Goal: Task Accomplishment & Management: Complete application form

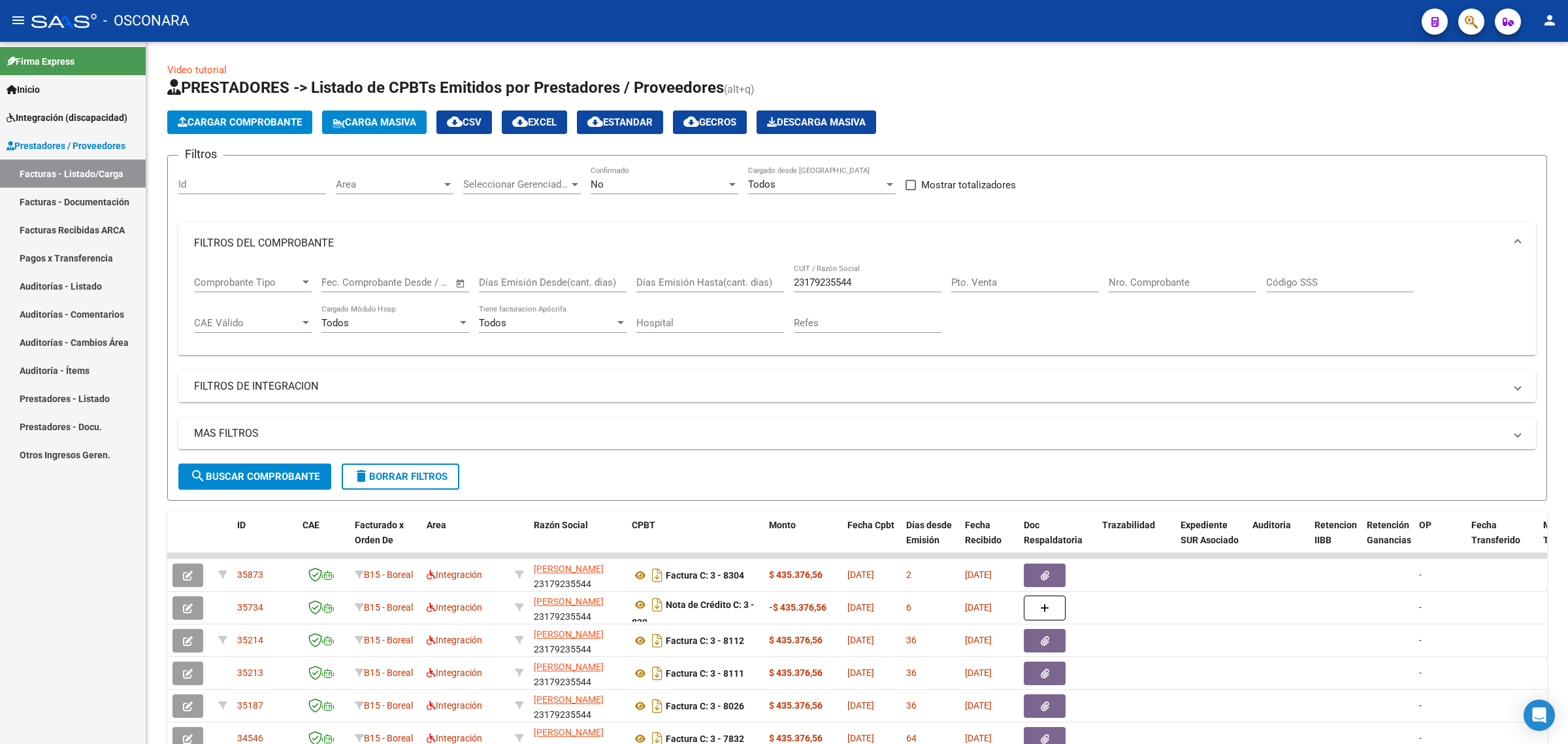
scroll to position [163, 0]
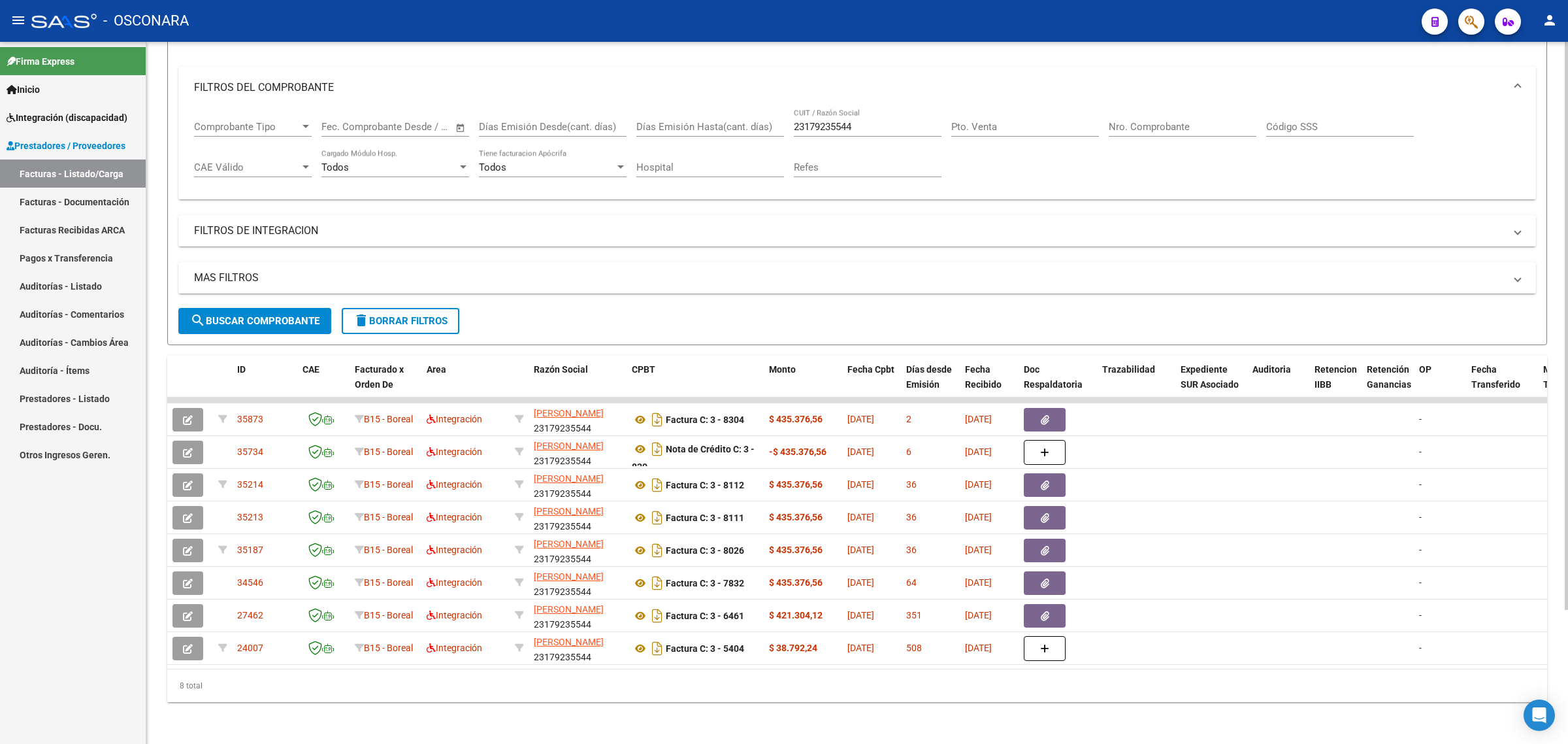
click at [824, 121] on input "23179235544" at bounding box center [867, 127] width 148 height 11
paste input "7417116856"
type input "27417116856"
click at [304, 315] on span "search Buscar Comprobante" at bounding box center [255, 321] width 129 height 11
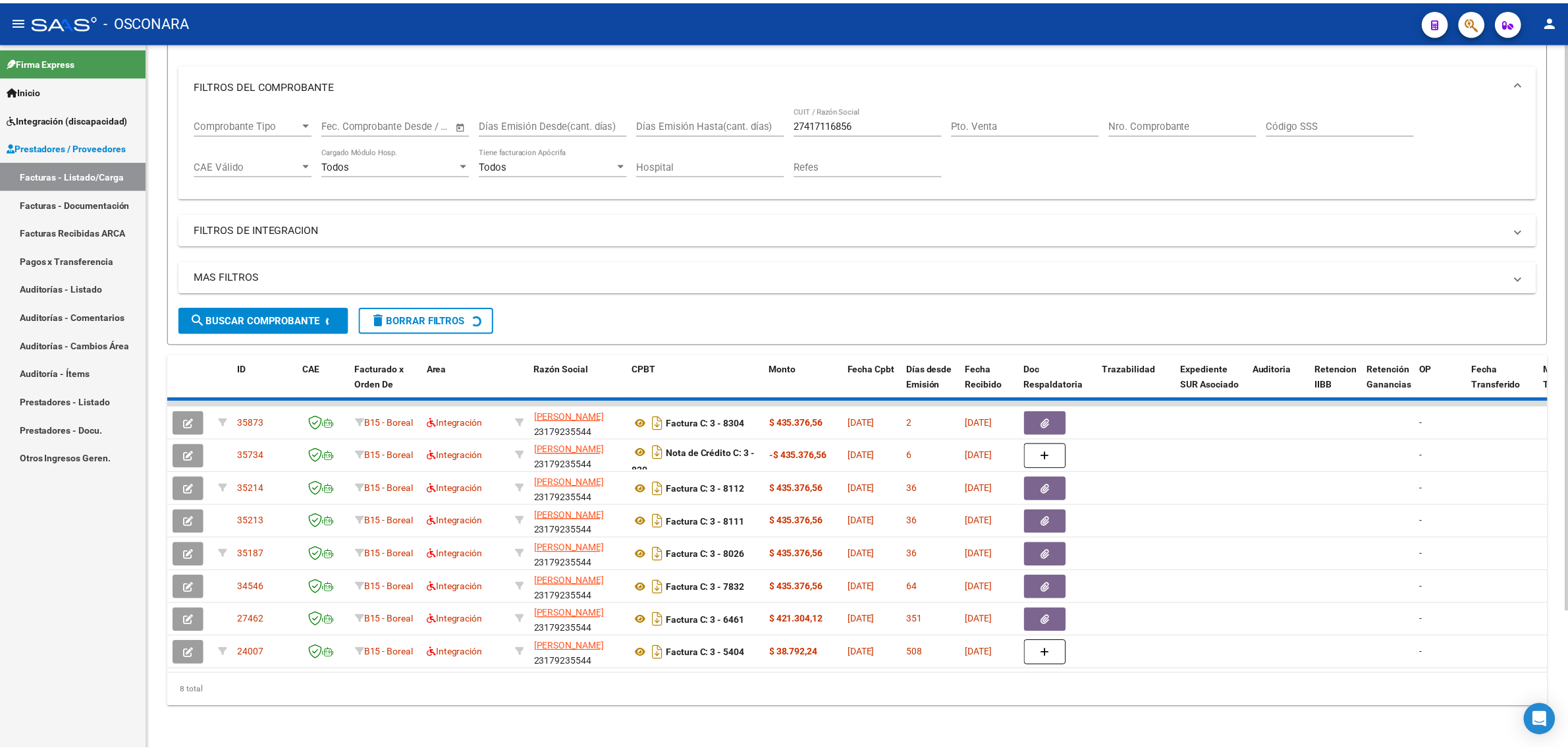
scroll to position [0, 0]
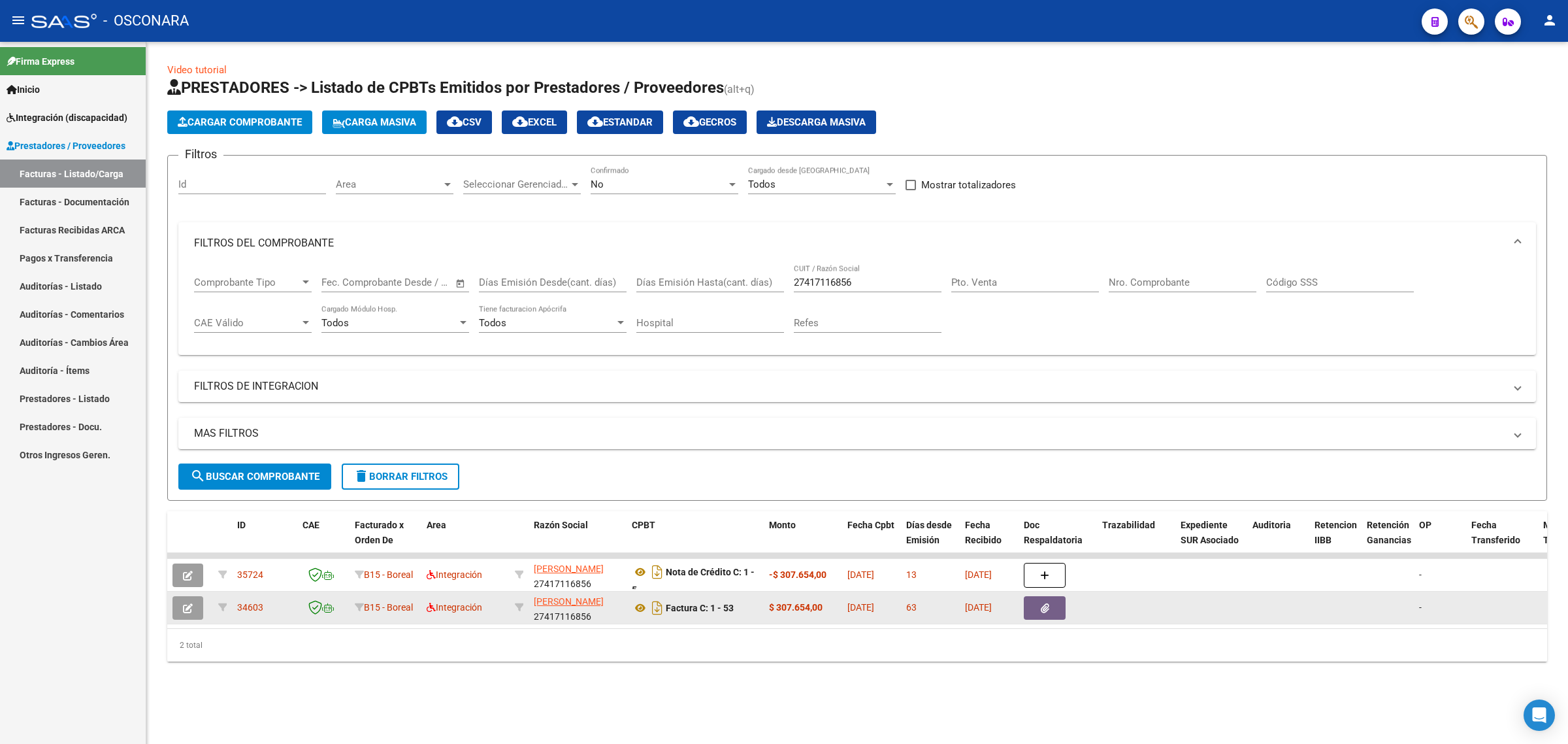
click at [255, 602] on span "34603" at bounding box center [250, 607] width 26 height 11
copy span "34603"
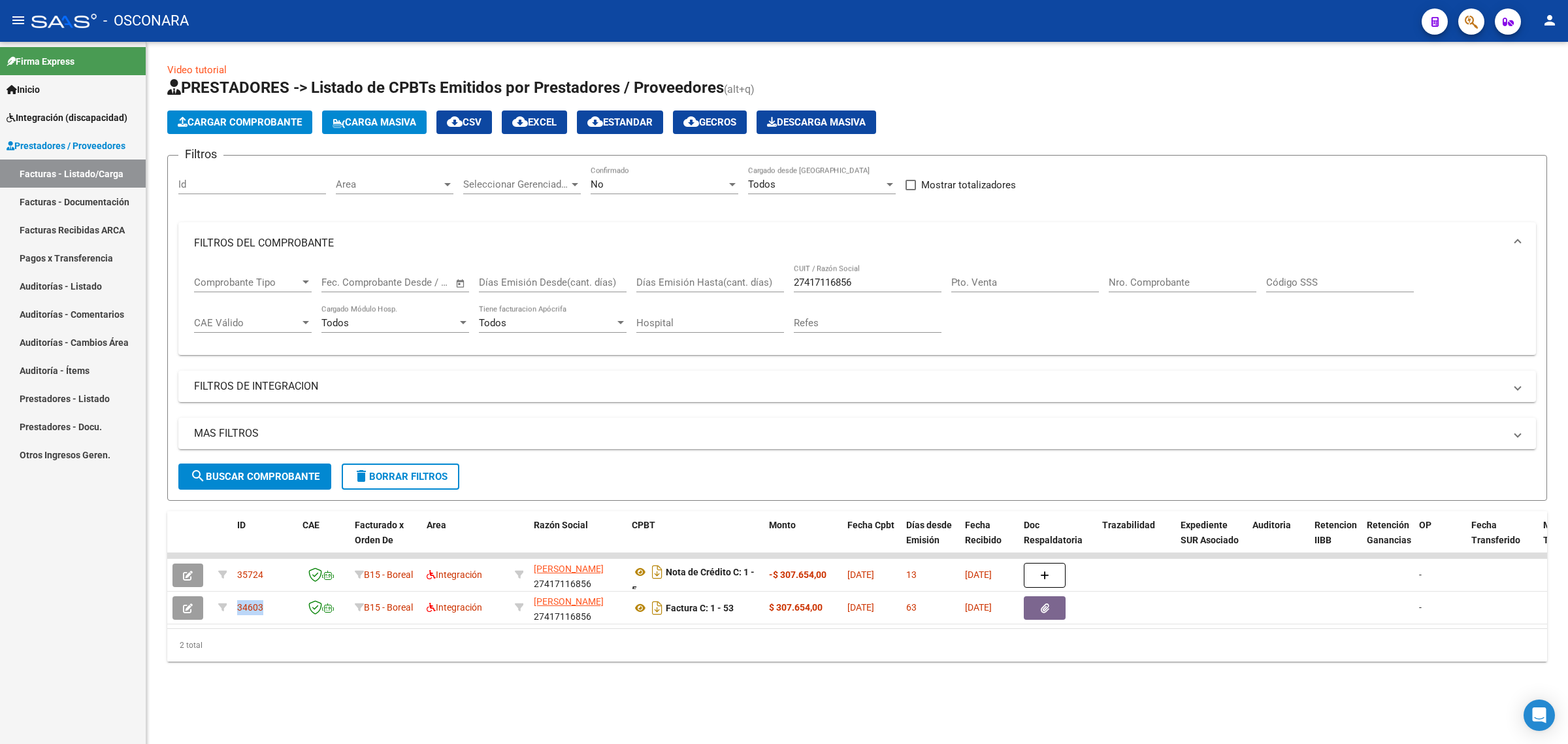
click at [214, 128] on button "Cargar Comprobante" at bounding box center [240, 122] width 145 height 24
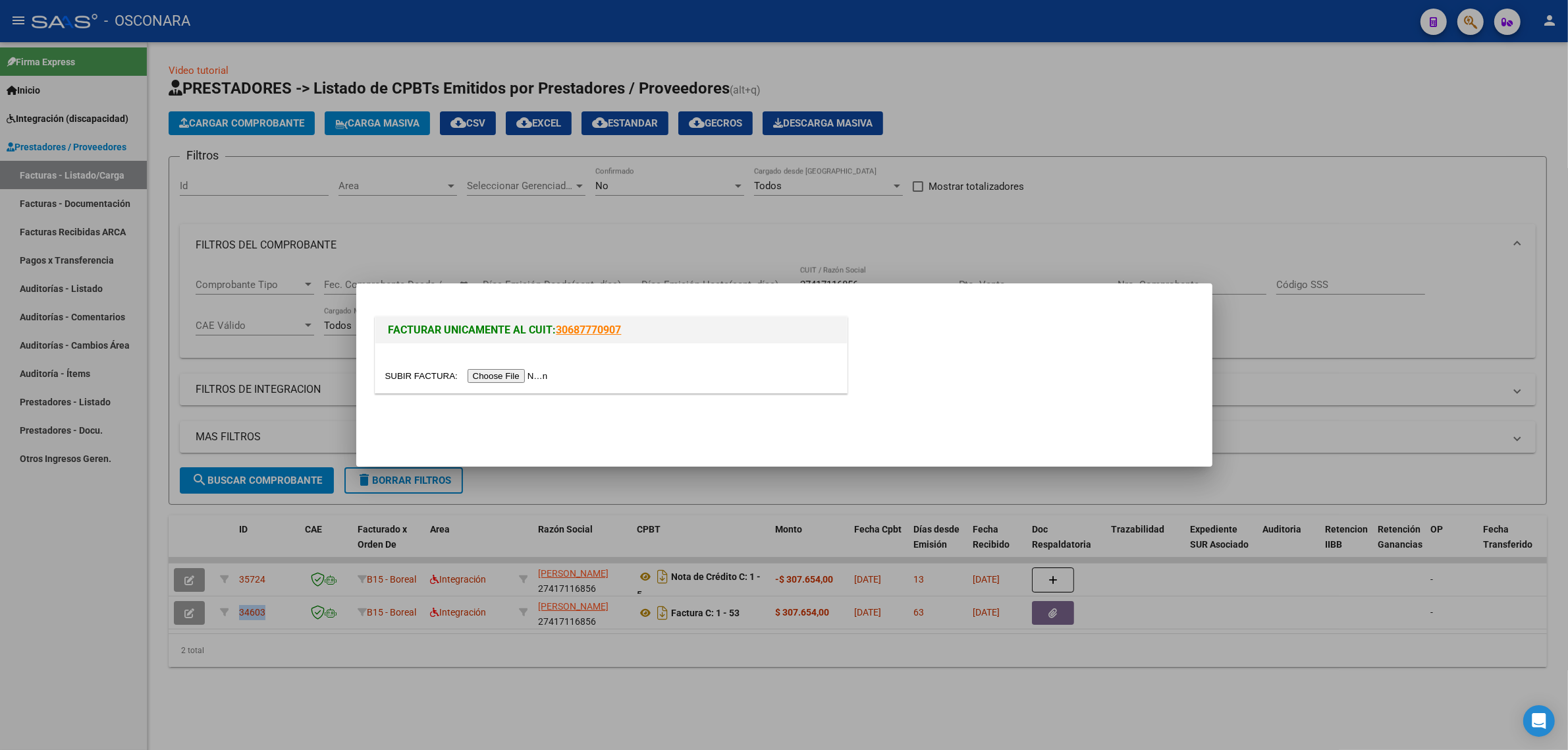
click at [505, 374] on input "file" at bounding box center [468, 375] width 166 height 14
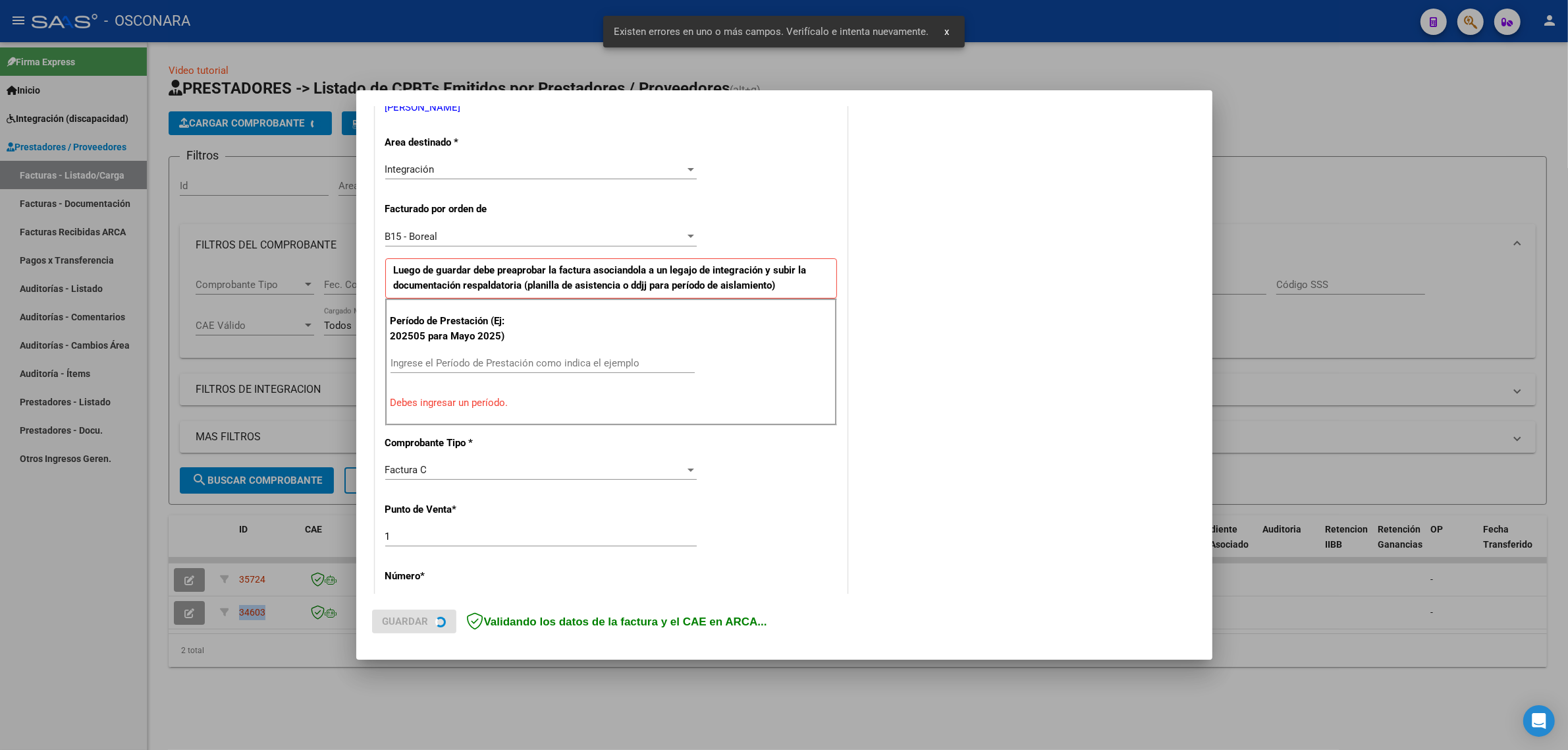
scroll to position [283, 0]
click at [510, 361] on input "Ingrese el Período de Prestación como indica el ejemplo" at bounding box center [543, 361] width 305 height 12
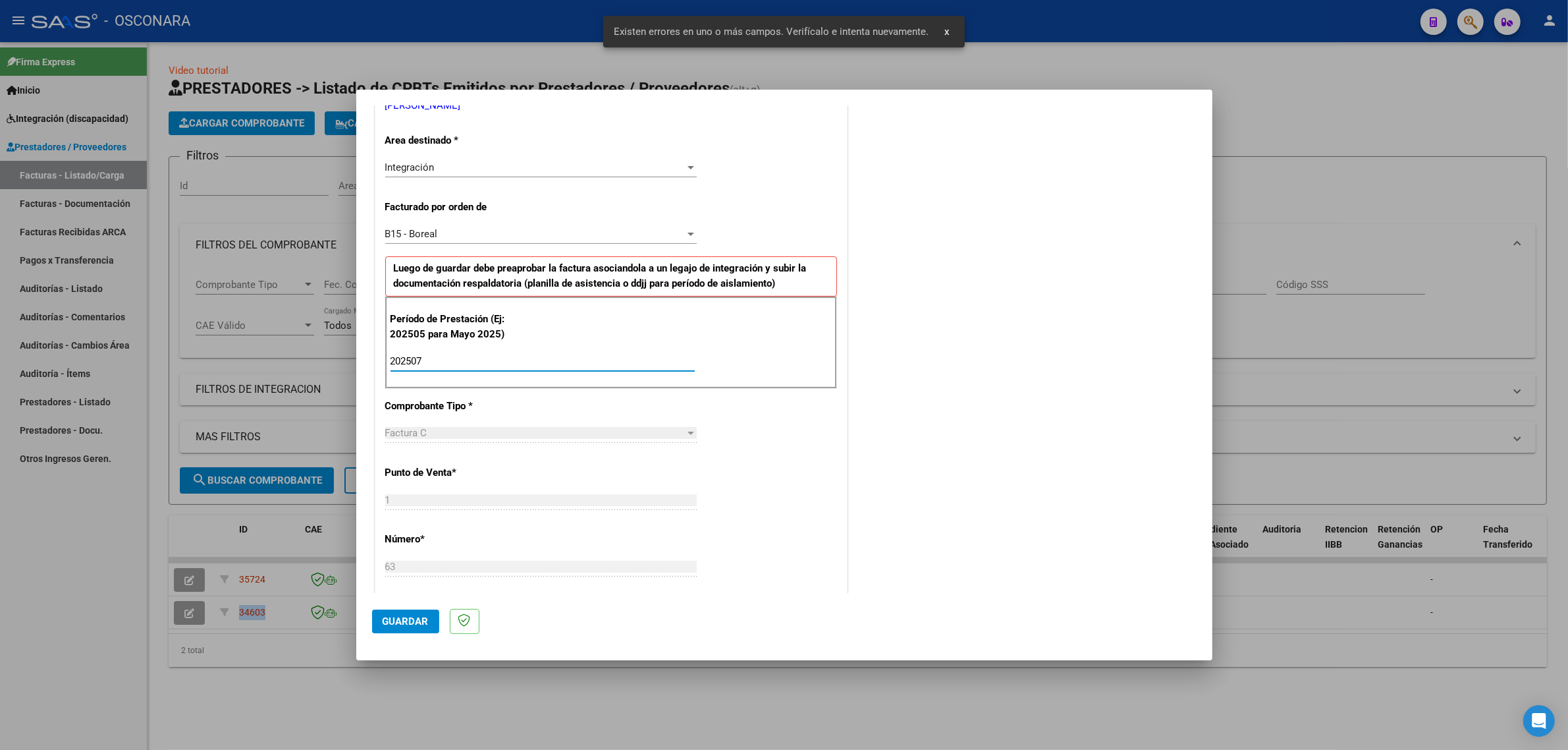
type input "202507"
click at [395, 613] on button "Guardar" at bounding box center [406, 621] width 67 height 24
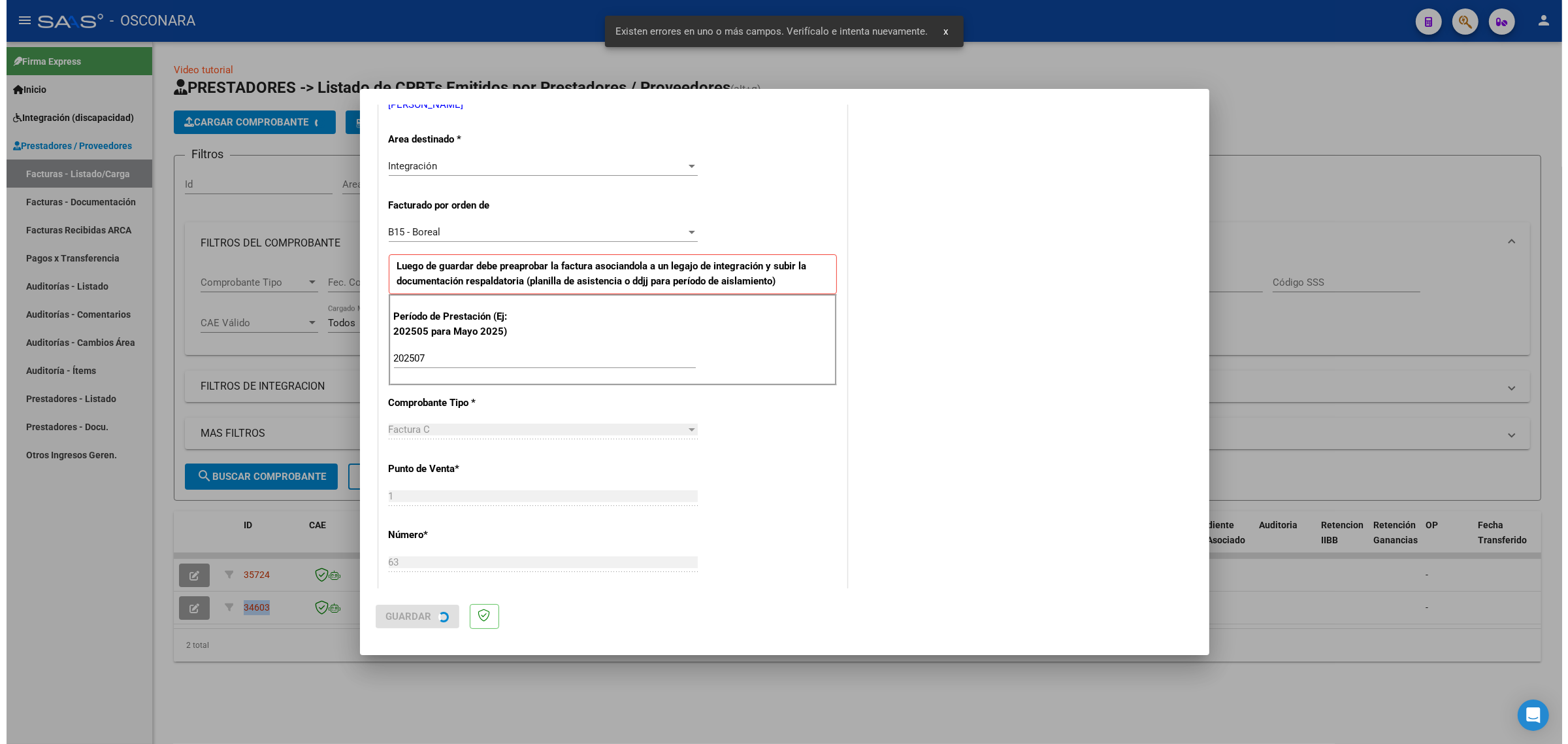
scroll to position [0, 0]
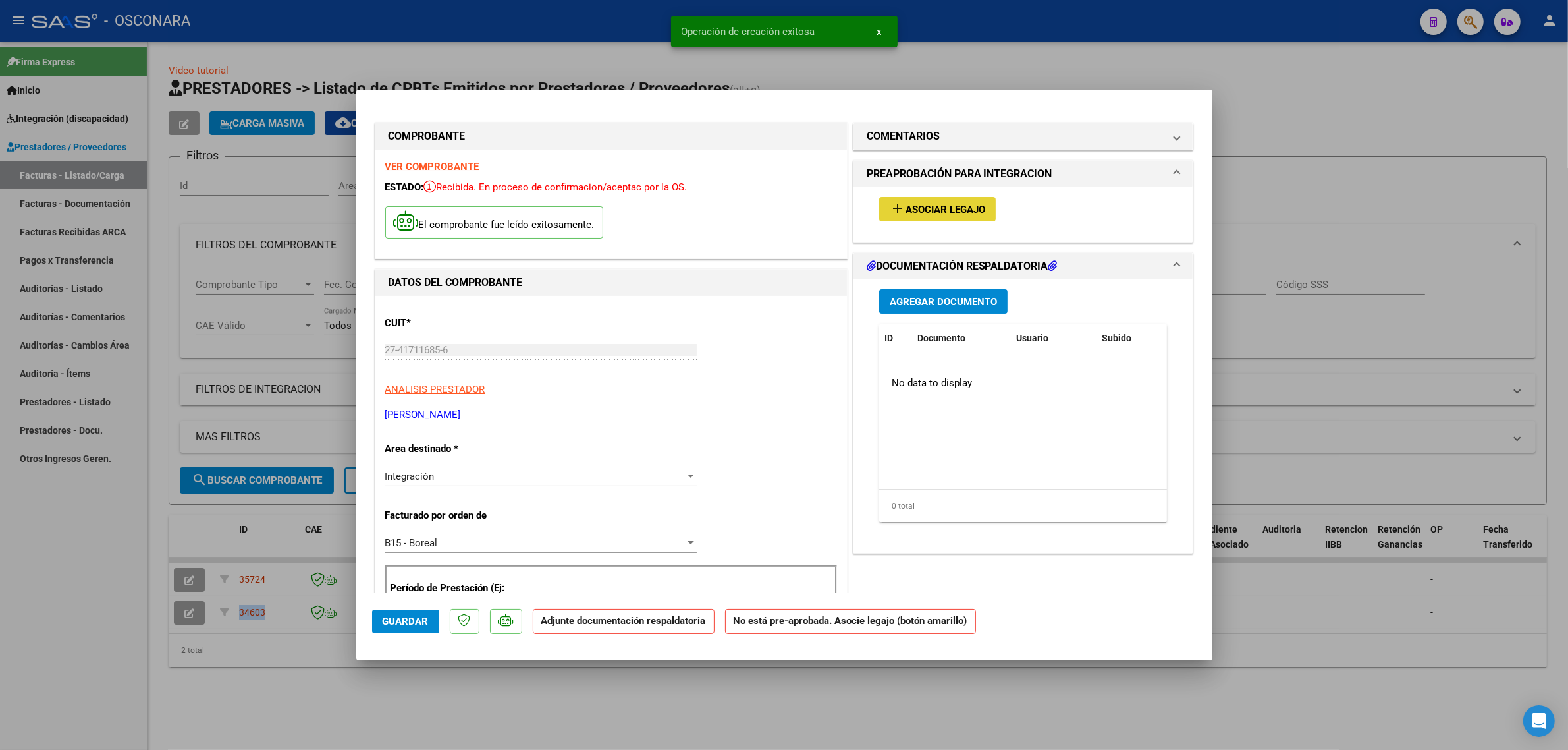
click at [915, 199] on button "add Asociar Legajo" at bounding box center [938, 209] width 117 height 25
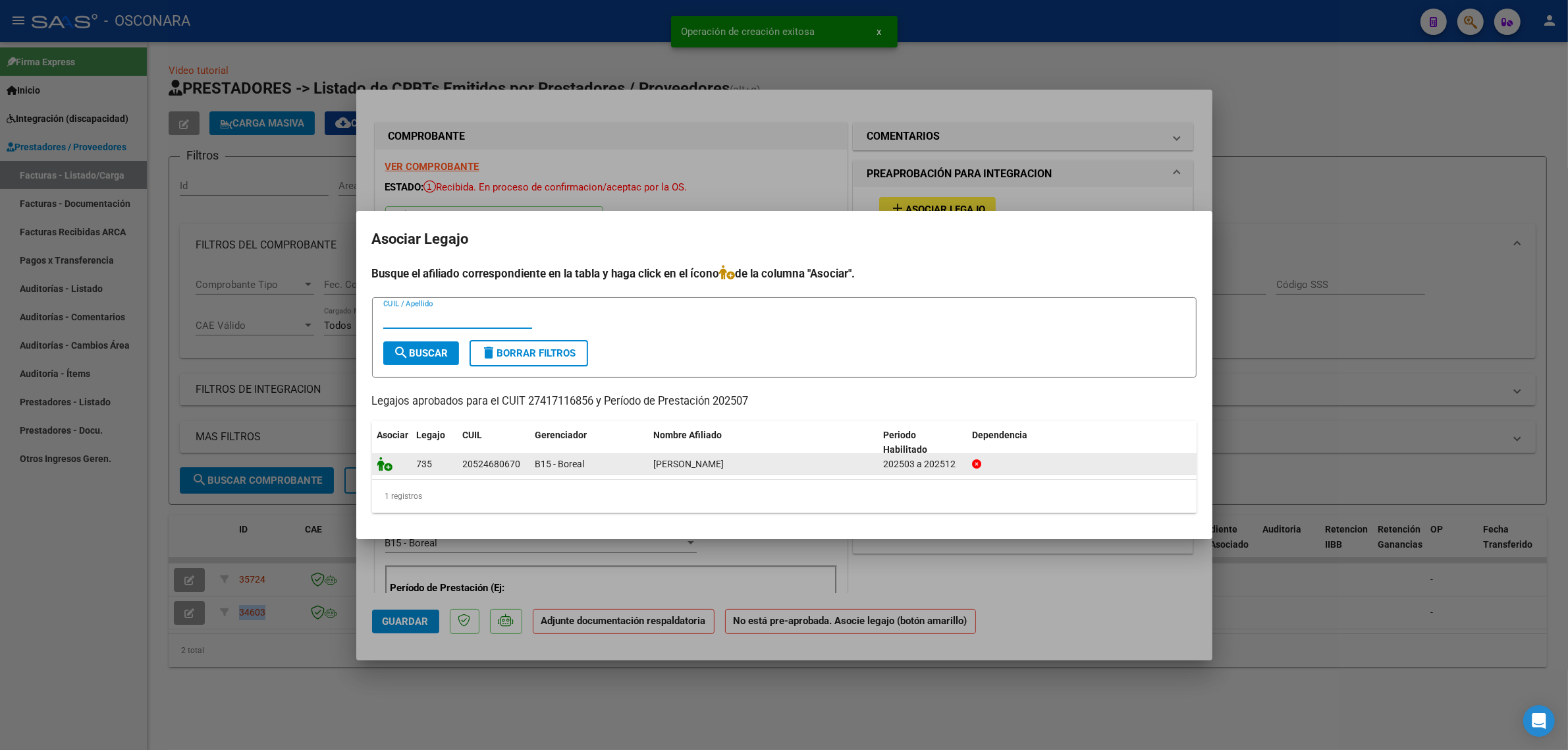
click at [382, 459] on icon at bounding box center [385, 464] width 16 height 15
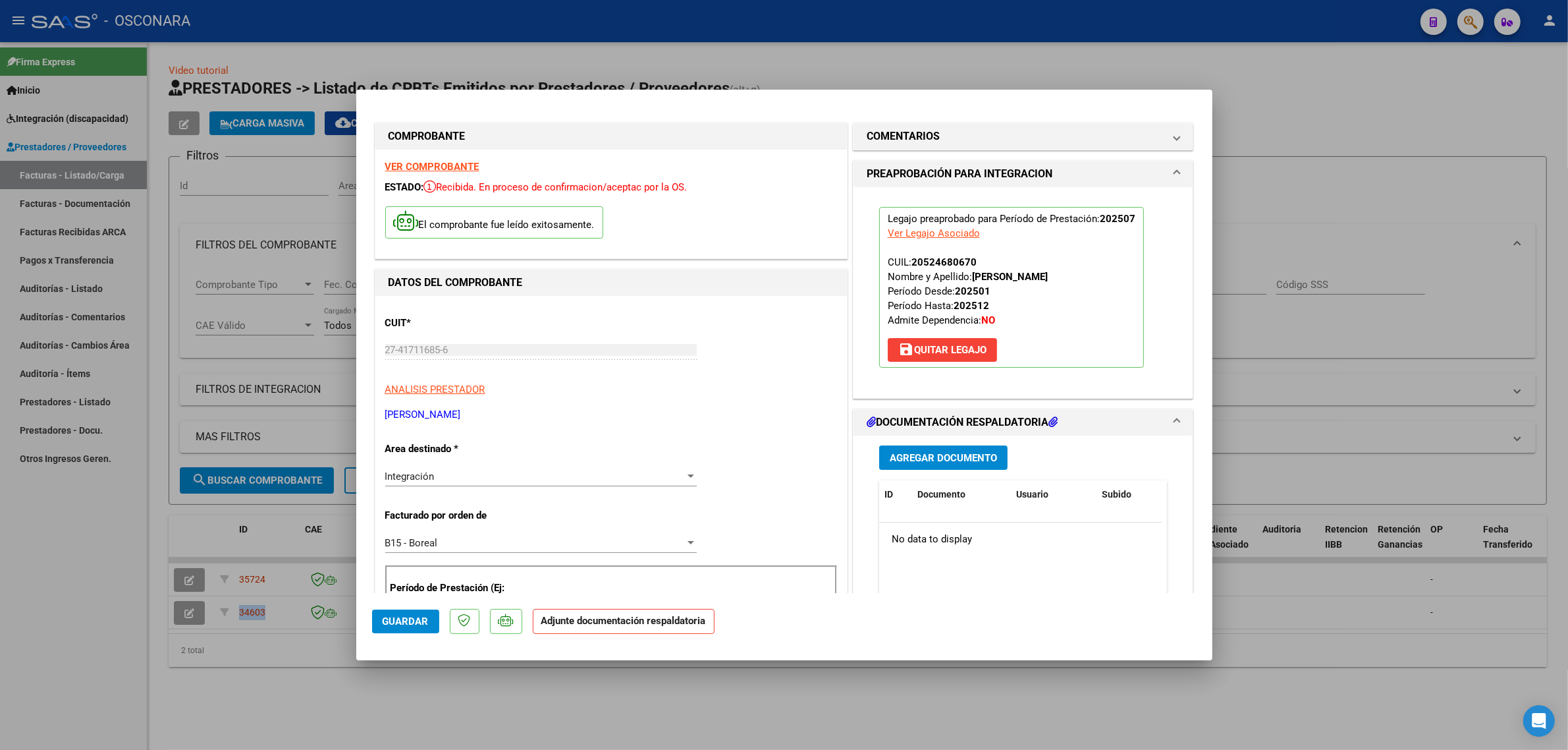
click at [914, 454] on span "Agregar Documento" at bounding box center [943, 458] width 107 height 12
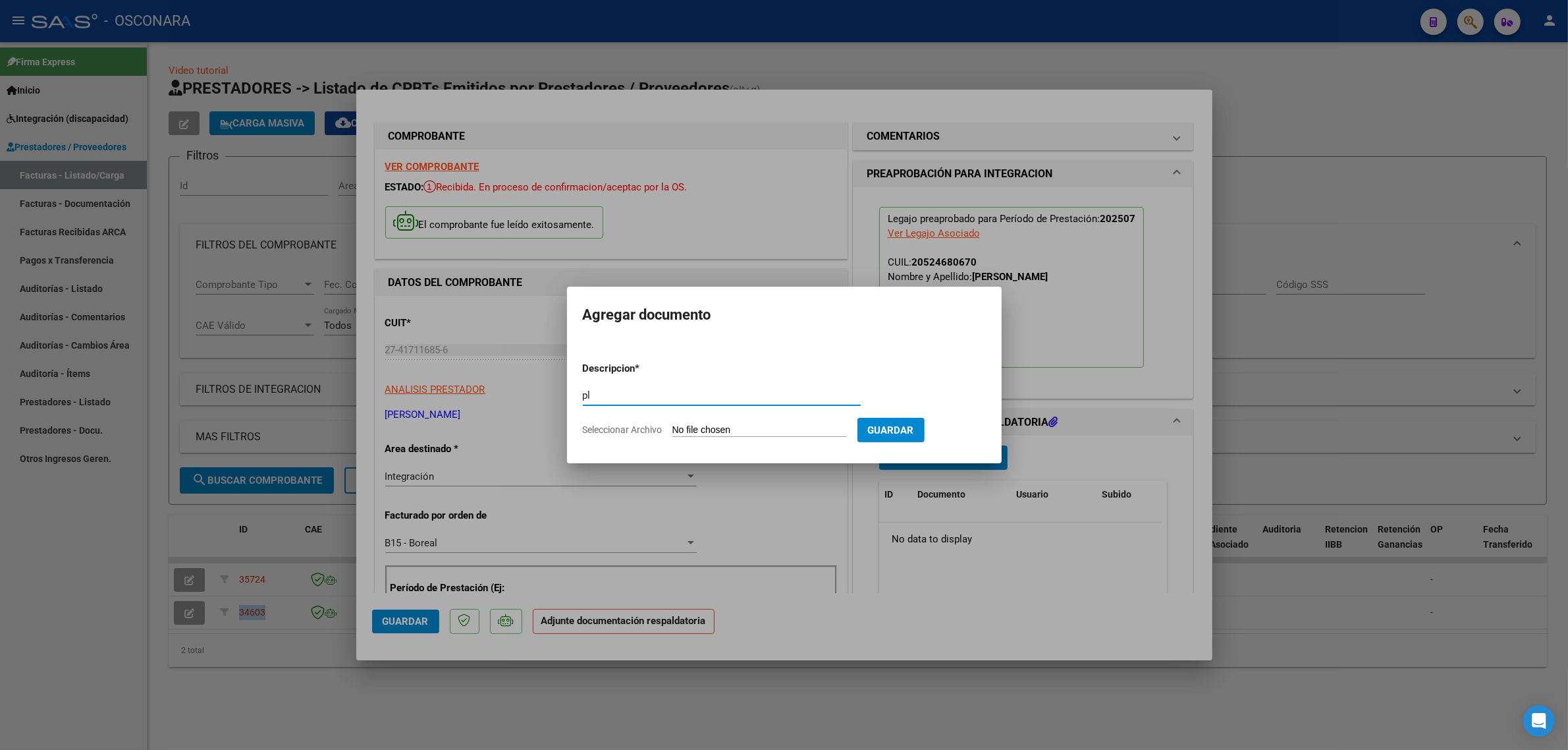
type input "p"
type input "PLANILLA"
click at [777, 430] on input "Seleccionar Archivo" at bounding box center [760, 430] width 174 height 12
type input "C:\fakepath\DOC-20250805-WA0054..pdf"
click at [973, 438] on button "Guardar" at bounding box center [960, 430] width 67 height 25
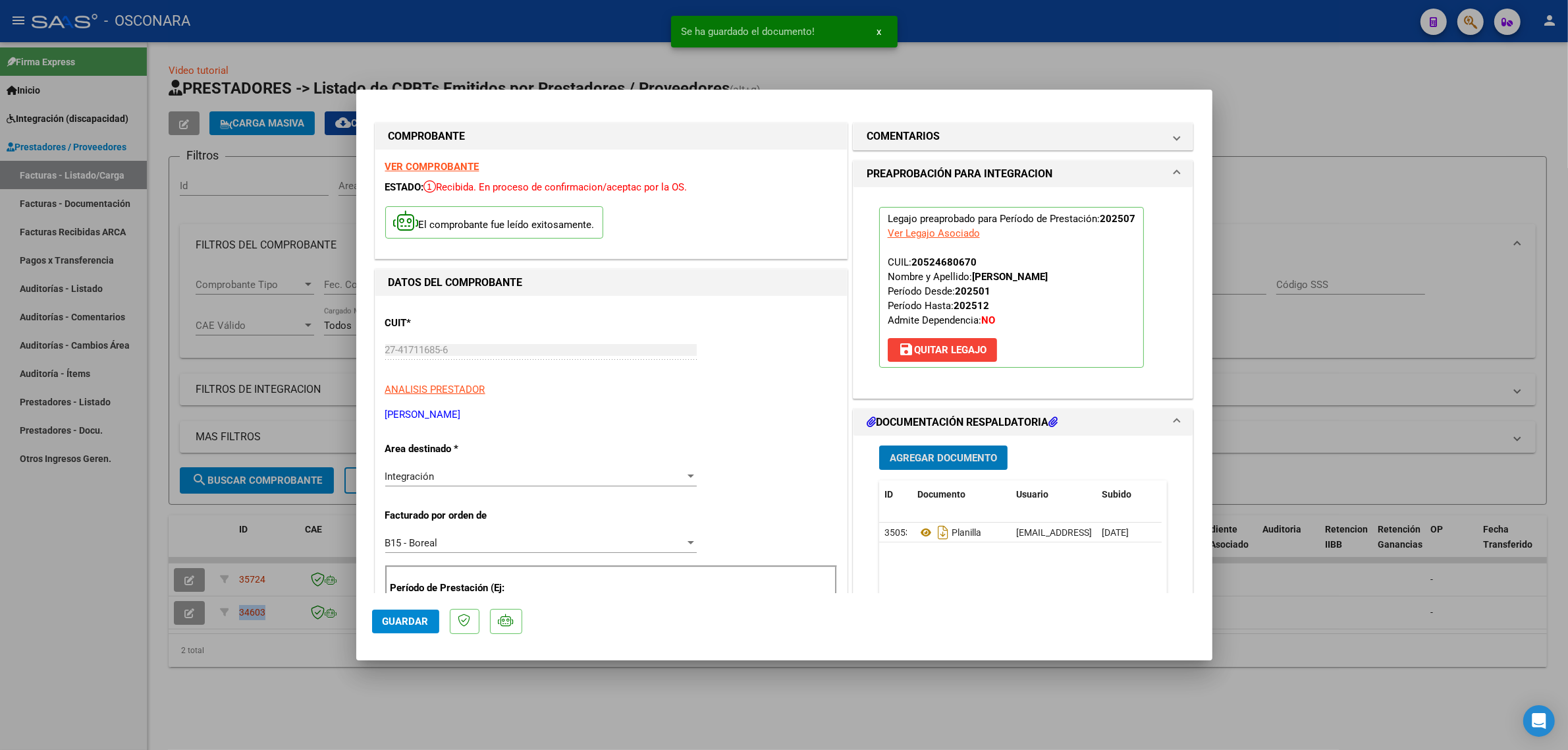
drag, startPoint x: 401, startPoint y: 623, endPoint x: 403, endPoint y: 608, distance: 15.1
click at [402, 623] on span "Guardar" at bounding box center [406, 621] width 46 height 12
click at [394, 620] on span "Guardar" at bounding box center [406, 621] width 46 height 12
click at [300, 540] on div at bounding box center [784, 375] width 1568 height 750
type input "$ 0,00"
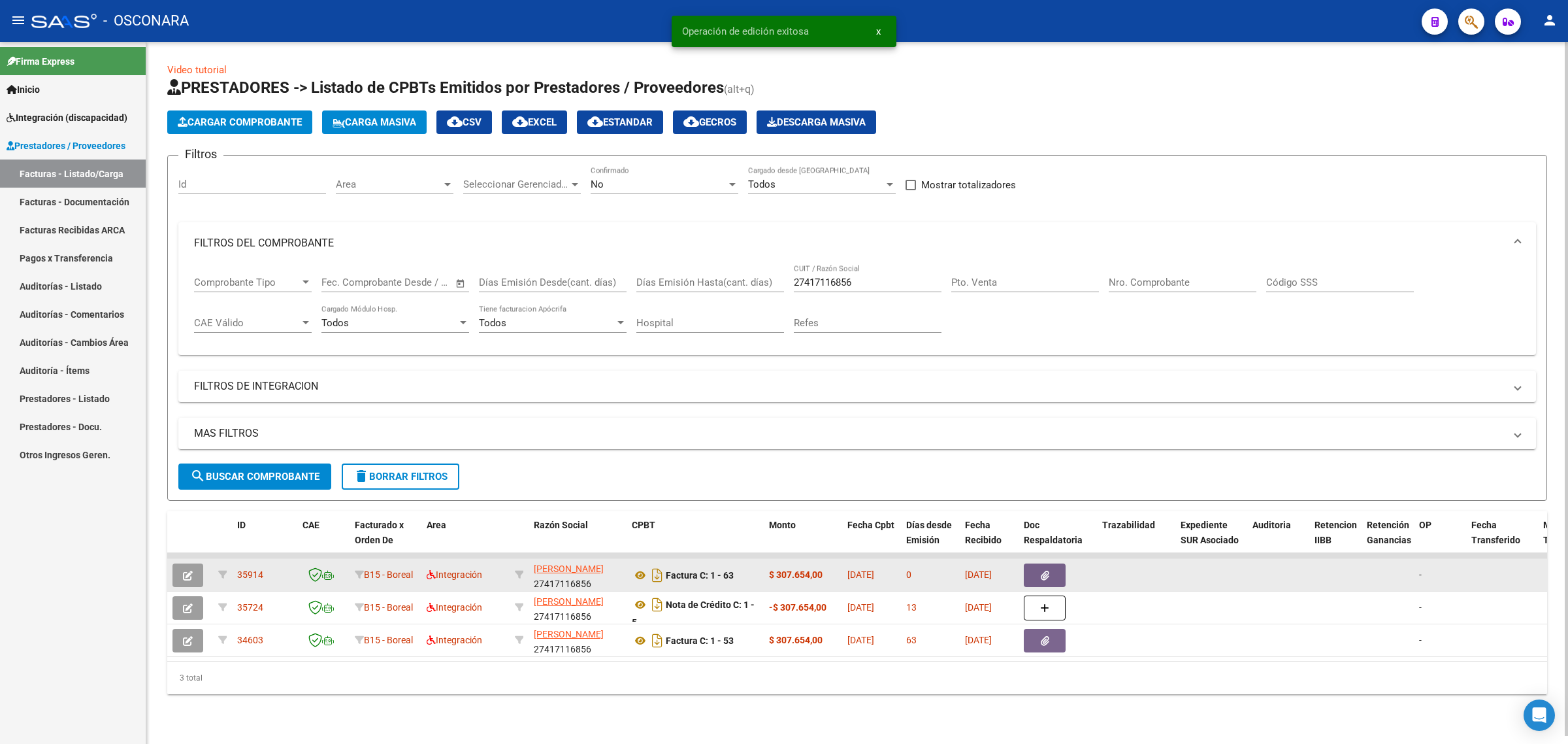
click at [188, 572] on icon "button" at bounding box center [188, 576] width 10 height 10
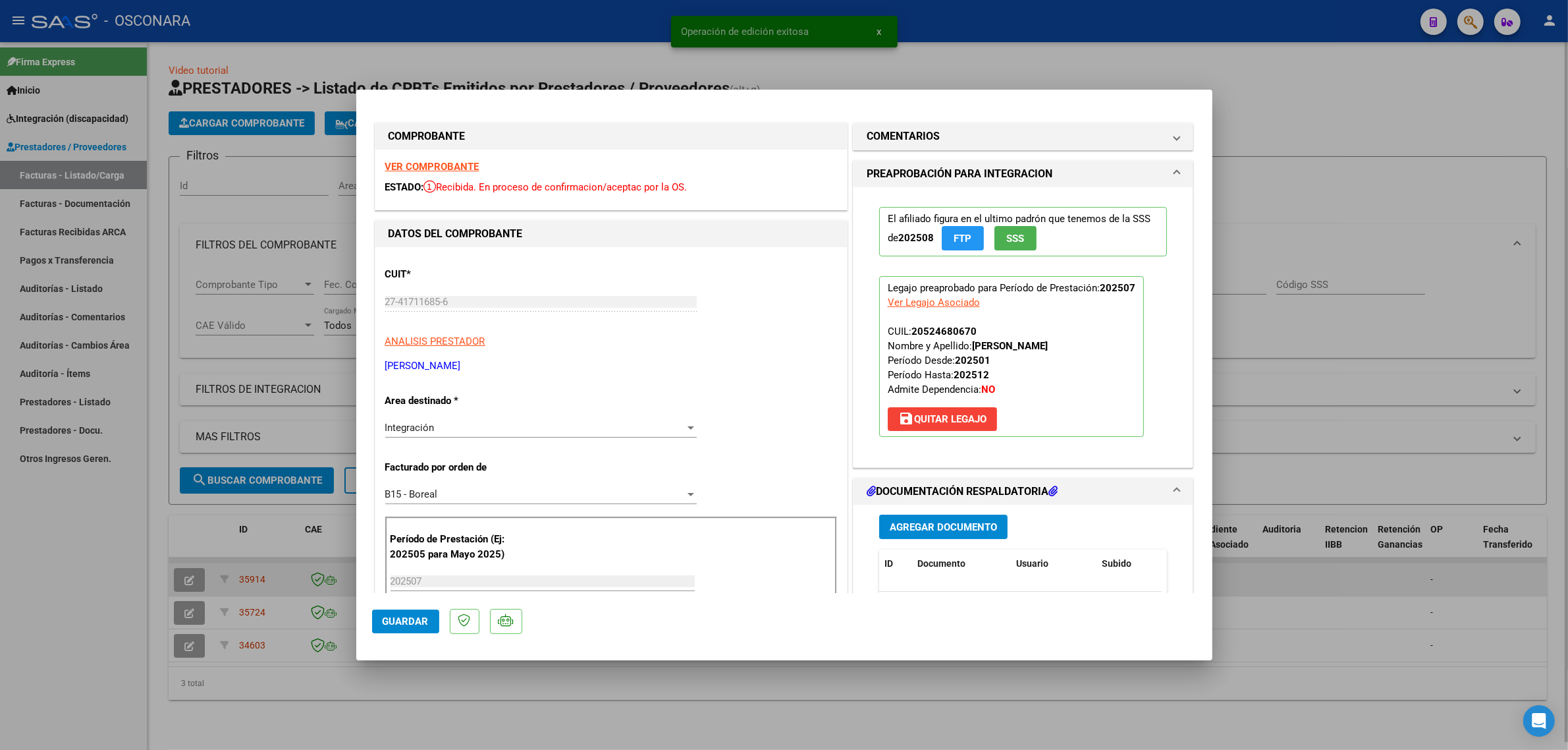
drag, startPoint x: 202, startPoint y: 529, endPoint x: 188, endPoint y: 564, distance: 37.7
click at [202, 529] on div at bounding box center [784, 375] width 1568 height 750
type input "$ 0,00"
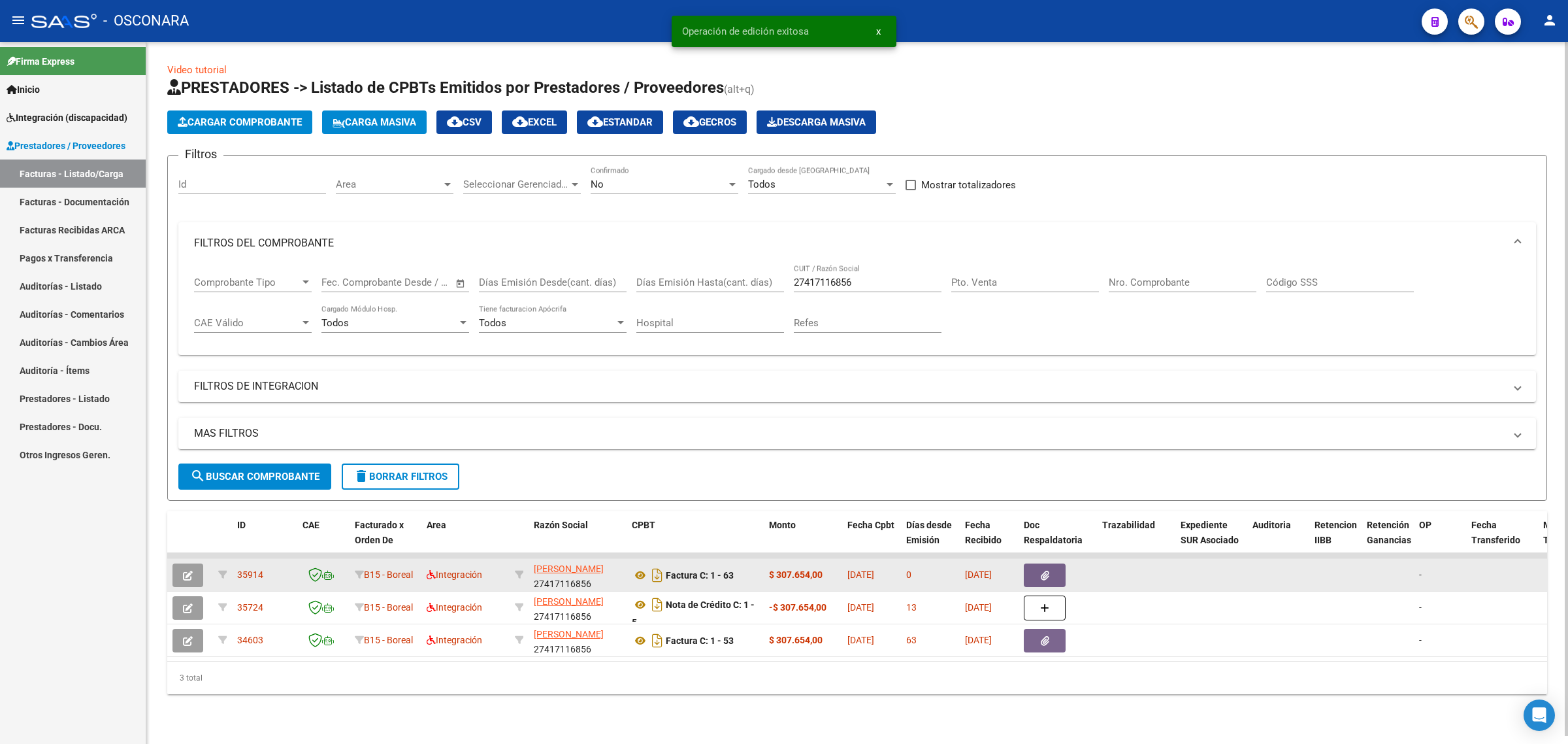
click at [184, 573] on icon "button" at bounding box center [188, 576] width 10 height 10
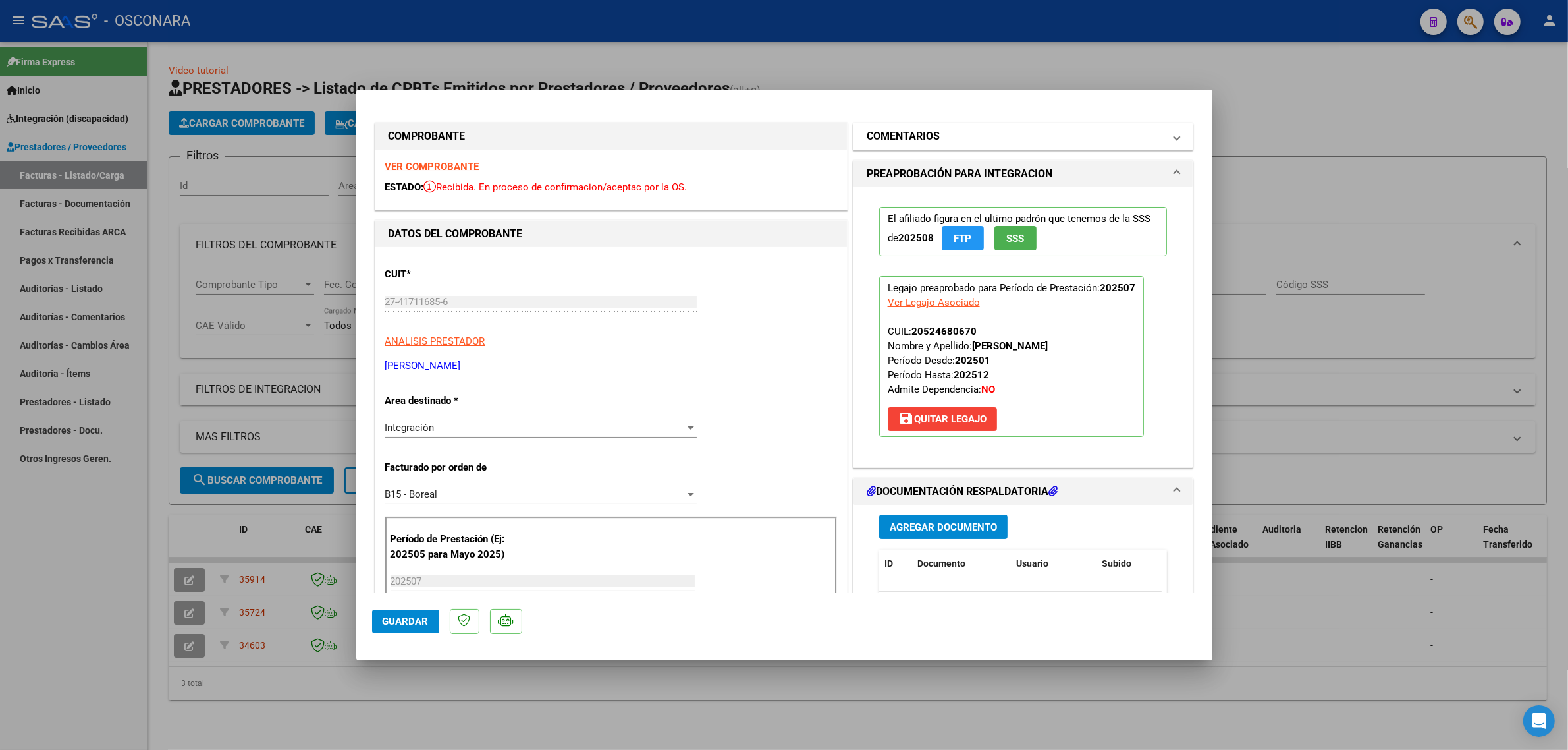
click at [923, 140] on h1 "COMENTARIOS" at bounding box center [903, 136] width 73 height 16
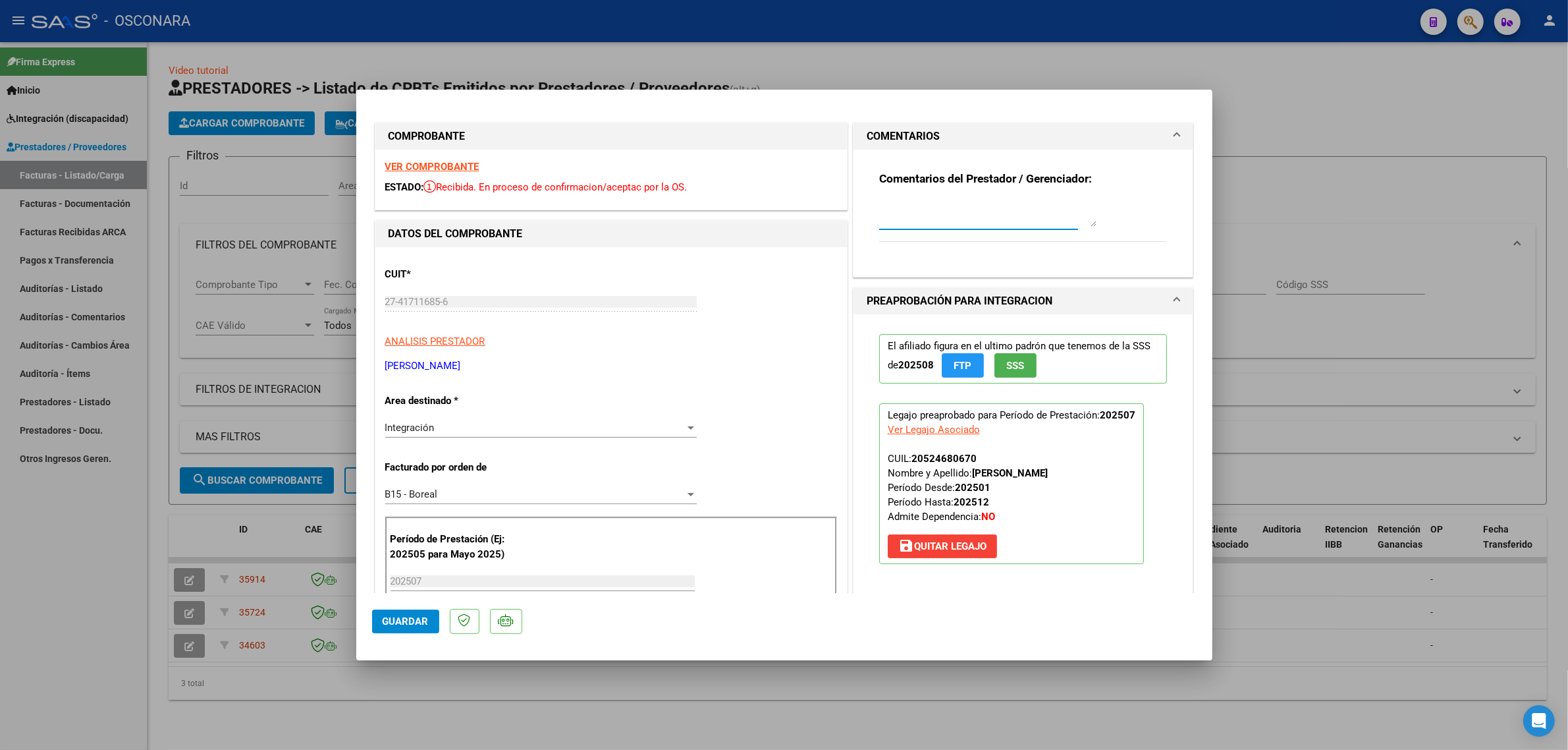
click at [914, 216] on textarea at bounding box center [988, 213] width 217 height 26
paste textarea "34603"
click at [975, 202] on textarea "REEMPLAZA FC 53 ID 34603" at bounding box center [988, 213] width 217 height 26
click at [978, 198] on div "REEMPLAZA FC 53 ID 34603" at bounding box center [988, 213] width 217 height 31
type textarea "REEMPLAZA FC 53 ID 34603"
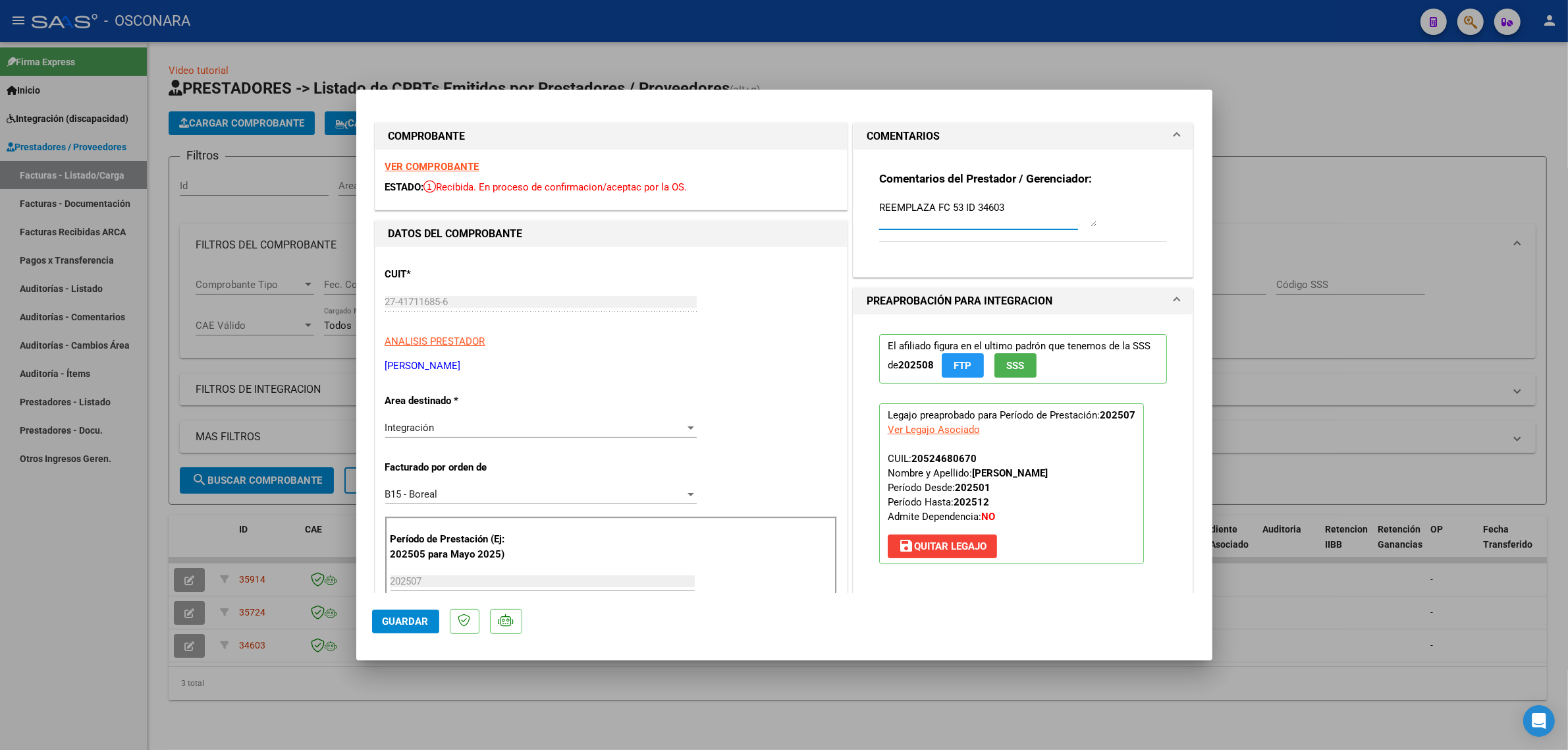
click at [393, 622] on span "Guardar" at bounding box center [406, 621] width 46 height 12
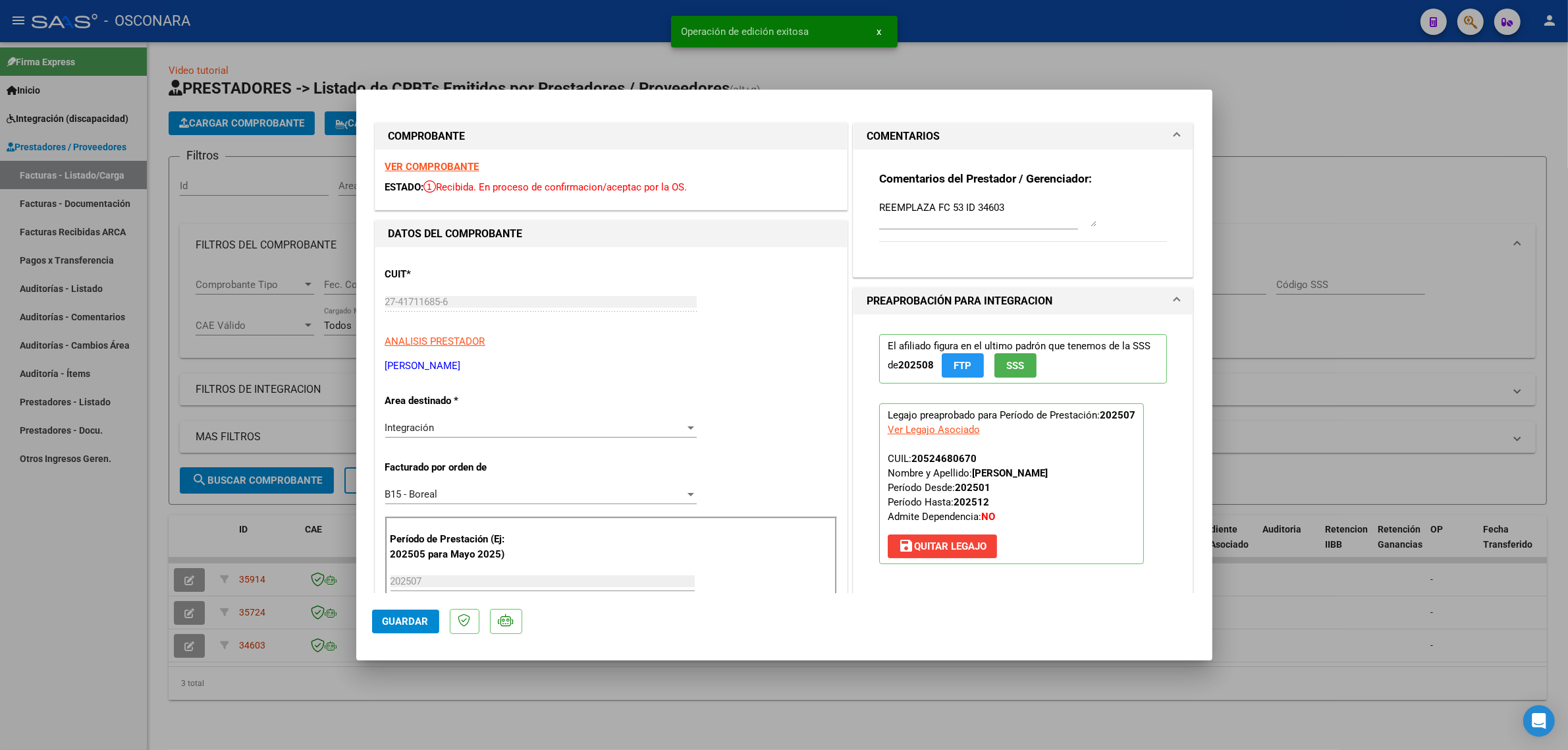
click at [264, 576] on div at bounding box center [784, 375] width 1568 height 750
type input "$ 0,00"
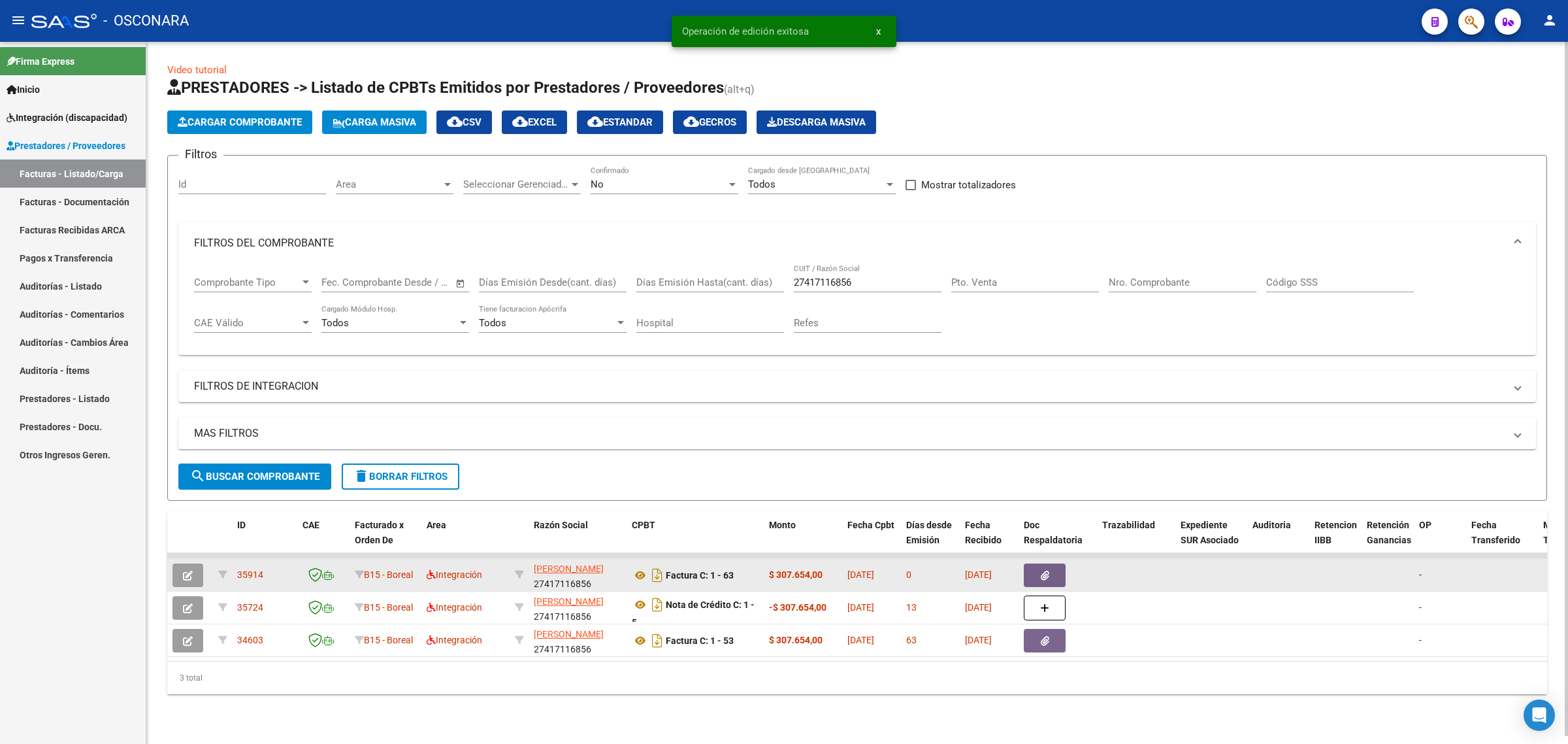
click at [256, 572] on span "35914" at bounding box center [250, 574] width 26 height 11
copy span "35914"
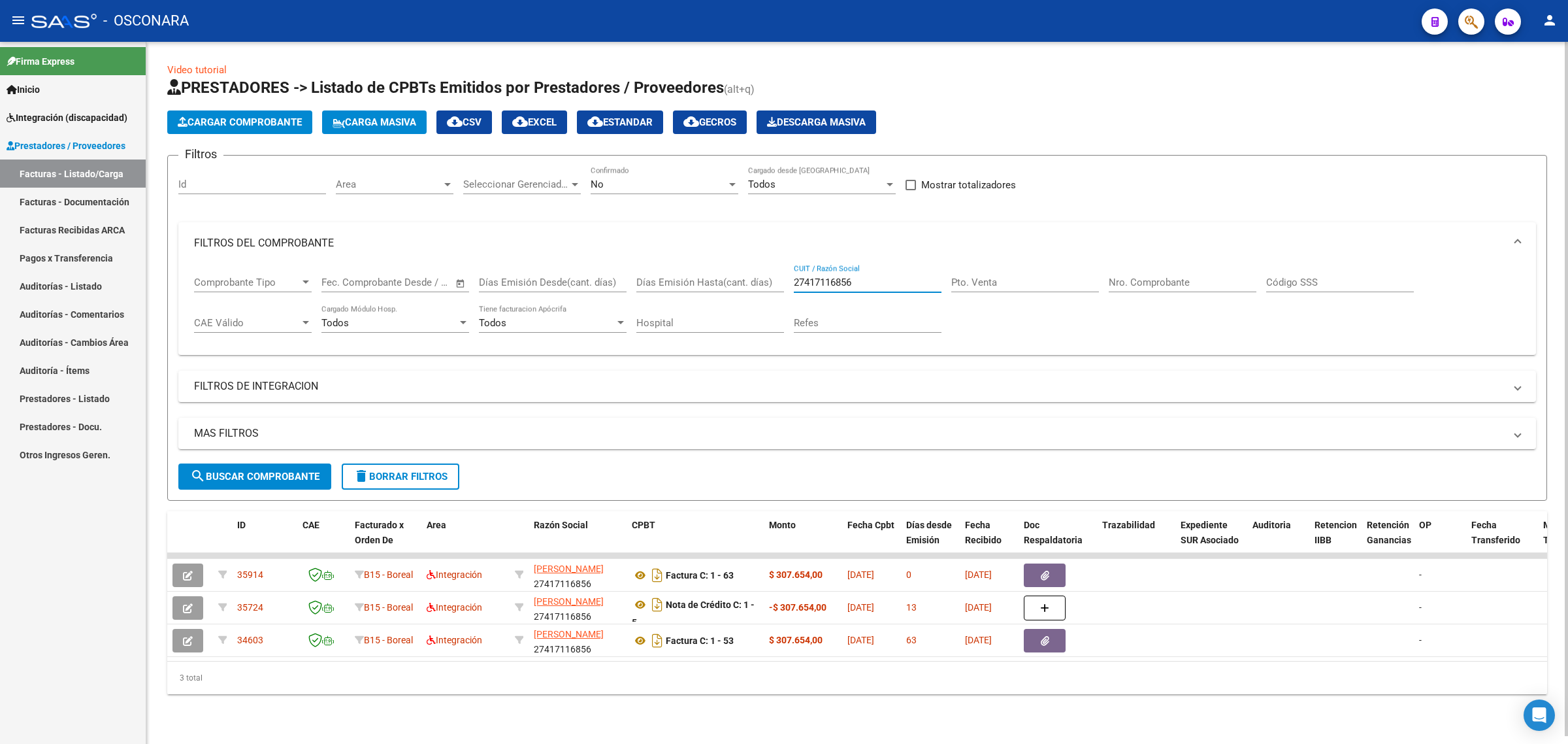
click at [819, 276] on input "27417116856" at bounding box center [867, 282] width 148 height 11
paste input "3179235544"
type input "23179235544"
click at [268, 476] on span "search Buscar Comprobante" at bounding box center [255, 476] width 129 height 11
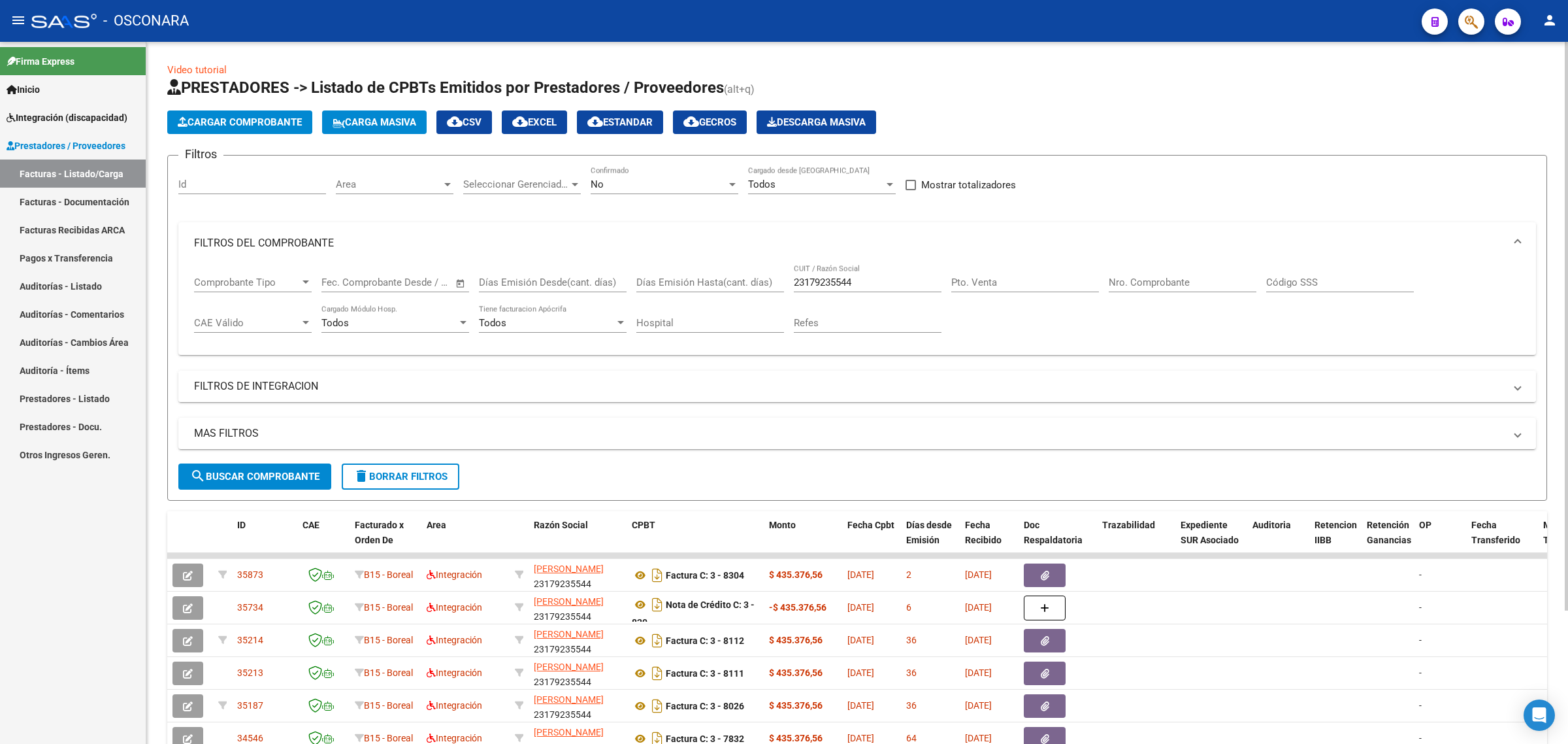
click at [255, 381] on mat-panel-title "FILTROS DE INTEGRACION" at bounding box center [849, 386] width 1310 height 15
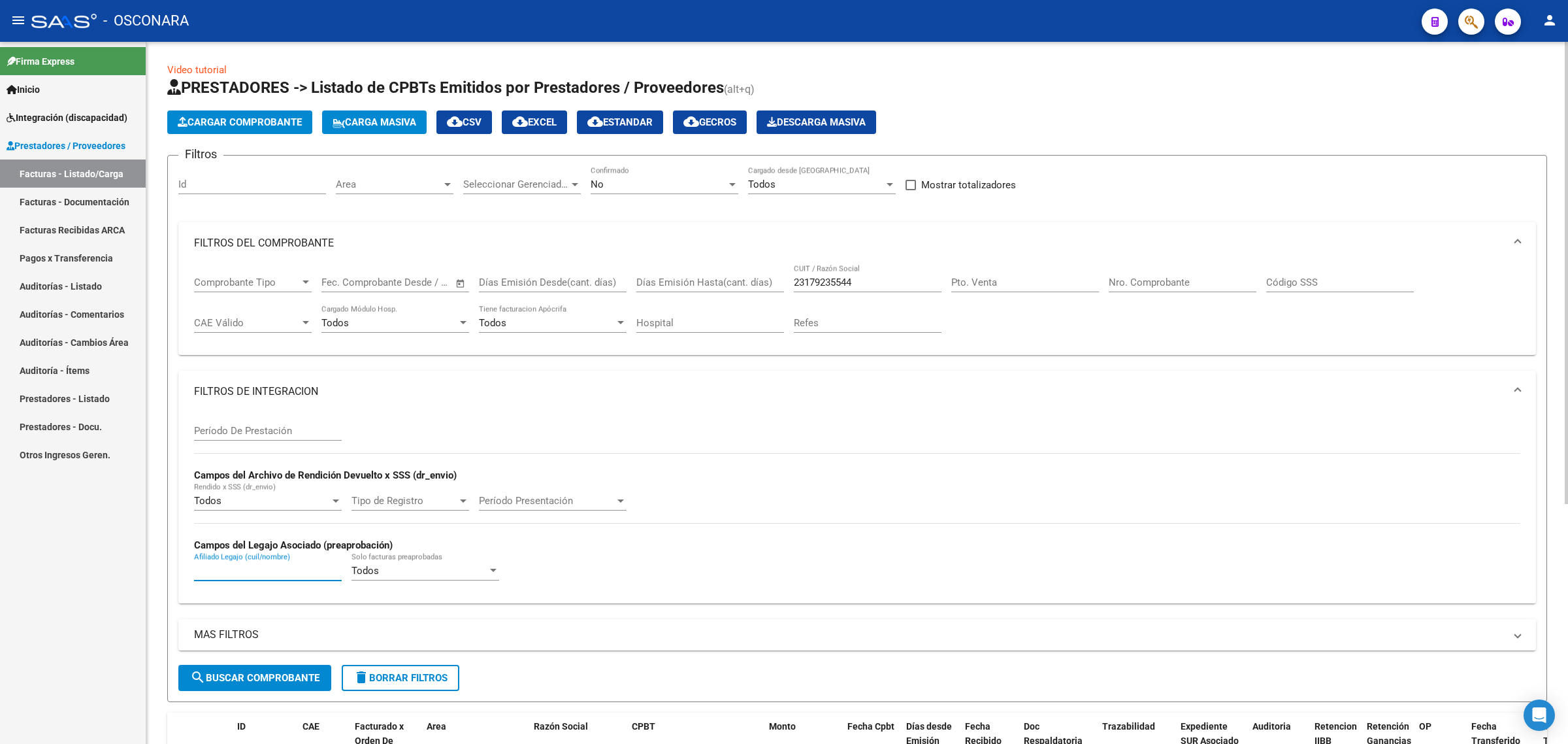
click at [233, 574] on div "Afiliado Legajo (cuil/nombre)" at bounding box center [268, 566] width 148 height 28
paste input "20582675229"
type input "20582675229"
click at [253, 669] on button "search Buscar Comprobante" at bounding box center [254, 678] width 153 height 26
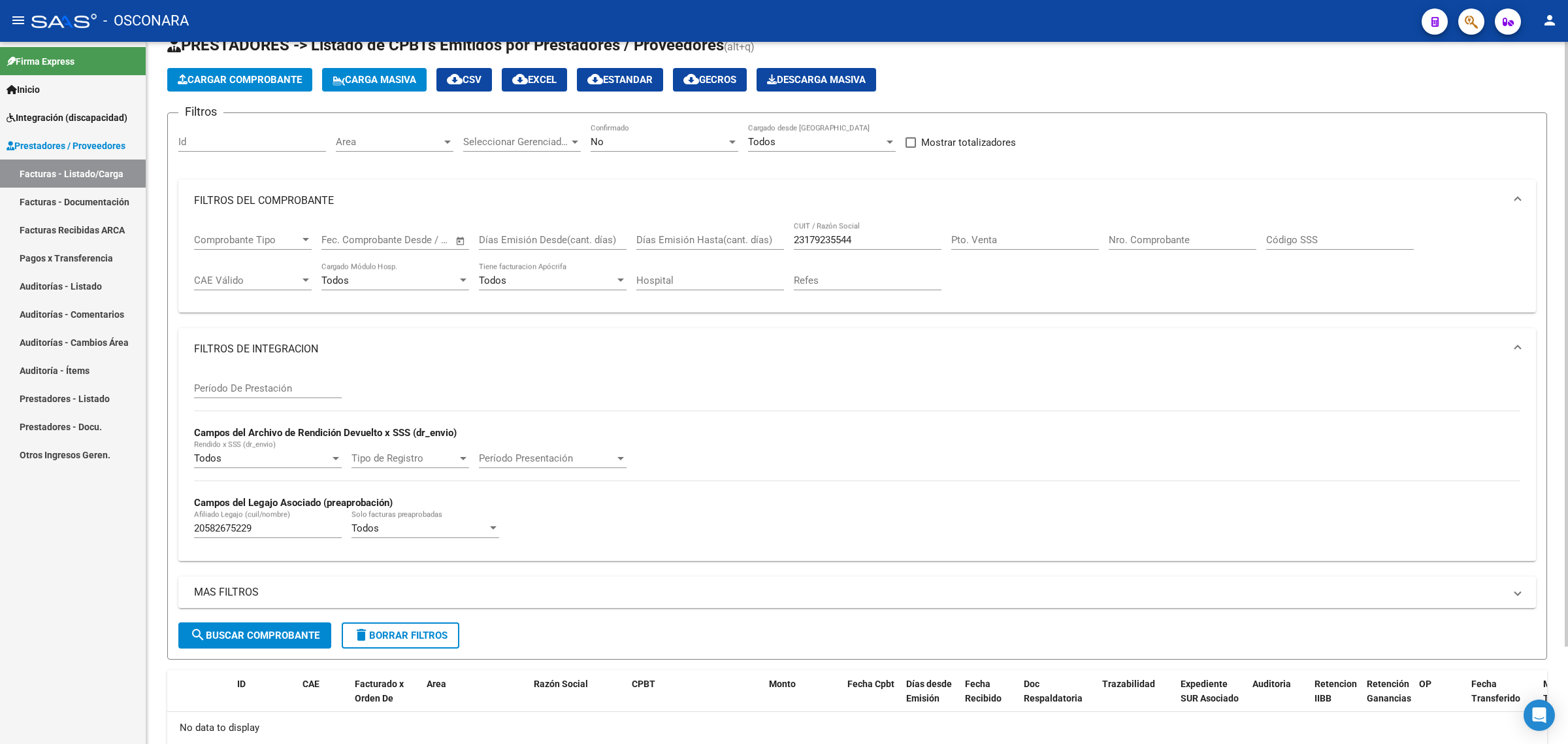
scroll to position [33, 0]
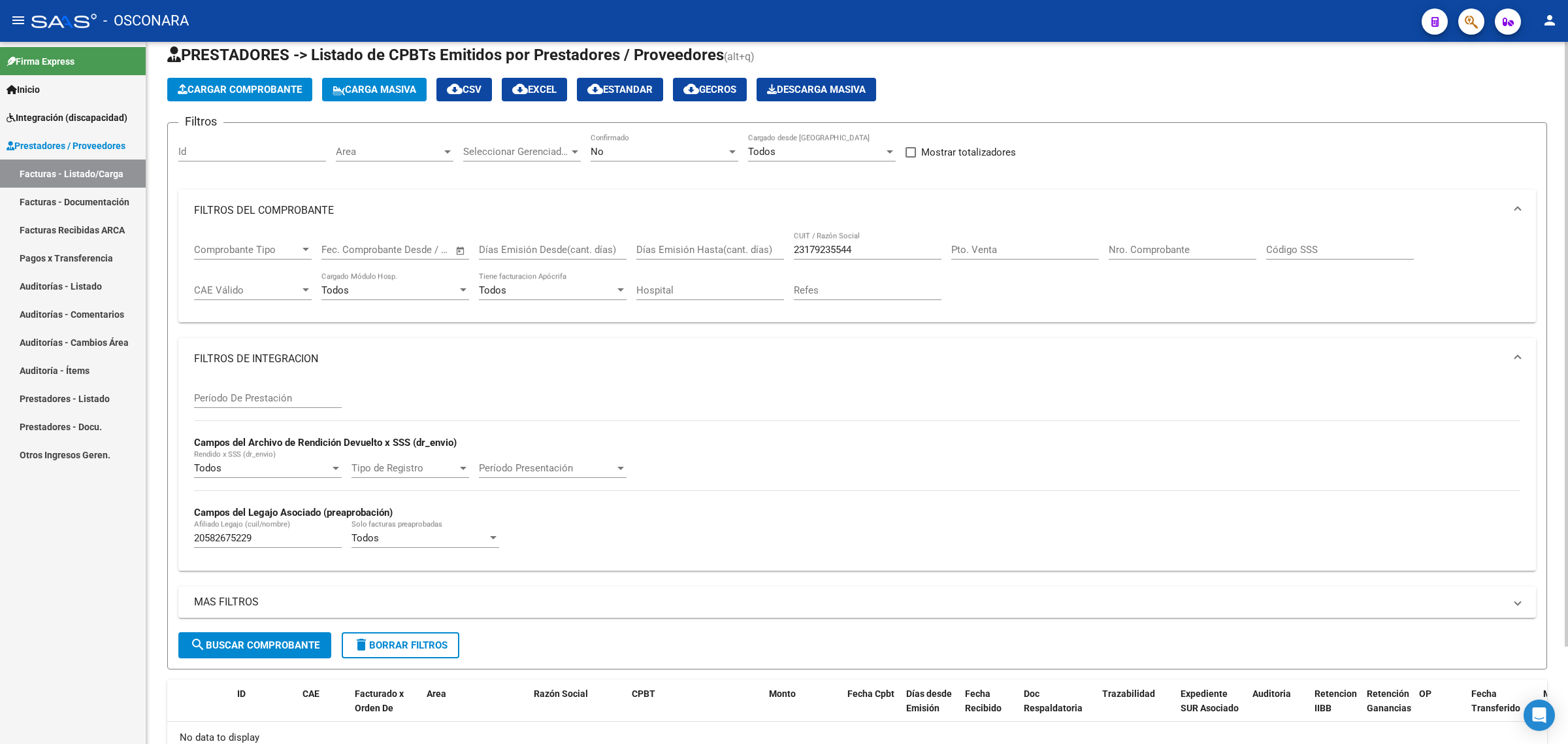
click at [663, 155] on div "No" at bounding box center [658, 151] width 135 height 11
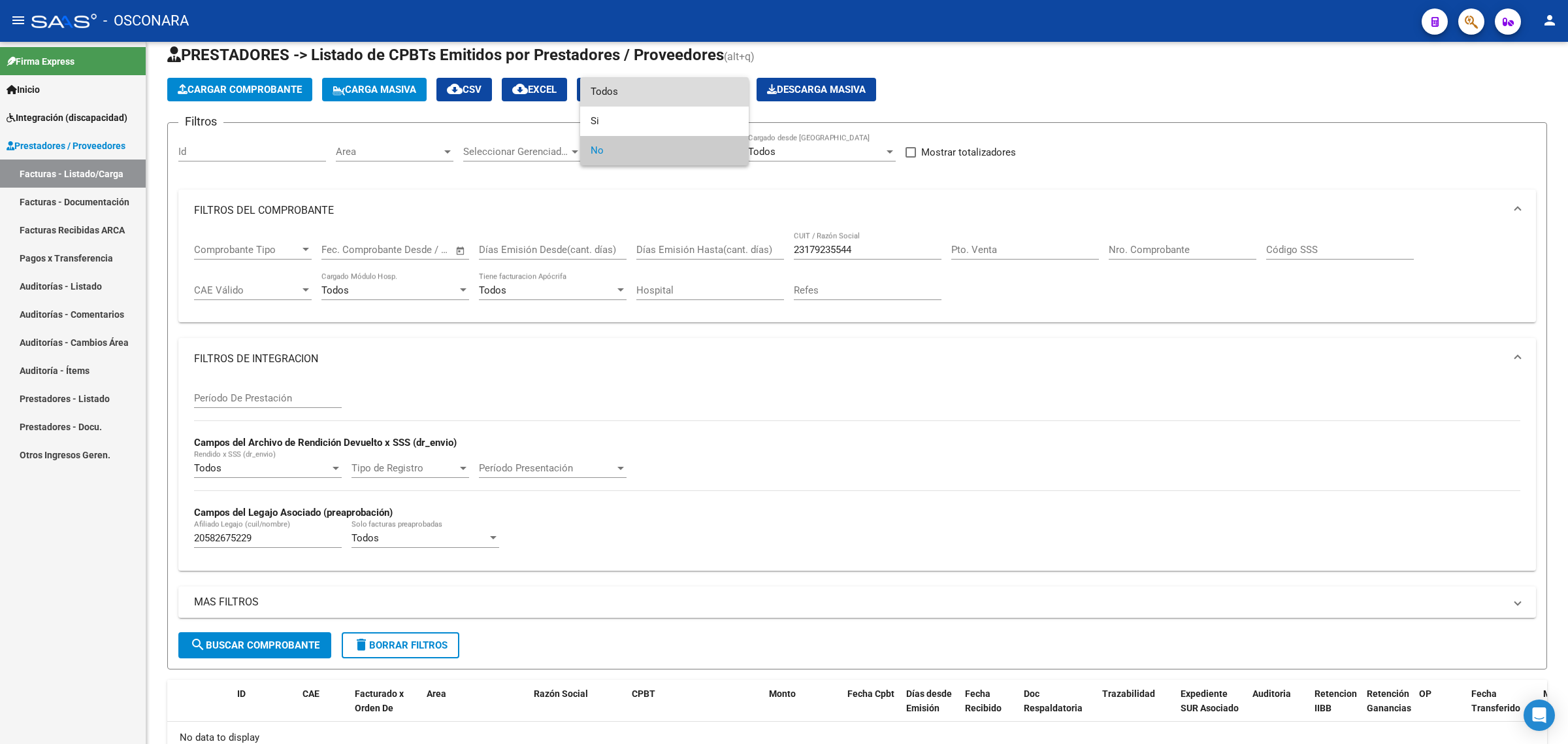
click at [622, 100] on span "Todos" at bounding box center [664, 91] width 148 height 29
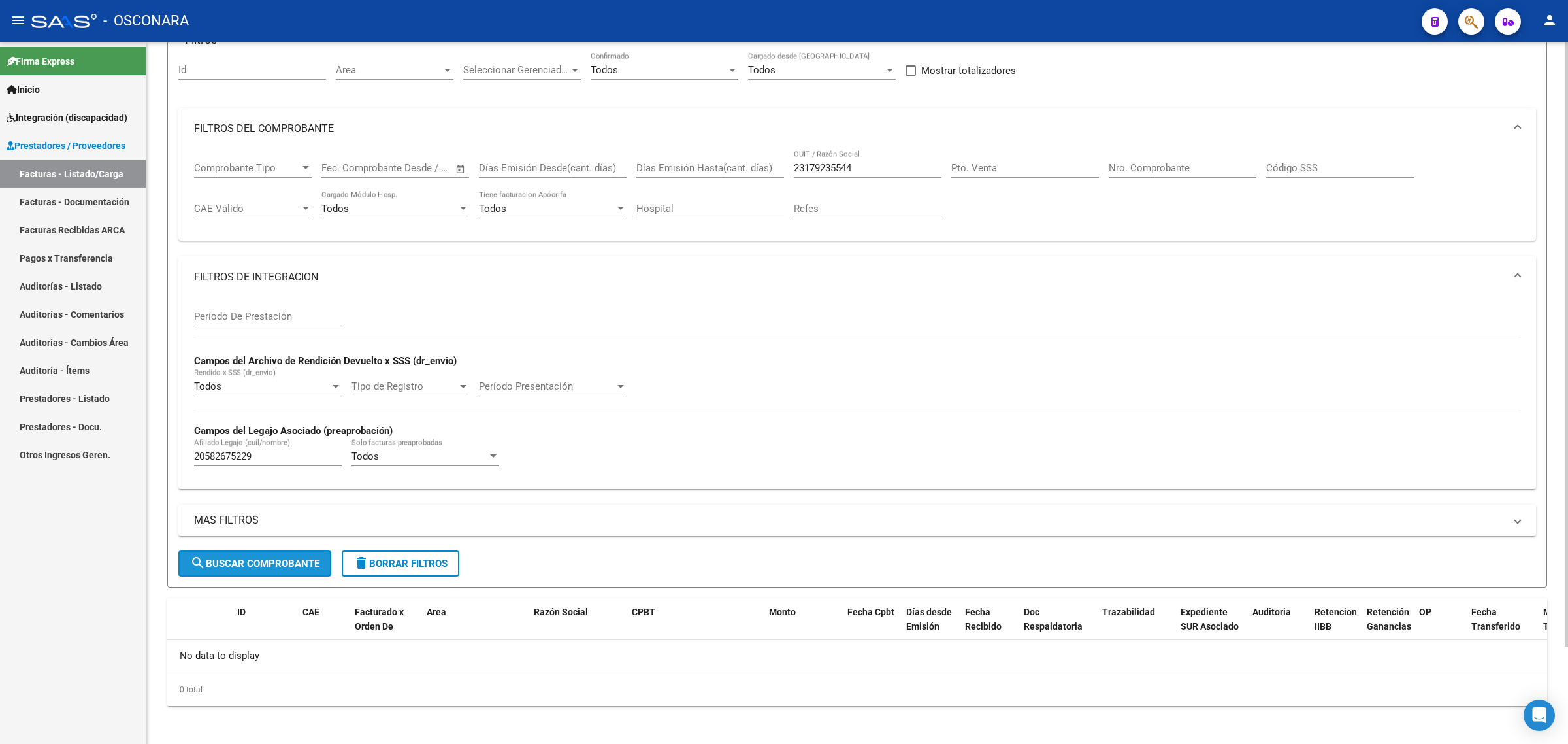
click at [294, 572] on button "search Buscar Comprobante" at bounding box center [254, 564] width 153 height 26
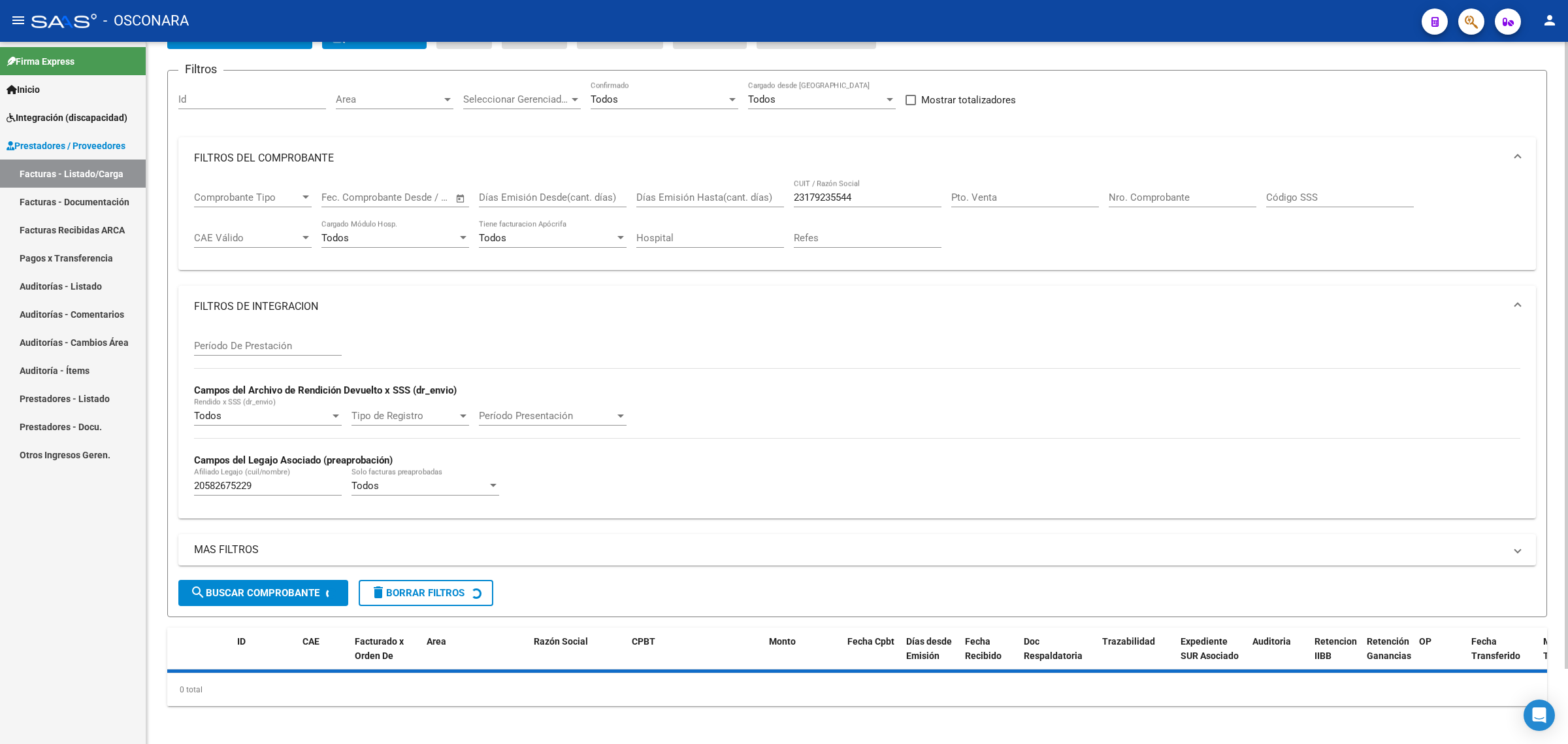
scroll to position [114, 0]
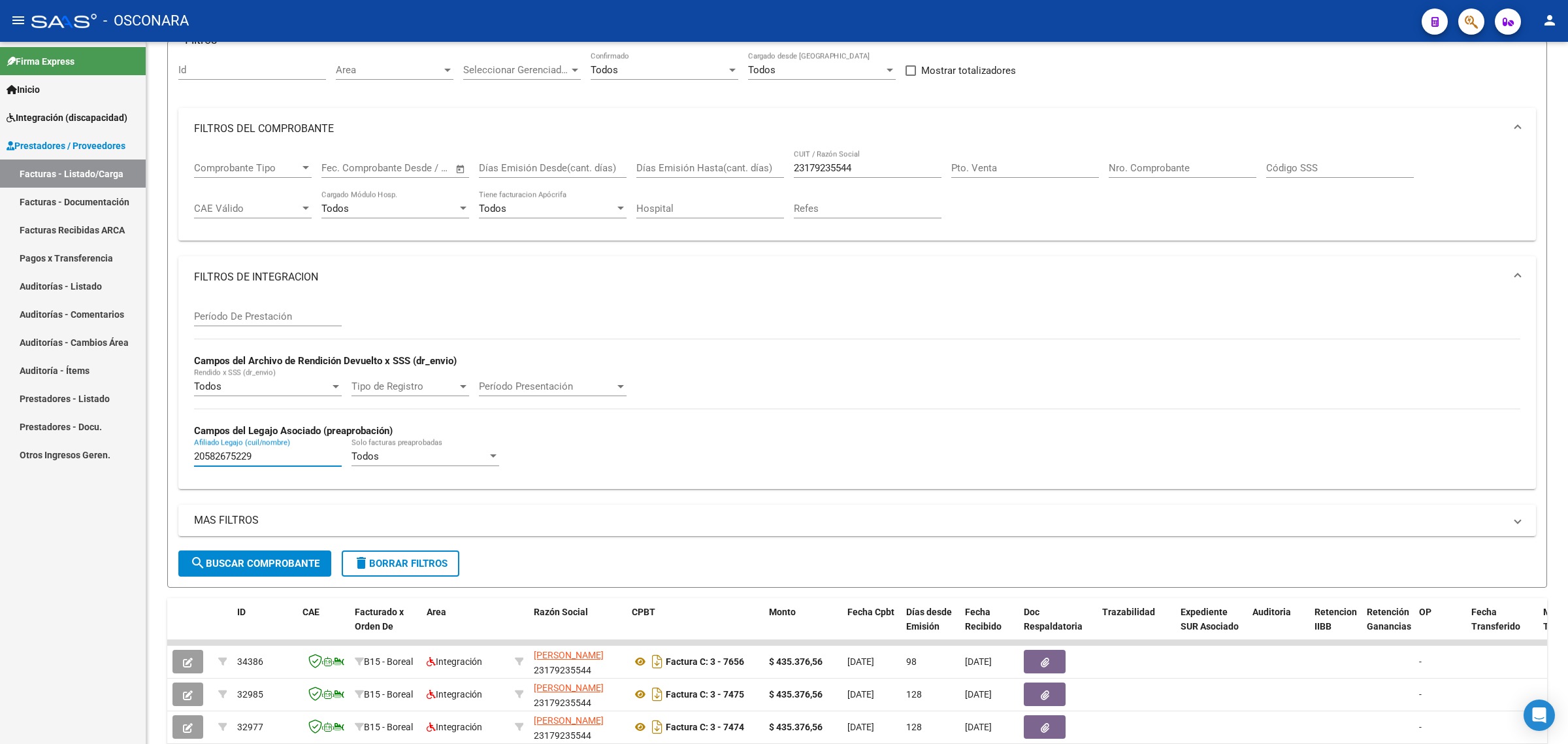
drag, startPoint x: 269, startPoint y: 457, endPoint x: 138, endPoint y: 453, distance: 131.1
click at [145, 453] on mat-sidenav-container "Firma Express Inicio Instructivos Contacto OS Integración (discapacidad) Certif…" at bounding box center [784, 392] width 1568 height 702
click at [256, 558] on span "search Buscar Comprobante" at bounding box center [255, 564] width 129 height 11
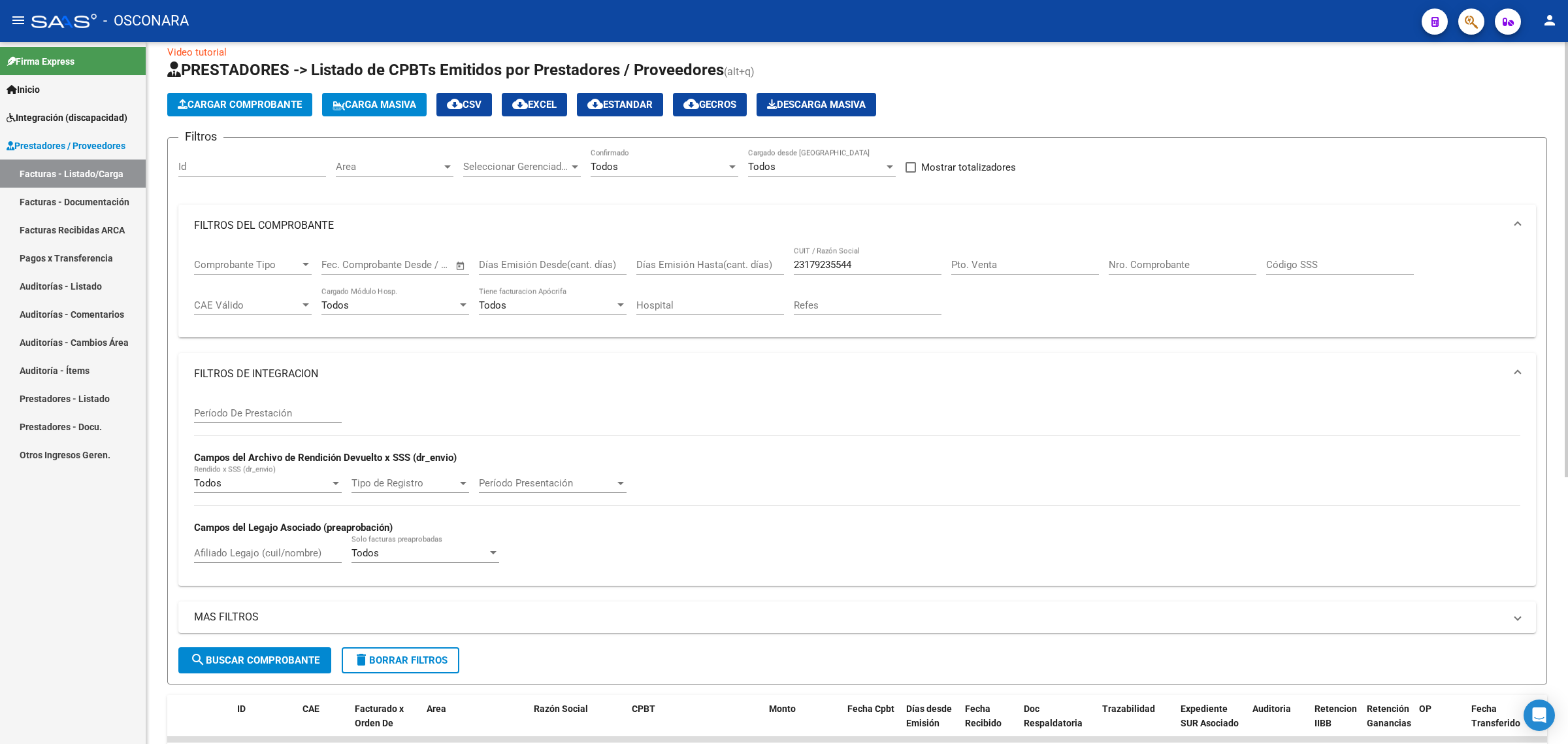
scroll to position [0, 0]
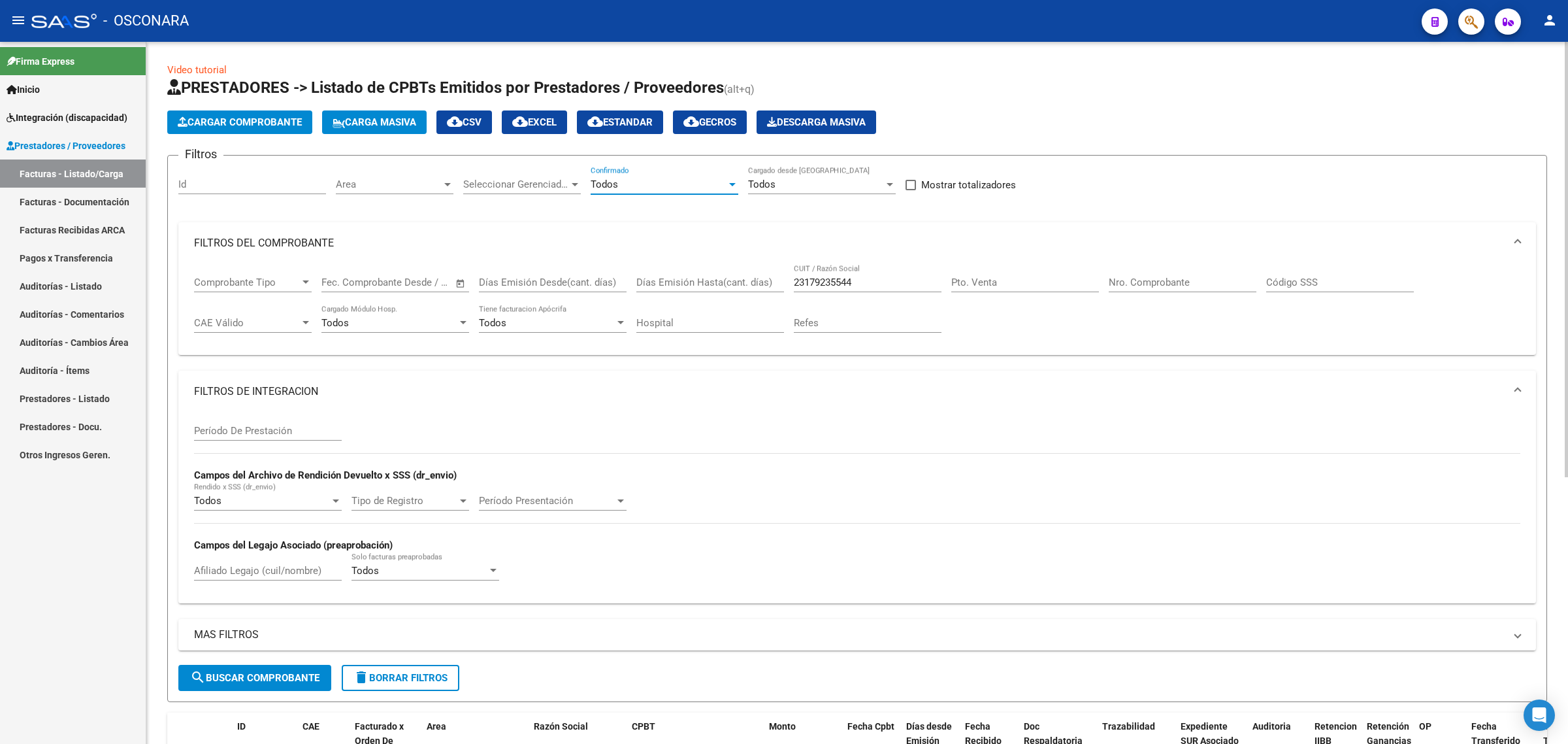
click at [689, 181] on div "Todos" at bounding box center [658, 184] width 135 height 11
click at [646, 232] on span "No" at bounding box center [664, 242] width 148 height 29
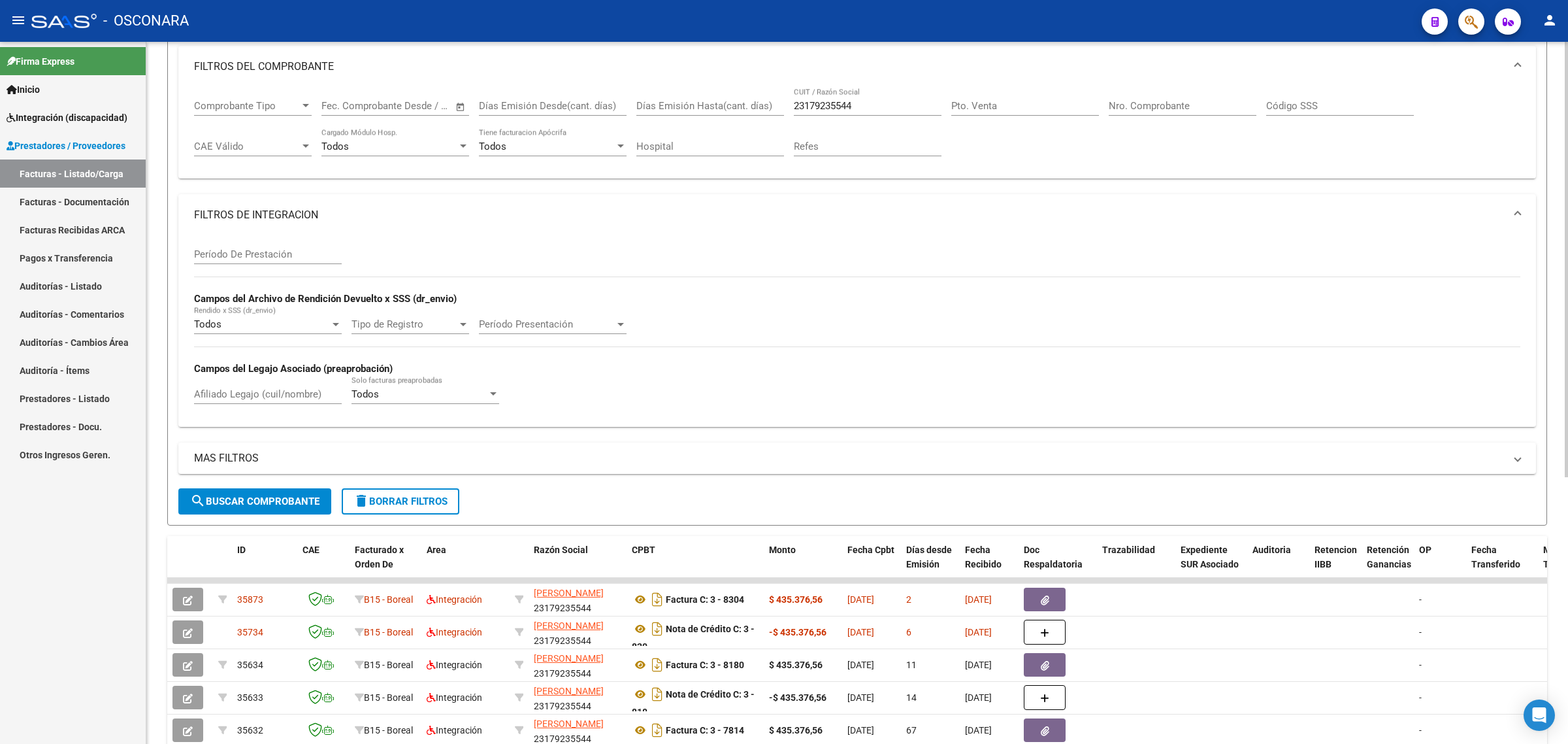
scroll to position [245, 0]
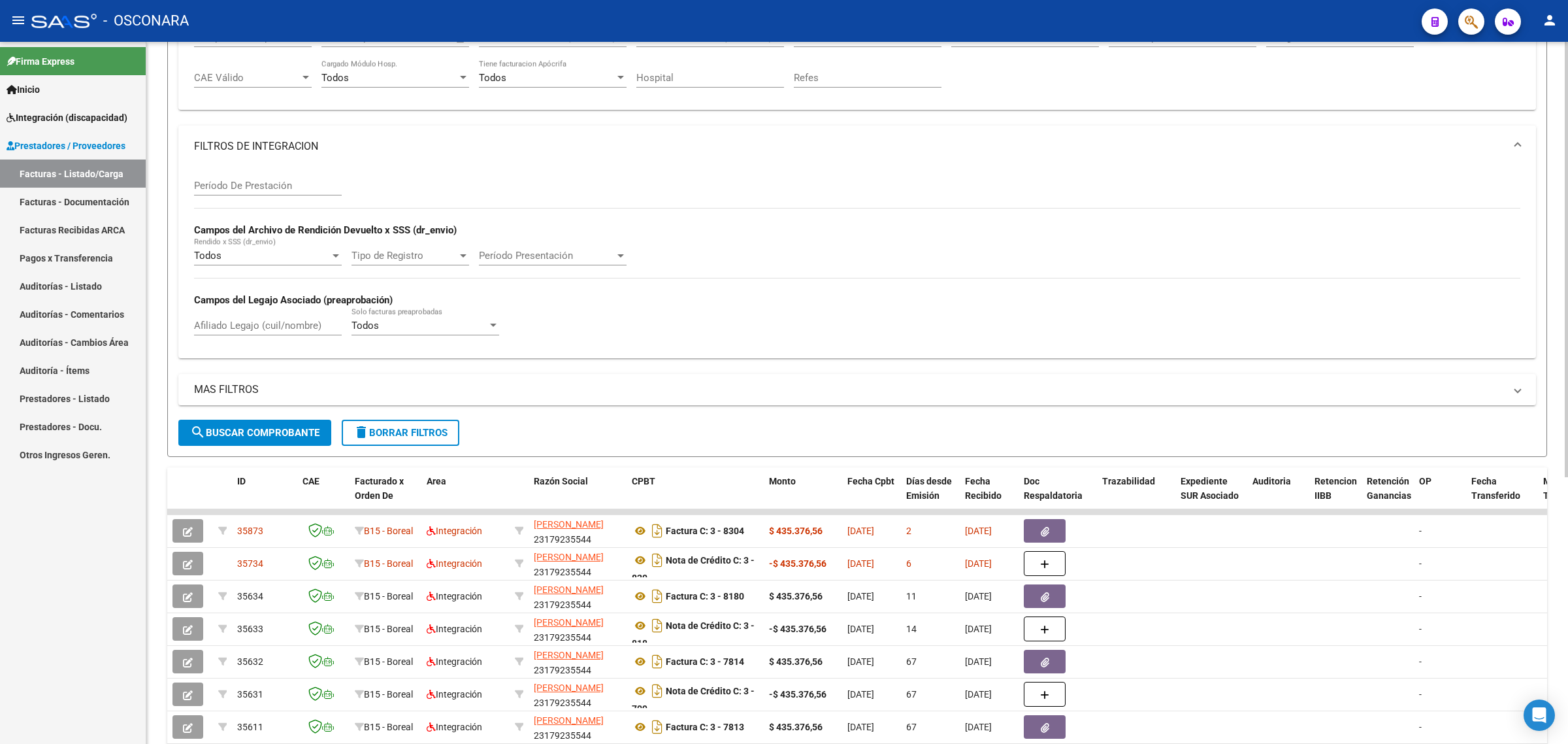
click at [278, 434] on span "search Buscar Comprobante" at bounding box center [255, 433] width 129 height 11
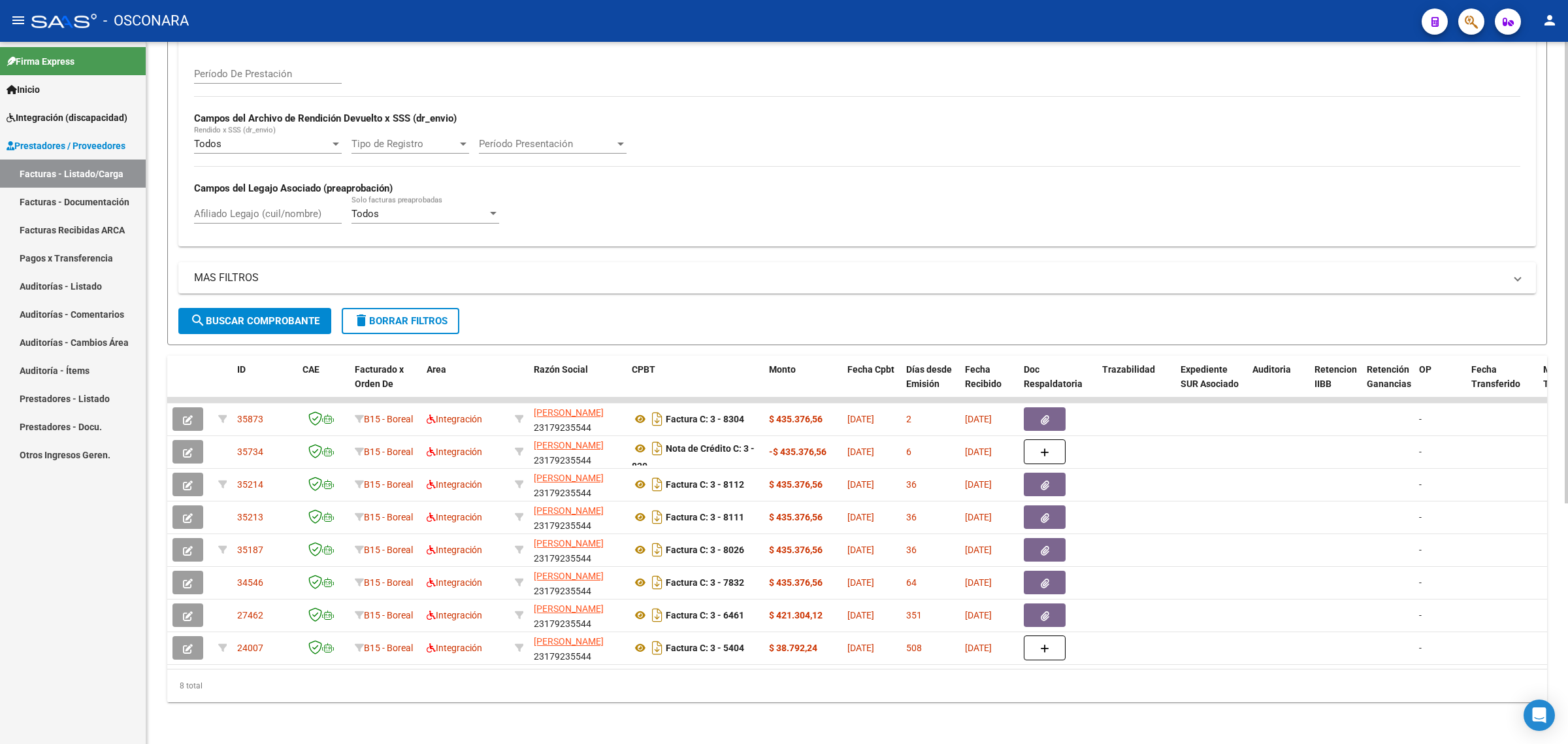
scroll to position [366, 0]
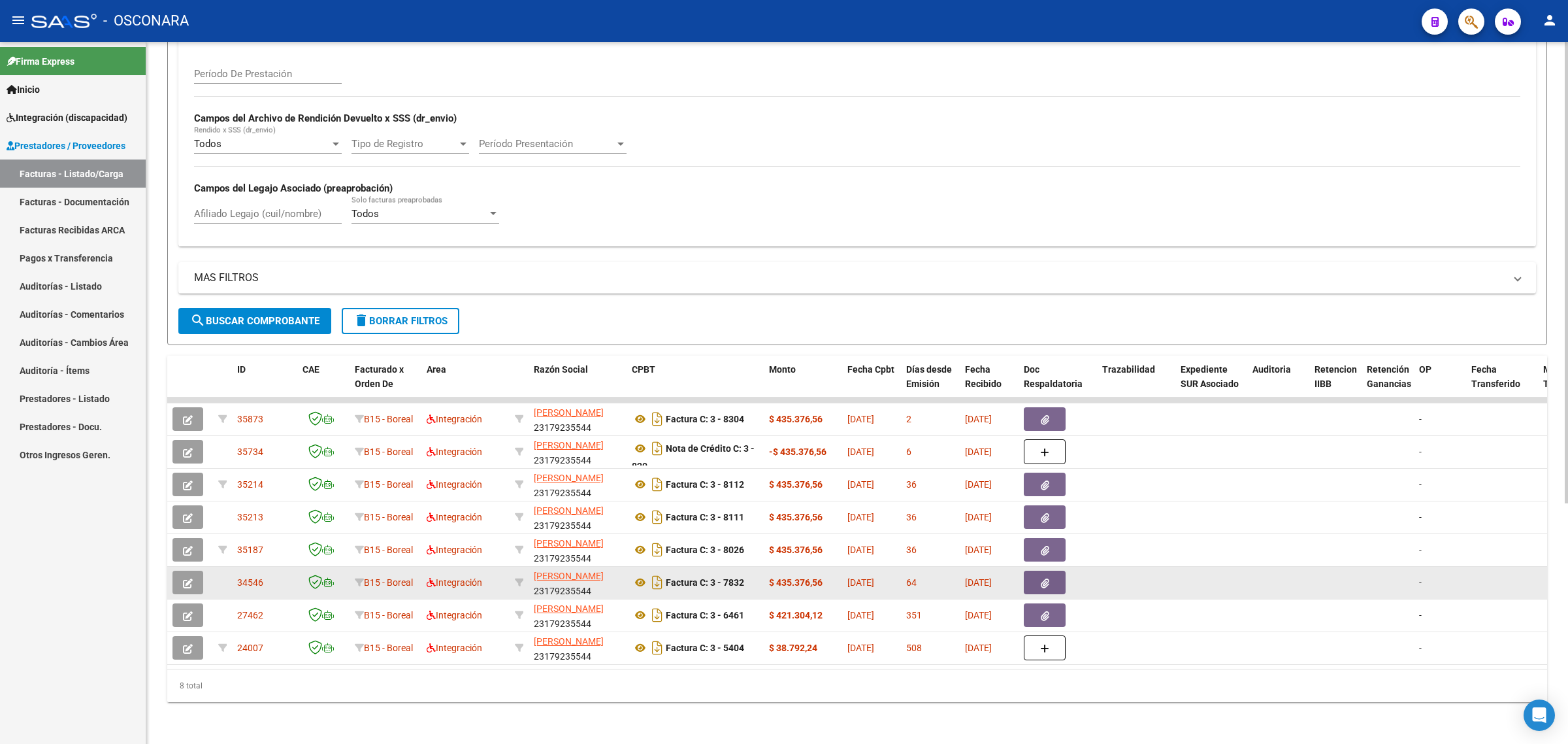
click at [197, 573] on button "button" at bounding box center [188, 582] width 31 height 24
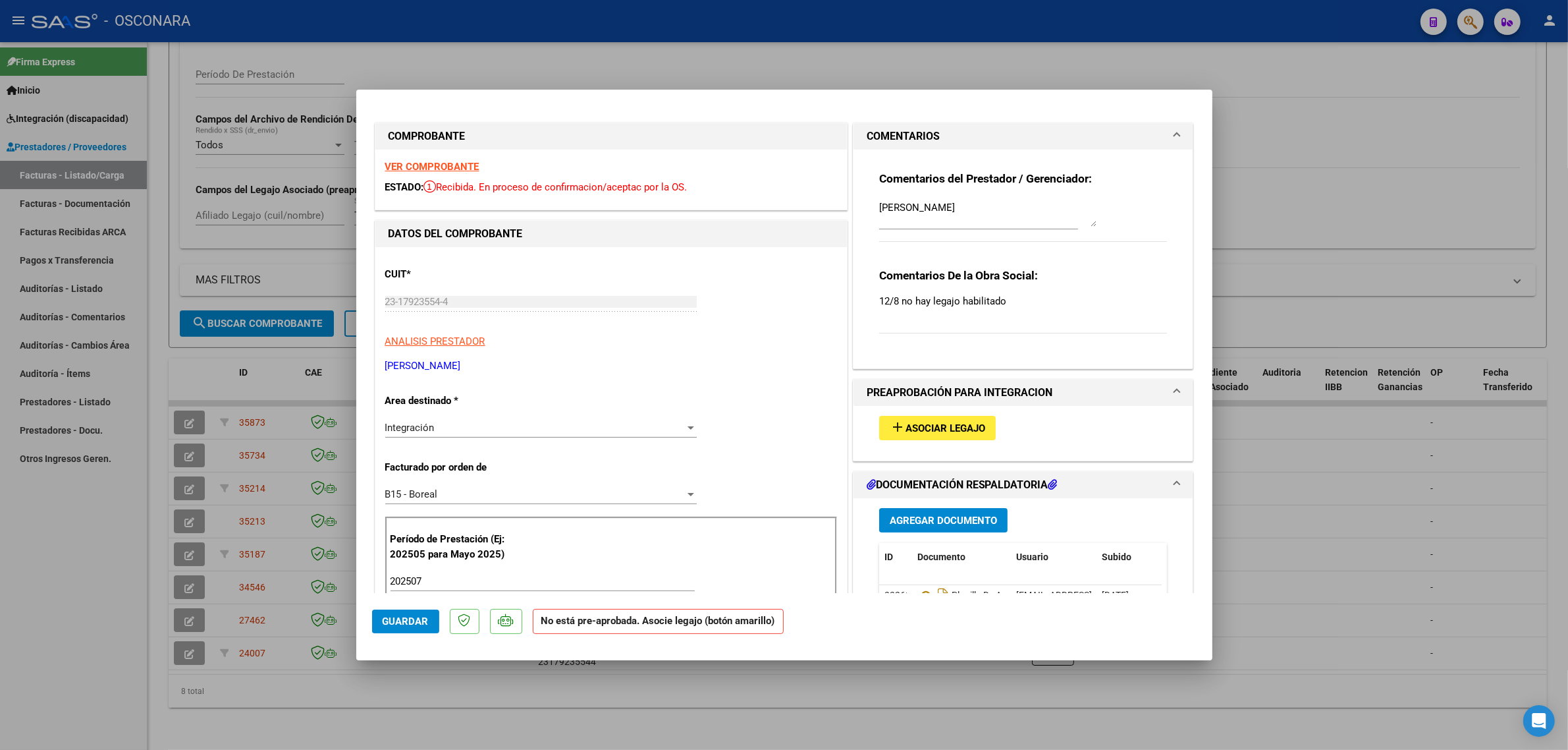
click at [929, 433] on span "Asociar Legajo" at bounding box center [945, 428] width 80 height 12
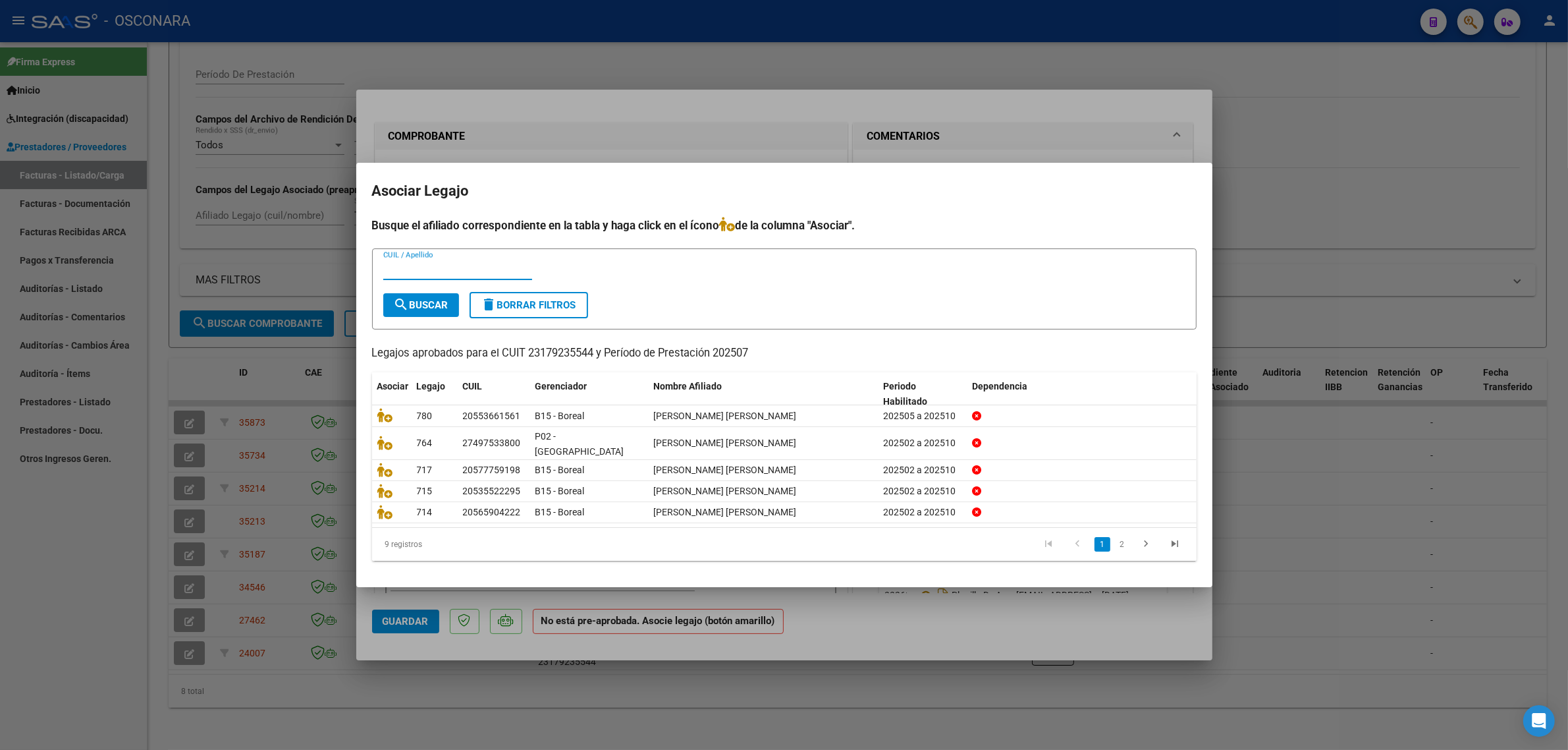
click at [427, 268] on div "CUIL / Apellido" at bounding box center [458, 269] width 149 height 20
type input "o"
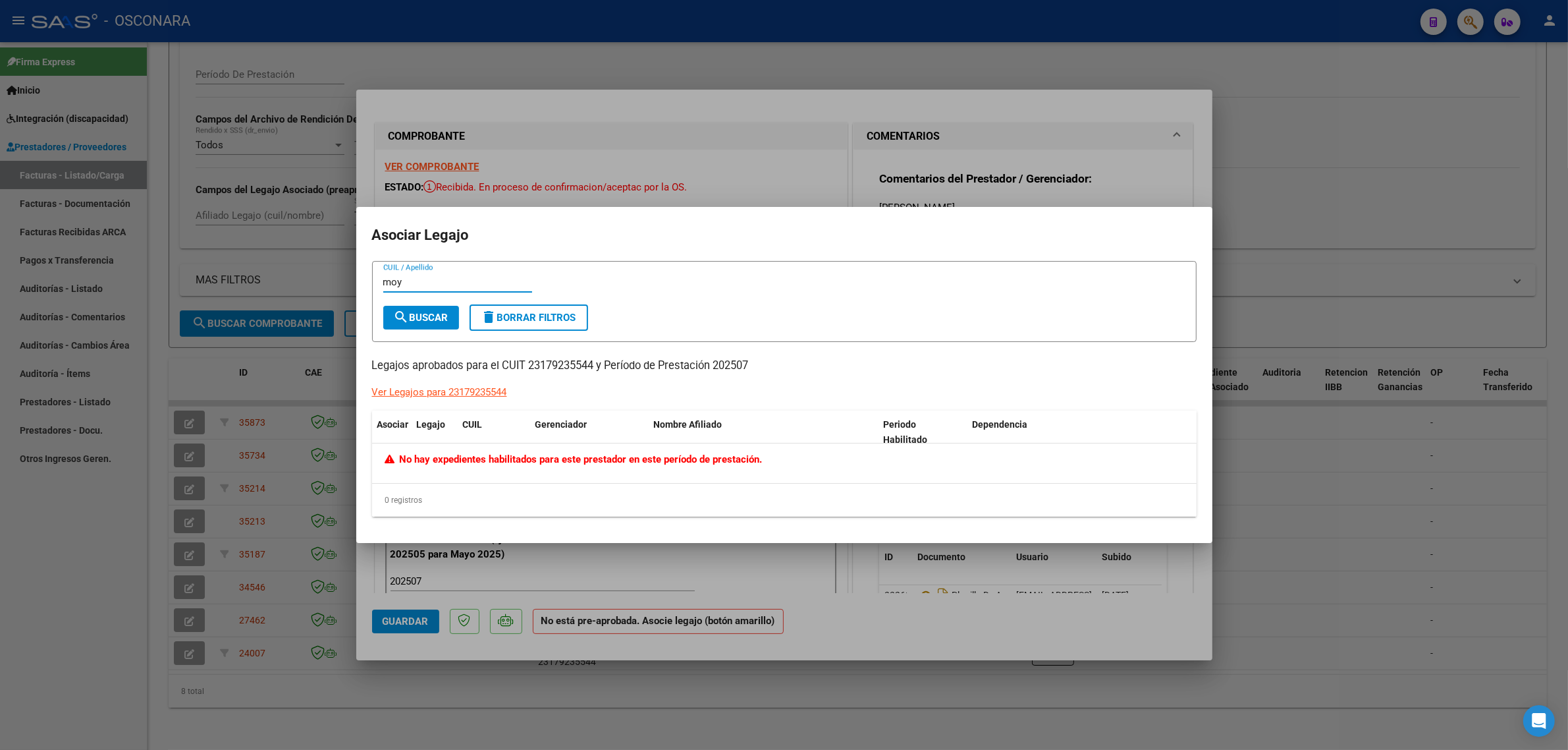
type input "moy"
click at [762, 179] on div at bounding box center [784, 375] width 1568 height 750
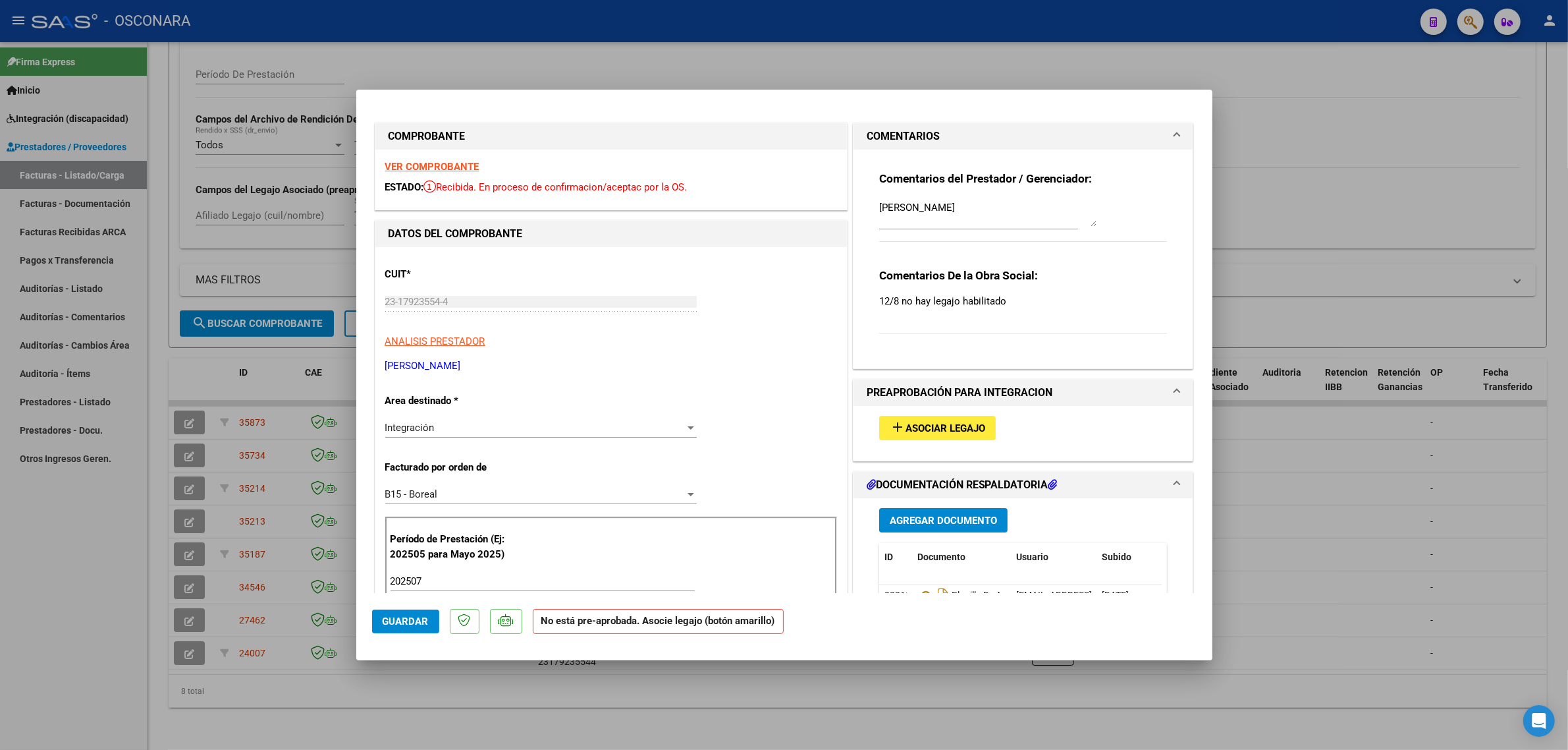
click at [892, 212] on textarea "MOYANO OJEDA AUGUSTO" at bounding box center [988, 213] width 217 height 26
click at [274, 414] on div at bounding box center [784, 375] width 1568 height 750
type input "$ 0,00"
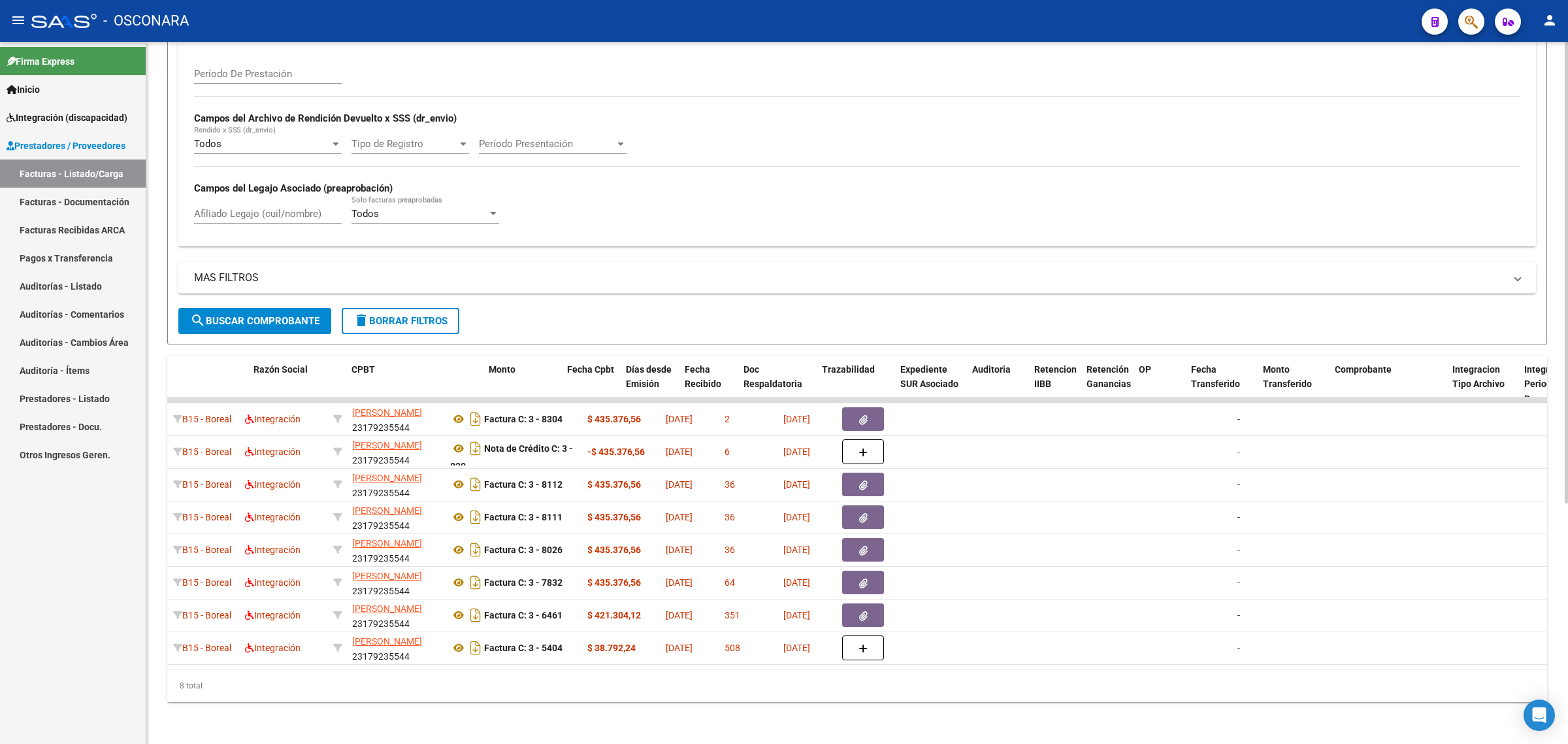
scroll to position [0, 0]
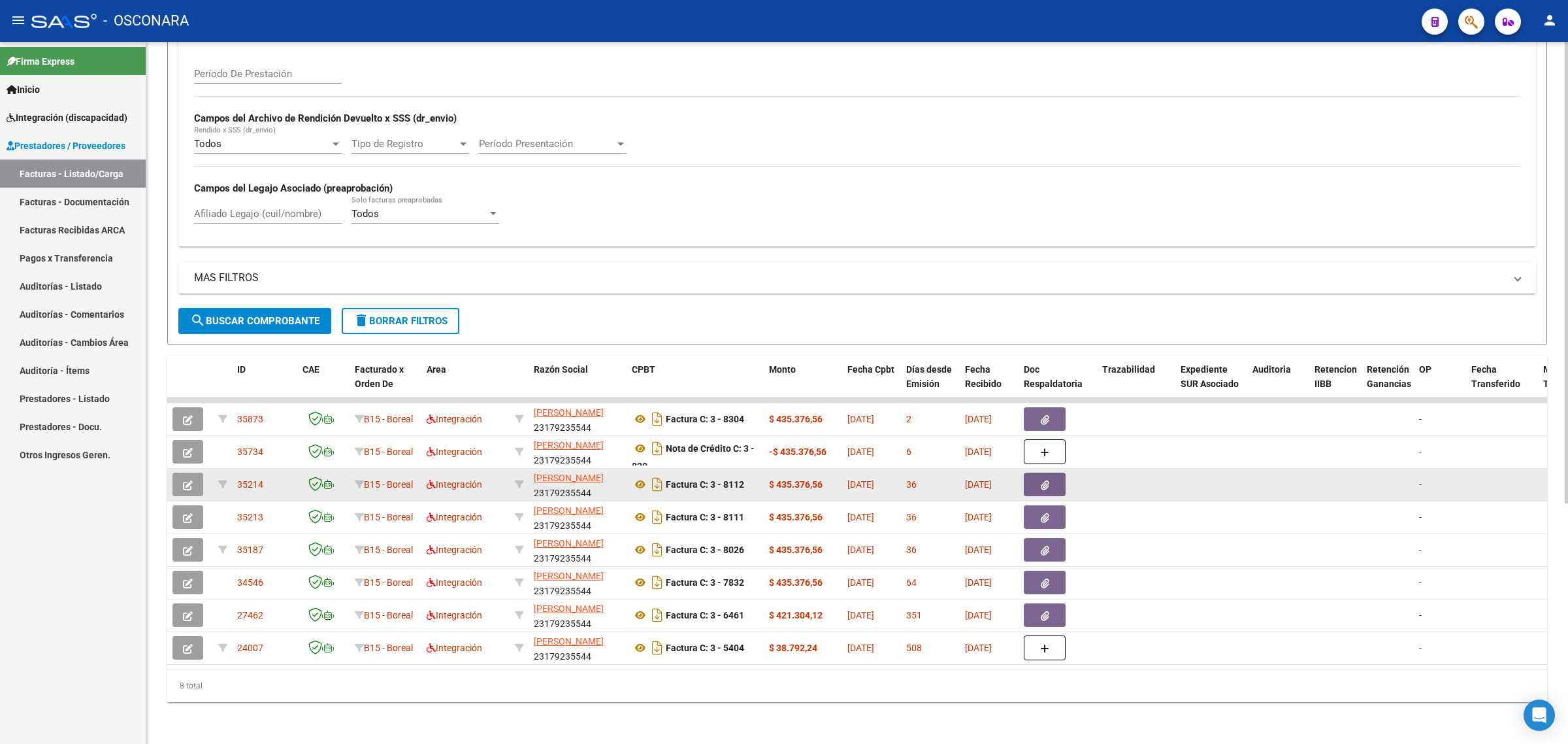
drag, startPoint x: 649, startPoint y: 455, endPoint x: 608, endPoint y: 482, distance: 49.1
click at [608, 482] on datatable-scroller "35873 B15 - Boreal Integración GIMENEZ SILVIA LILIAN 23179235544 Factura C: 3 -…" at bounding box center [857, 531] width 1379 height 267
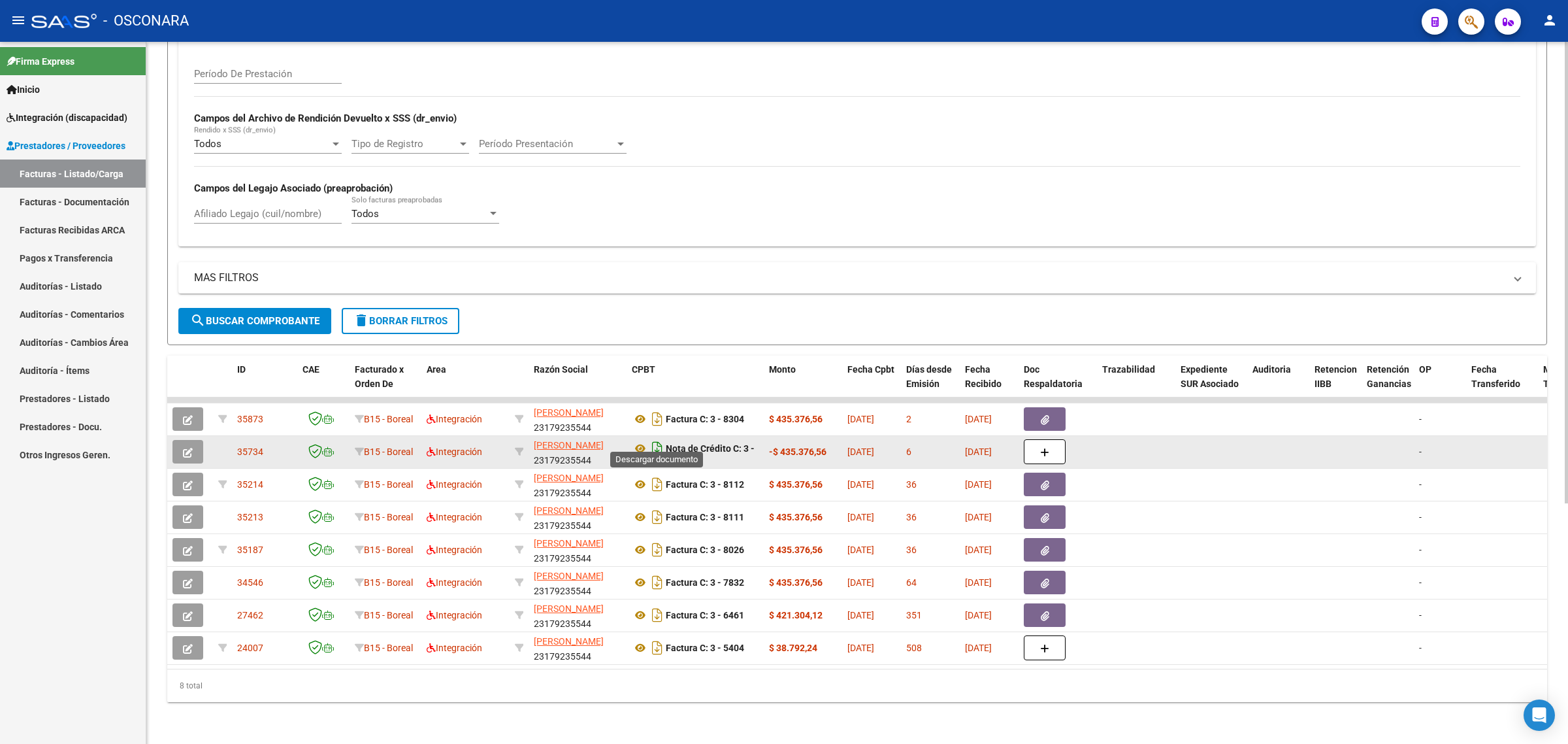
scroll to position [7, 0]
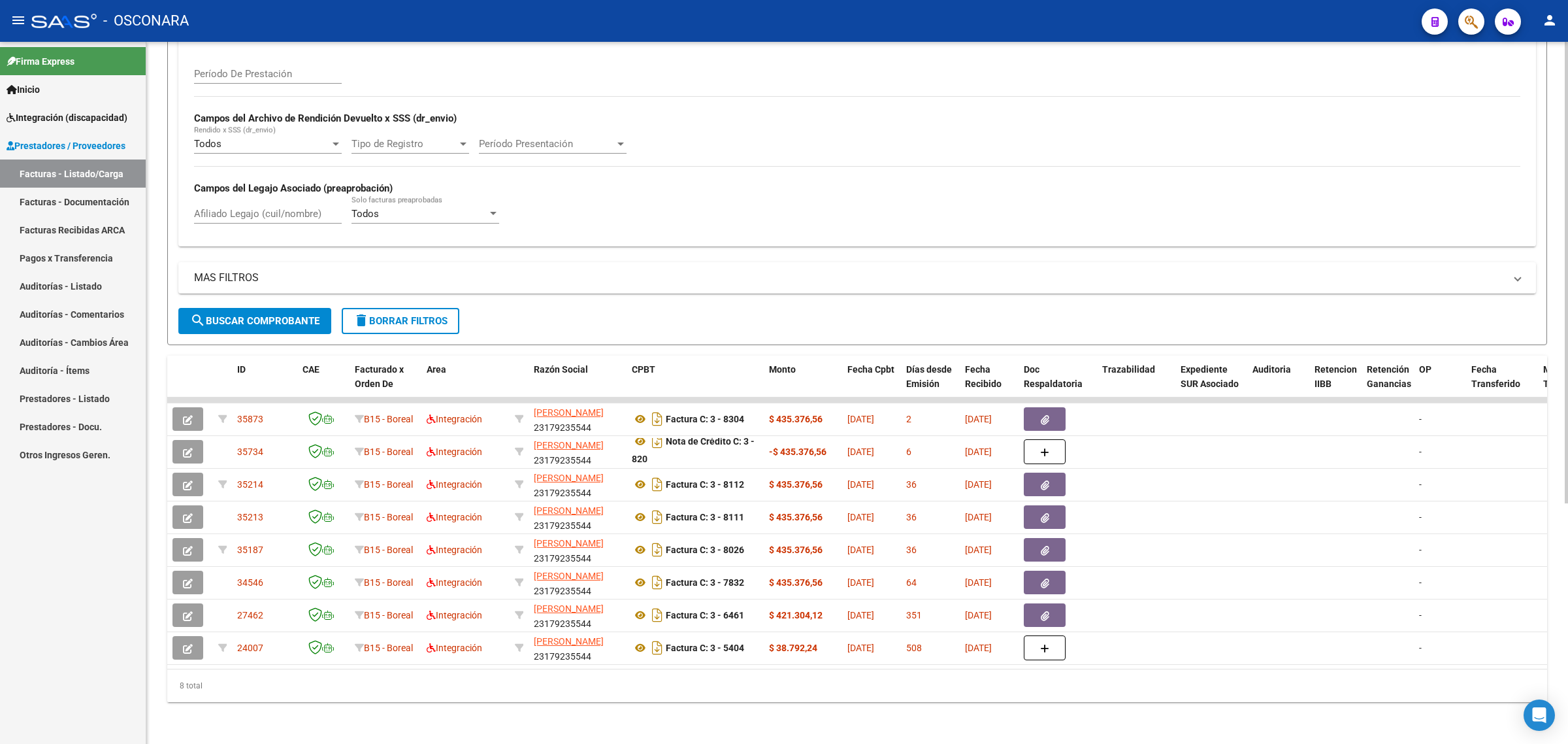
click at [867, 306] on form "Filtros Id Area Area Seleccionar Gerenciador Seleccionar Gerenciador No Confirm…" at bounding box center [857, 72] width 1379 height 547
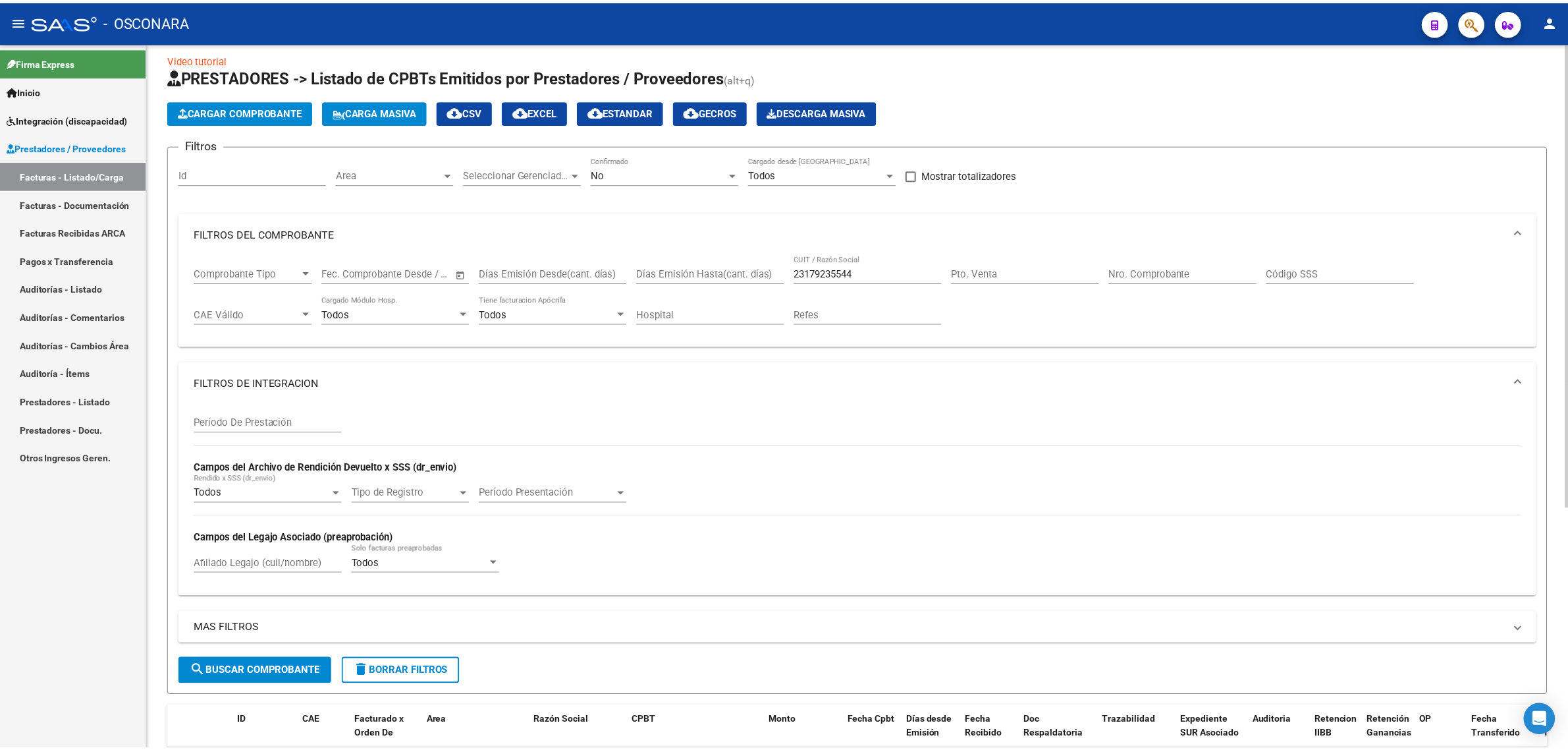
scroll to position [0, 0]
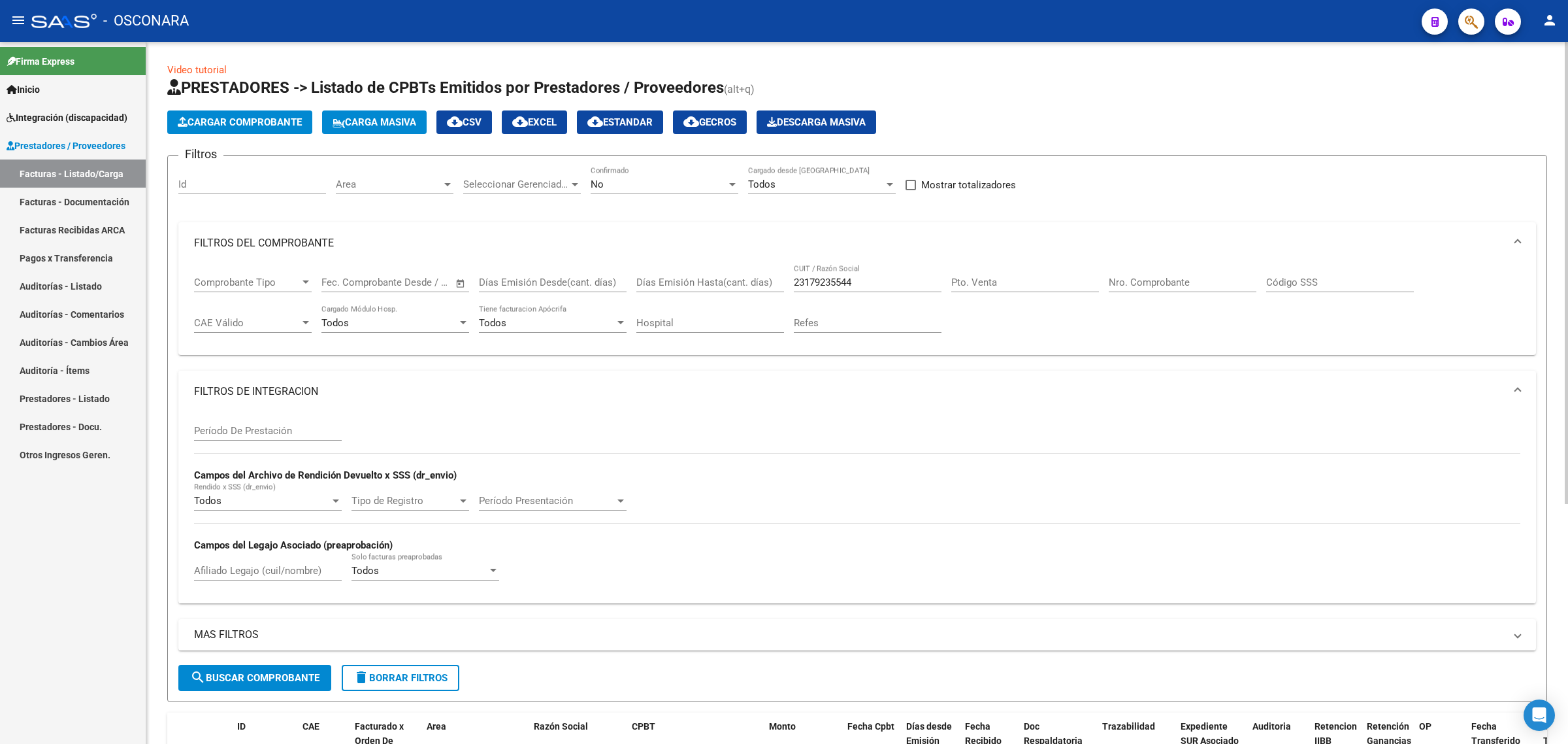
click at [286, 124] on span "Cargar Comprobante" at bounding box center [240, 122] width 124 height 11
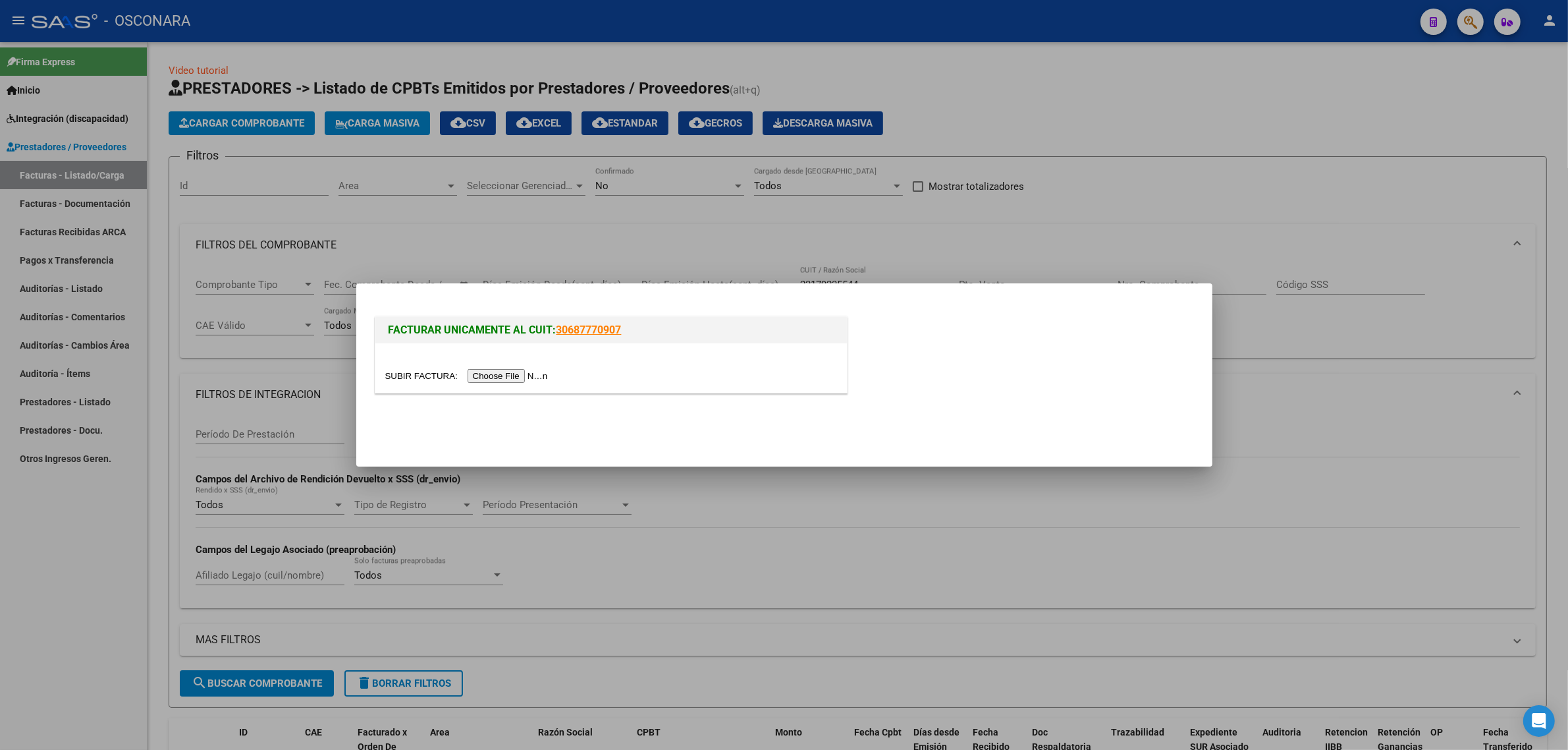
click at [525, 371] on input "file" at bounding box center [468, 375] width 166 height 14
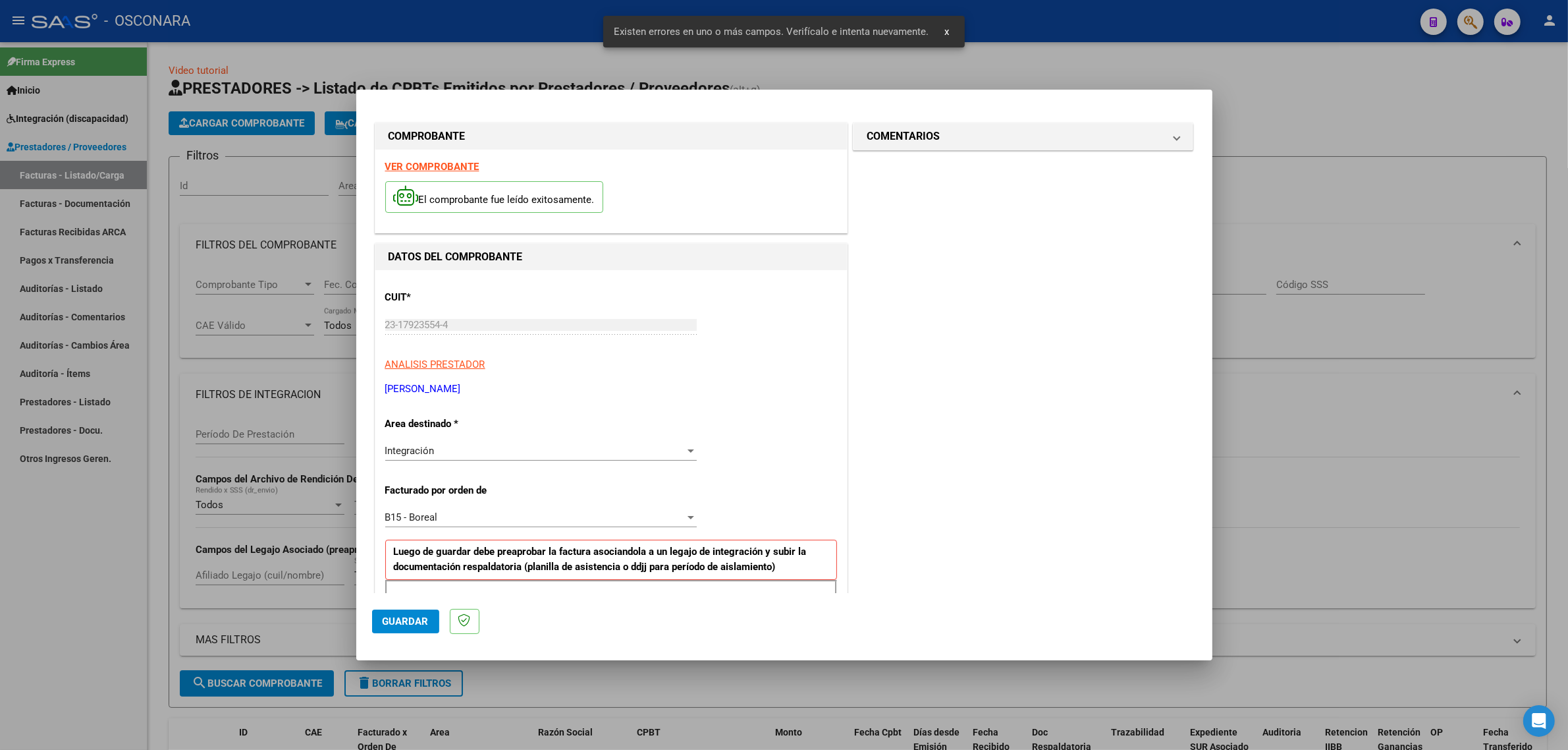
scroll to position [283, 0]
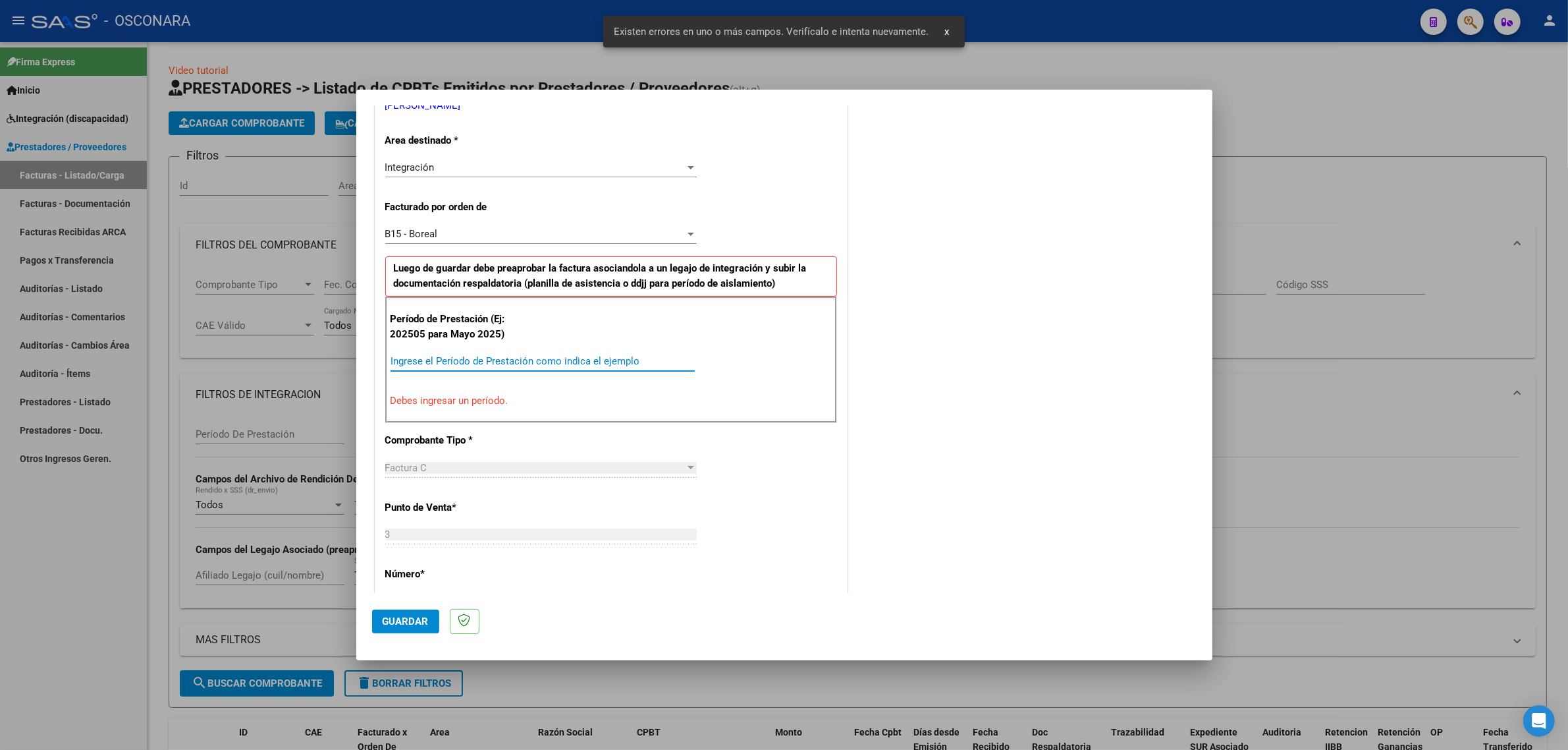
click at [486, 367] on input "Ingrese el Período de Prestación como indica el ejemplo" at bounding box center [543, 361] width 305 height 12
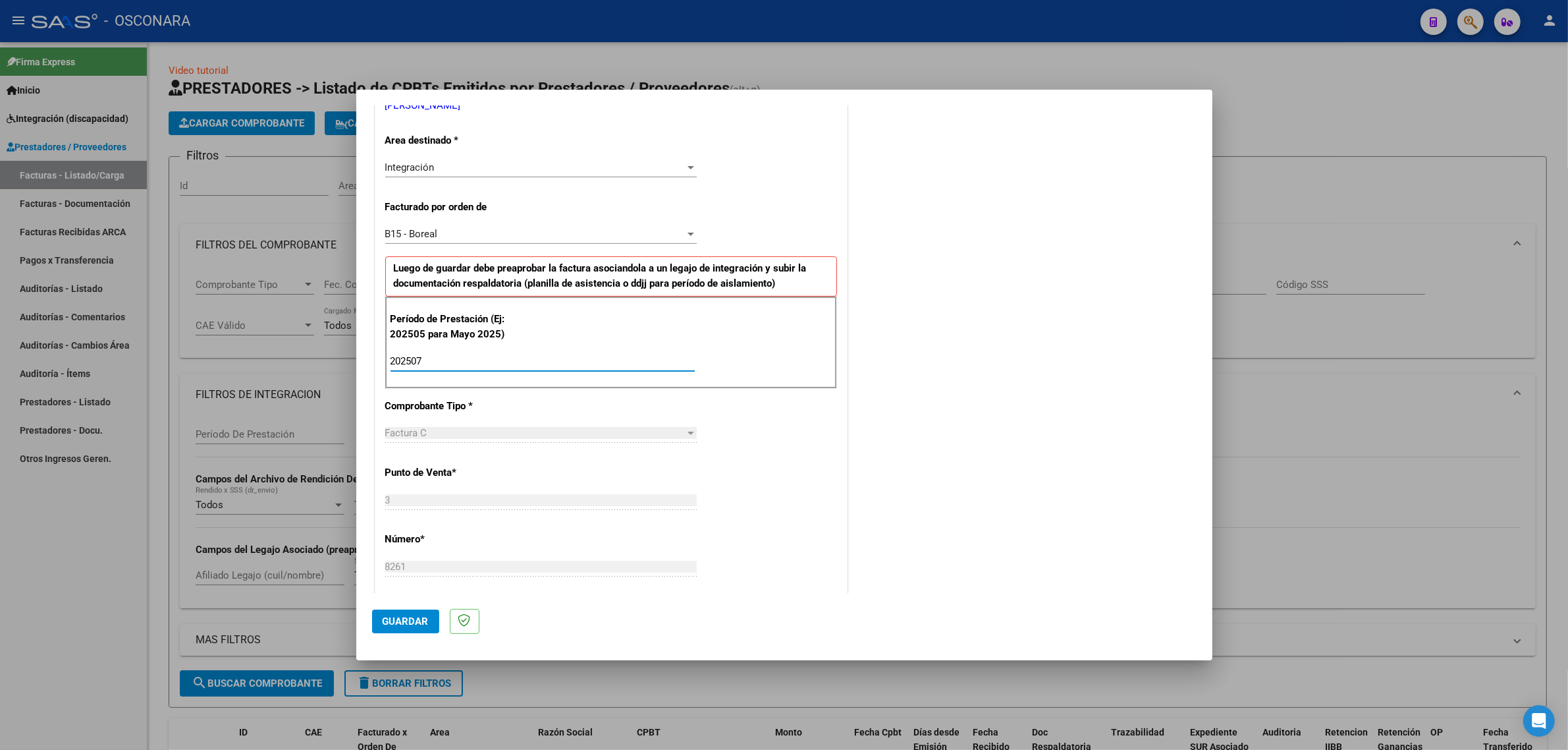
type input "202507"
click at [407, 617] on span "Guardar" at bounding box center [406, 621] width 46 height 12
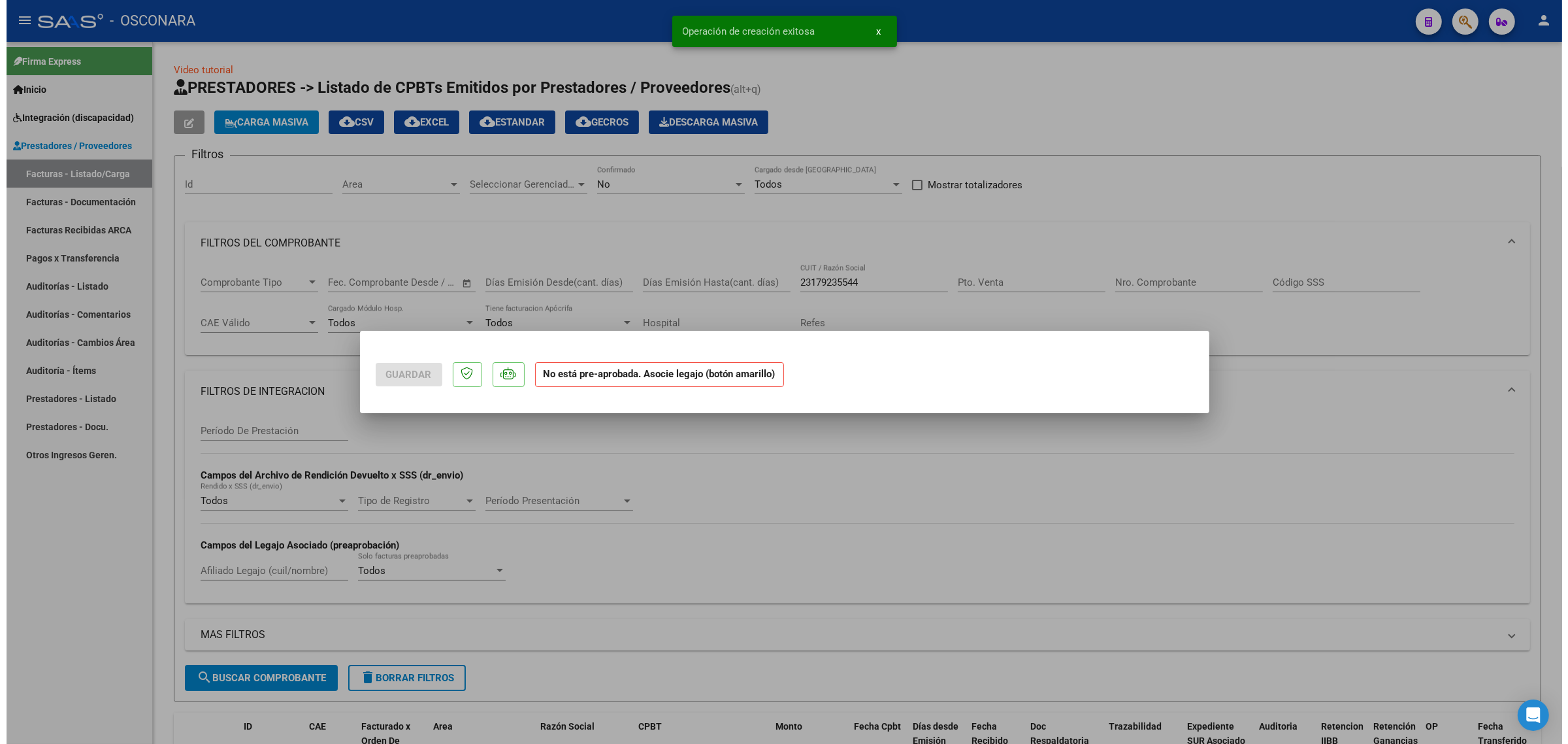
scroll to position [0, 0]
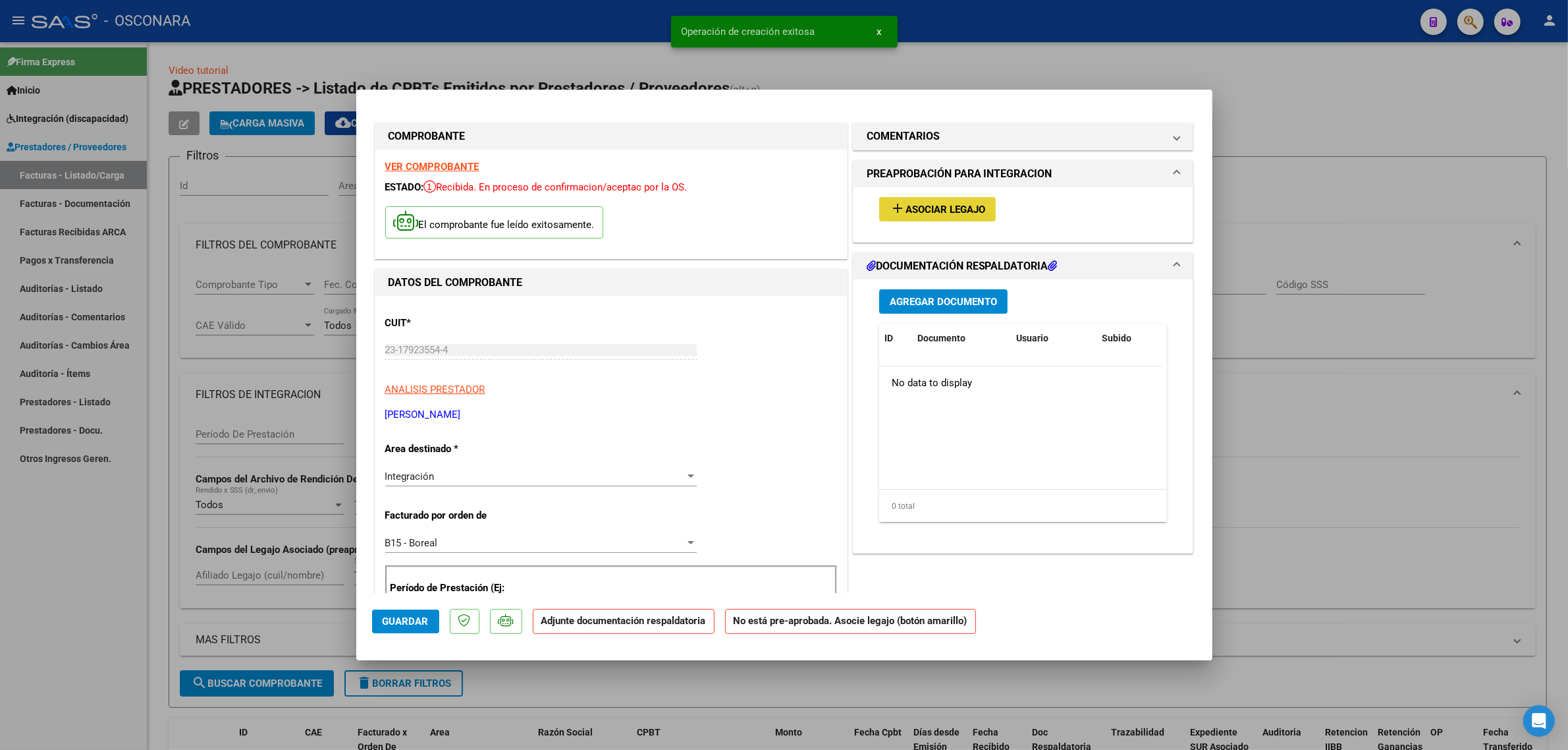
click at [938, 221] on button "add Asociar Legajo" at bounding box center [938, 209] width 117 height 25
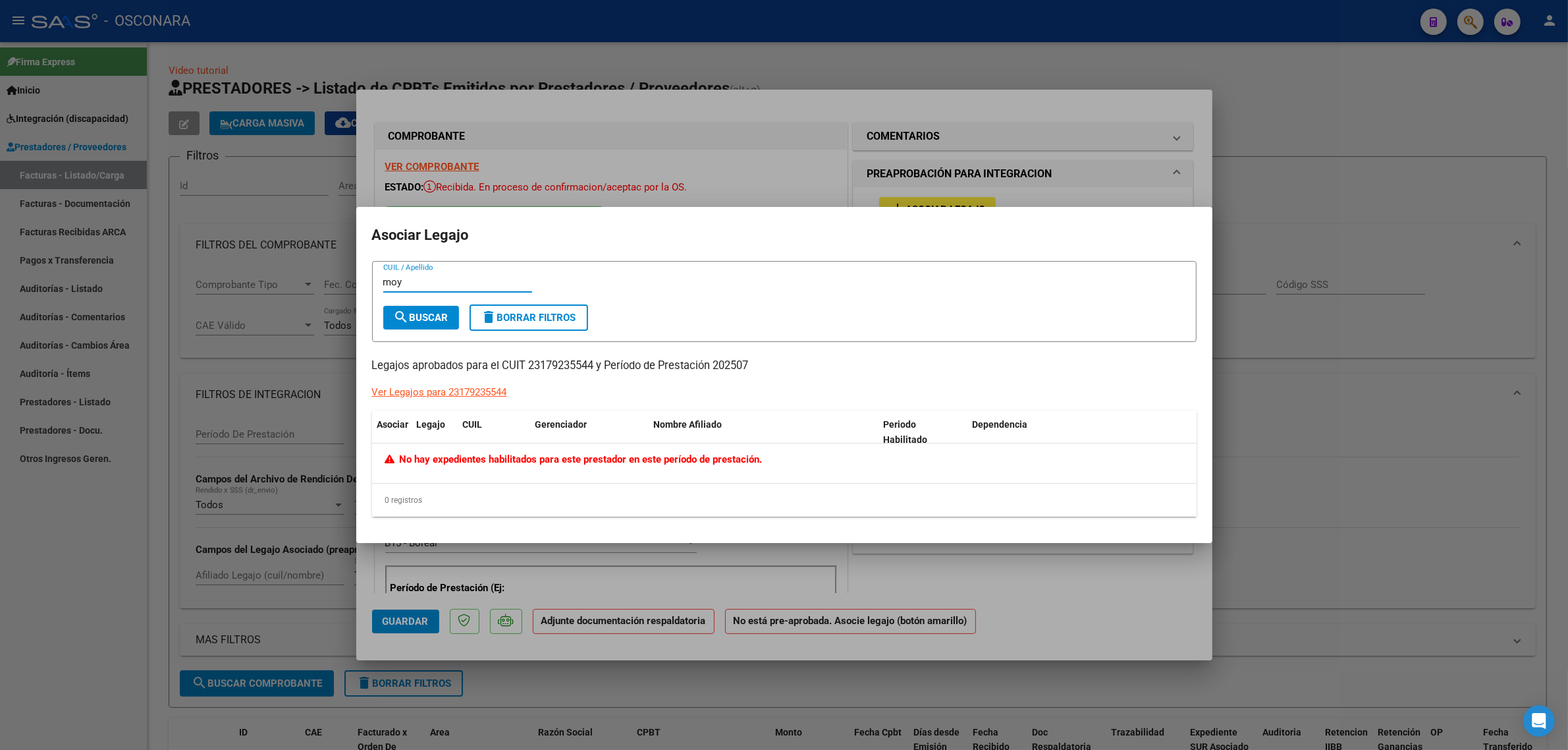
type input "moy"
click at [985, 182] on div at bounding box center [784, 375] width 1568 height 750
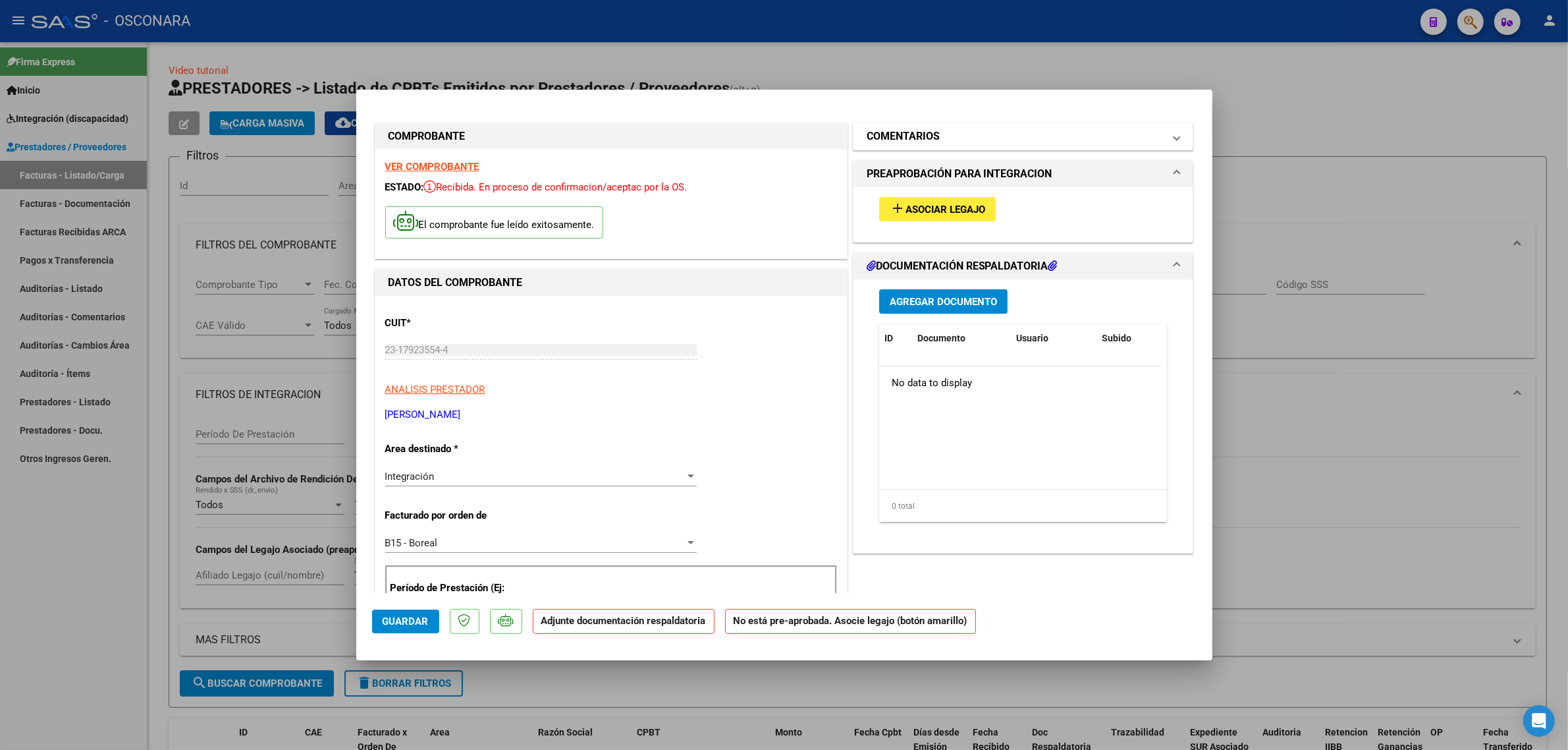
click at [986, 142] on mat-panel-title "COMENTARIOS" at bounding box center [1016, 136] width 298 height 16
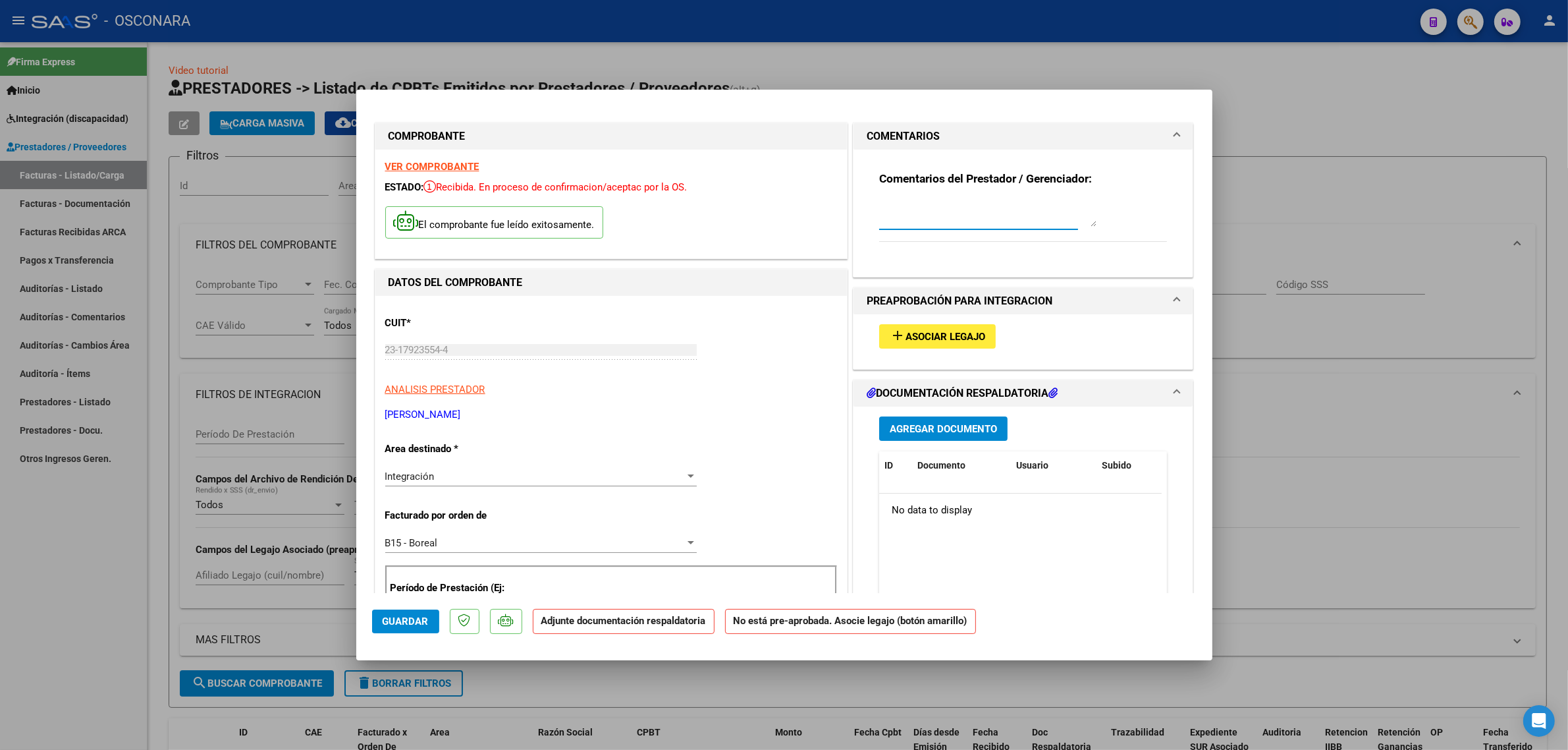
click at [919, 204] on textarea at bounding box center [988, 213] width 217 height 26
paste textarea "MOYANO OJEDA AUGUSTO SEBASTIAN"
drag, startPoint x: 947, startPoint y: 199, endPoint x: 967, endPoint y: 199, distance: 20.0
click at [963, 200] on textarea "REEMPLAZA FC 8 MOYANO OJEDA AUGUSTO SEBASTIAN" at bounding box center [988, 213] width 217 height 26
type textarea "REEMPLAZA FC 7832 ID [PERSON_NAME] [PERSON_NAME]"
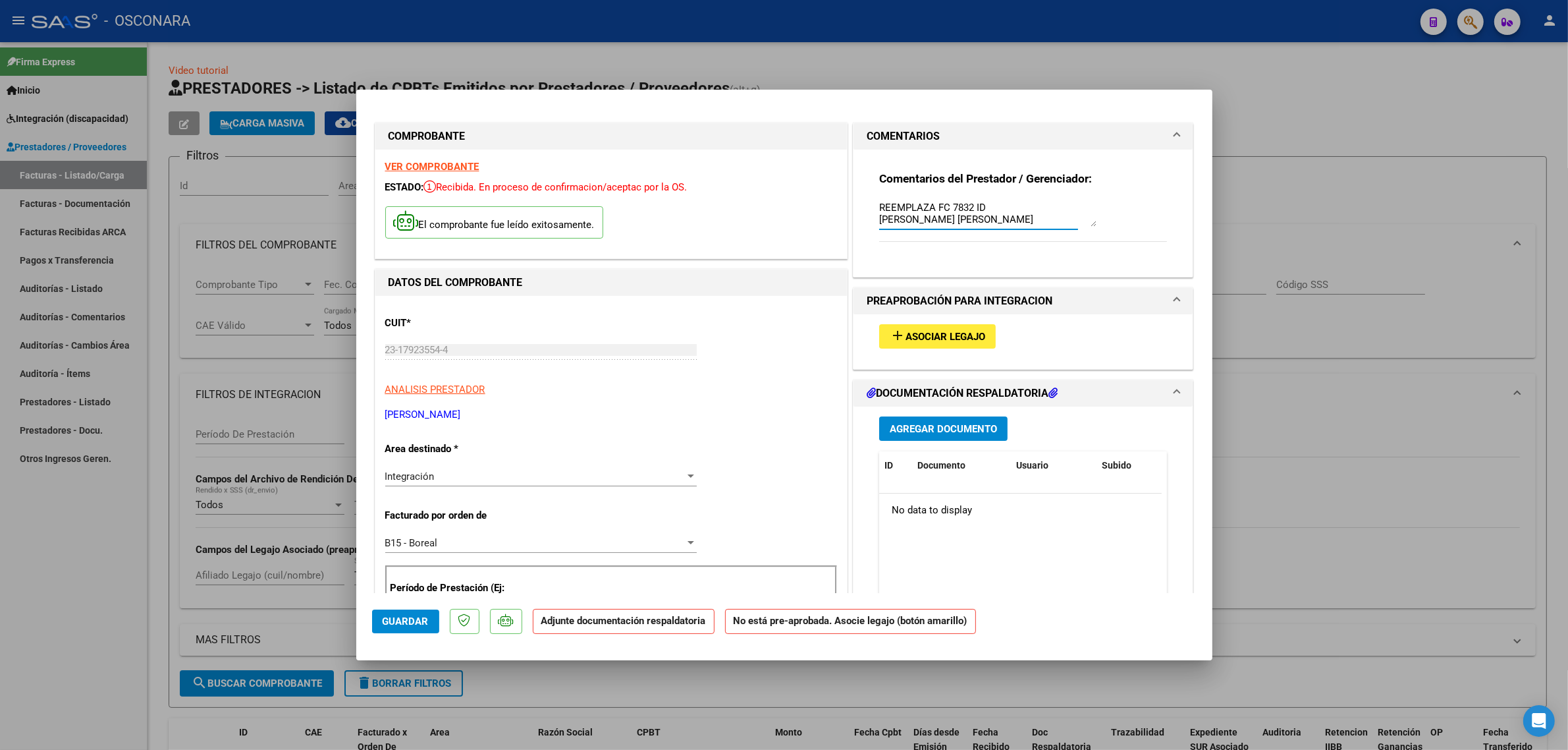
click at [391, 616] on span "Guardar" at bounding box center [406, 621] width 46 height 12
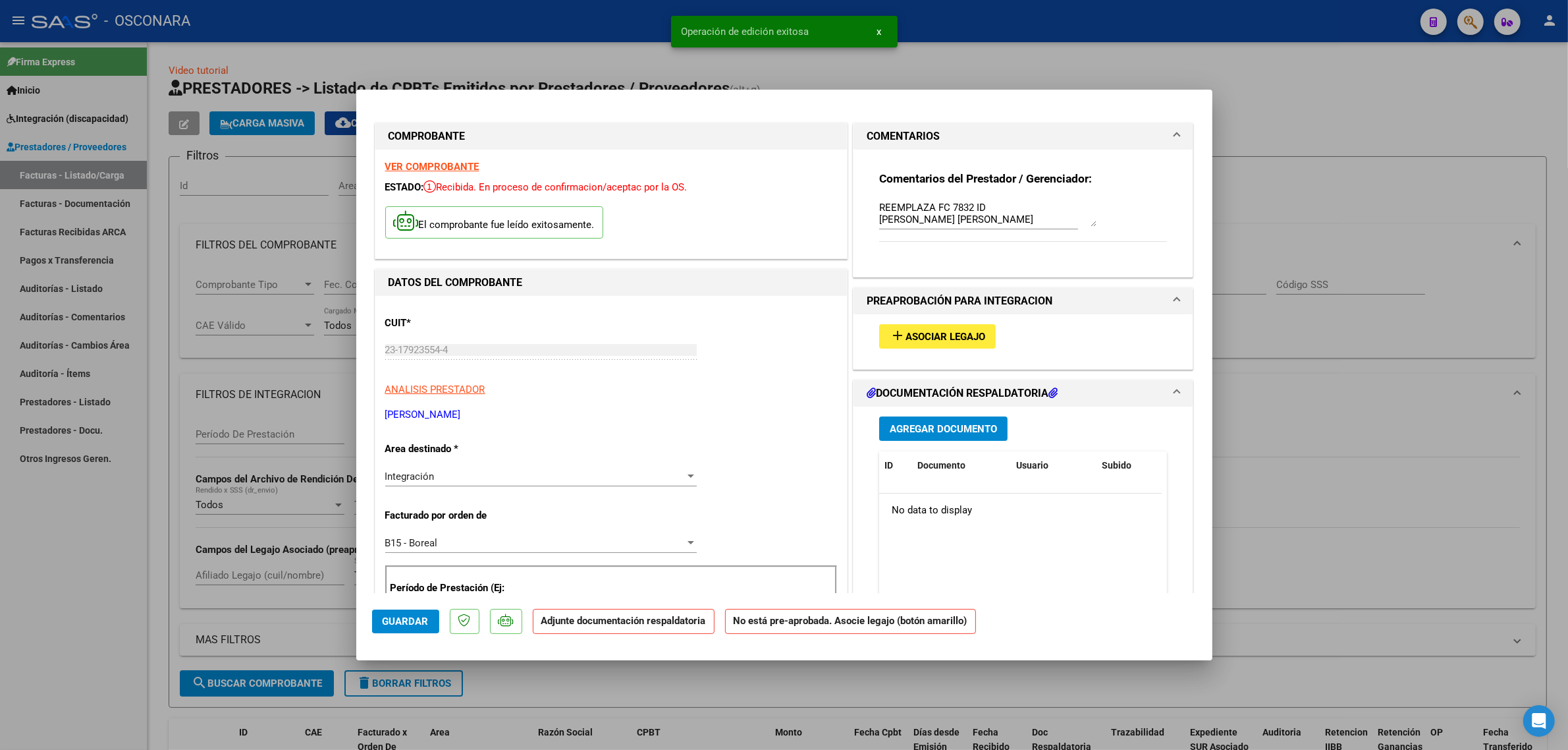
click at [271, 468] on div at bounding box center [784, 375] width 1568 height 750
type input "$ 0,00"
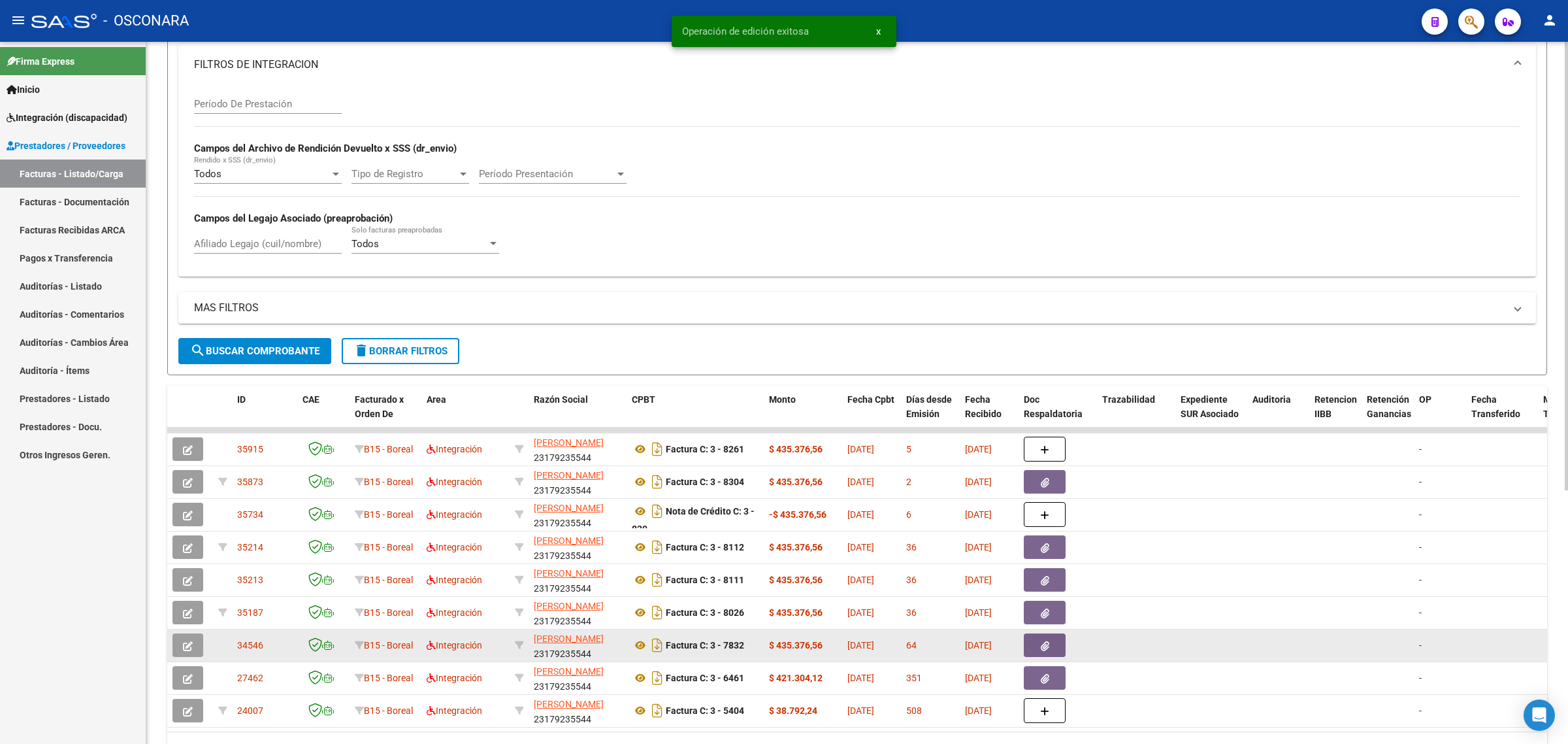
click at [250, 643] on span "34546" at bounding box center [250, 644] width 26 height 11
copy span "34546"
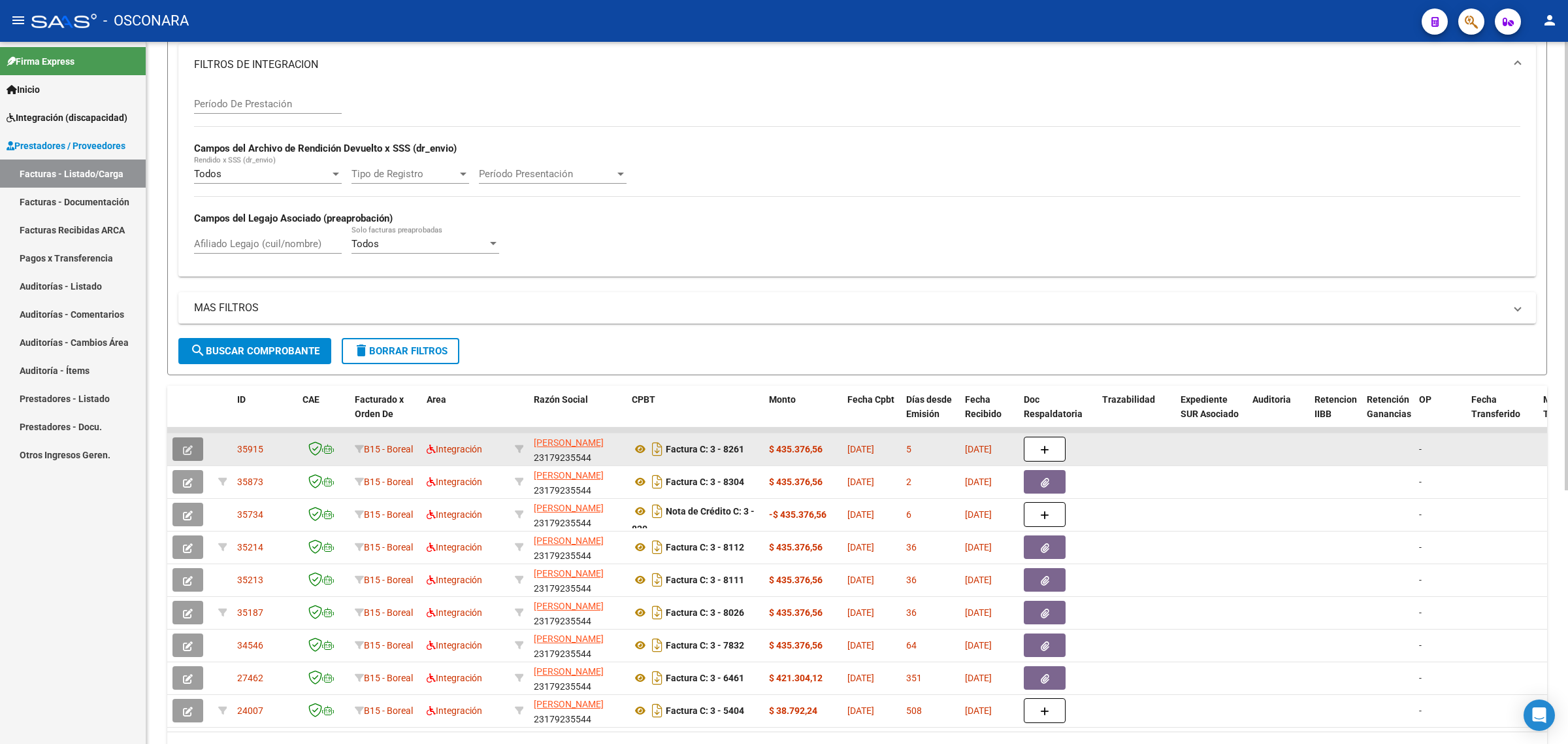
click at [193, 441] on button "button" at bounding box center [188, 448] width 31 height 24
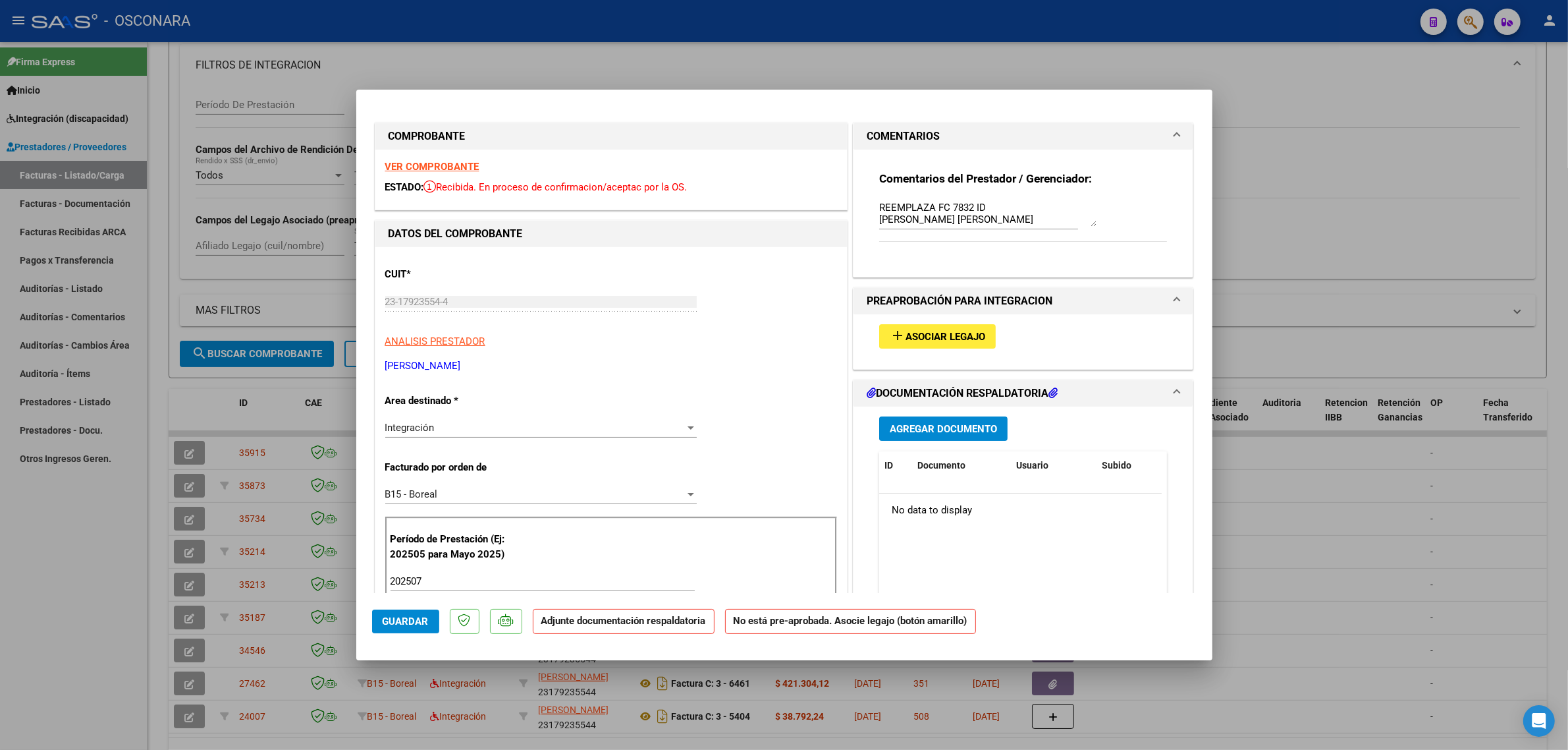
click at [1010, 207] on textarea "REEMPLAZA FC 7832 ID [PERSON_NAME] [PERSON_NAME]" at bounding box center [988, 213] width 217 height 26
paste textarea "34546"
type textarea "REEMPLAZA FC 7832 ID 34546 MOYANO OJEDA AUGUSTO SEBASTIAN"
click at [941, 423] on span "Agregar Documento" at bounding box center [943, 429] width 107 height 12
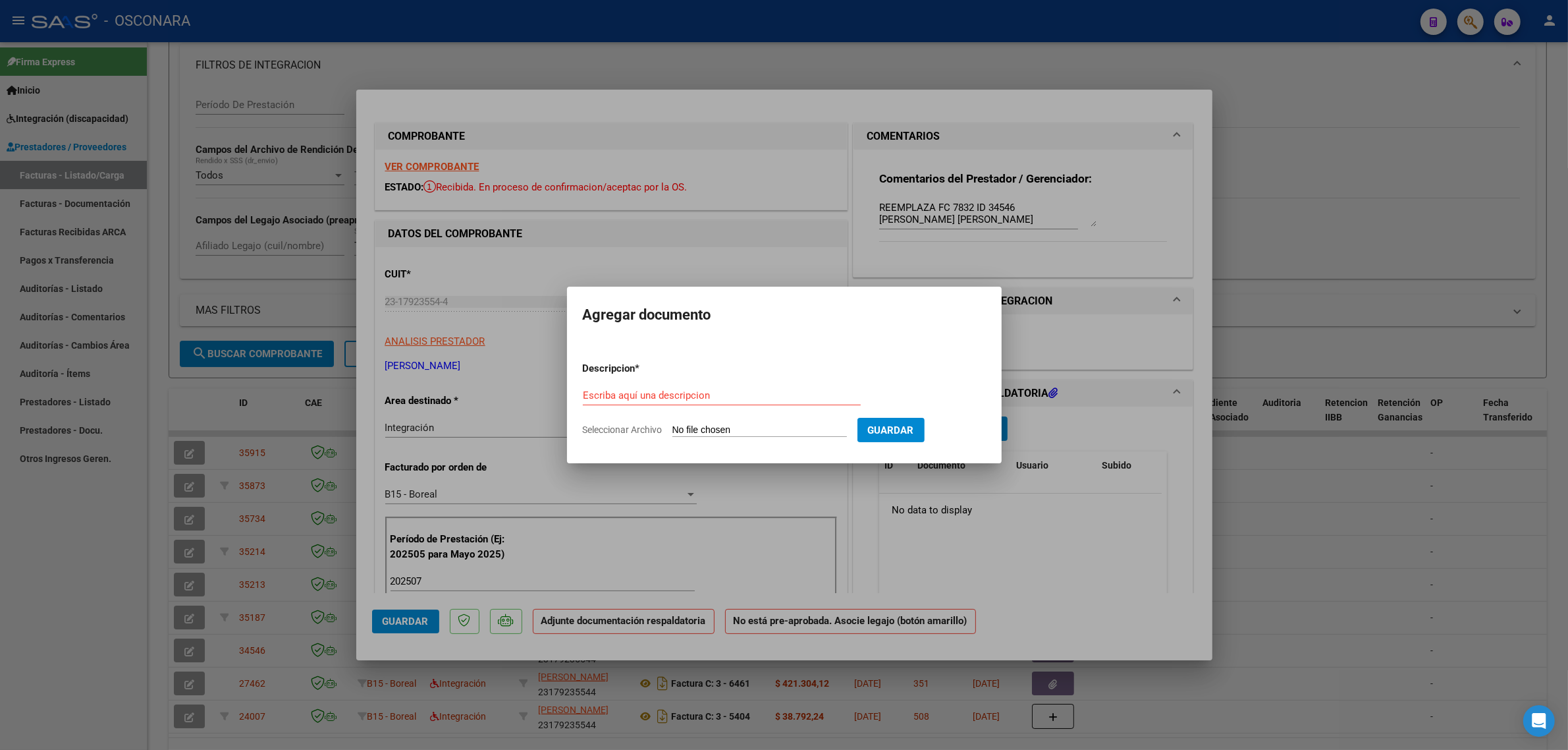
click at [737, 389] on div "Escriba aquí una descripcion" at bounding box center [722, 395] width 278 height 20
type input "PLANILLA"
click at [725, 429] on input "Seleccionar Archivo" at bounding box center [760, 430] width 174 height 12
type input "C:\fakepath\166622-2-Planilla_de_Asistencia.pdf"
click at [955, 437] on button "Guardar" at bounding box center [960, 430] width 67 height 25
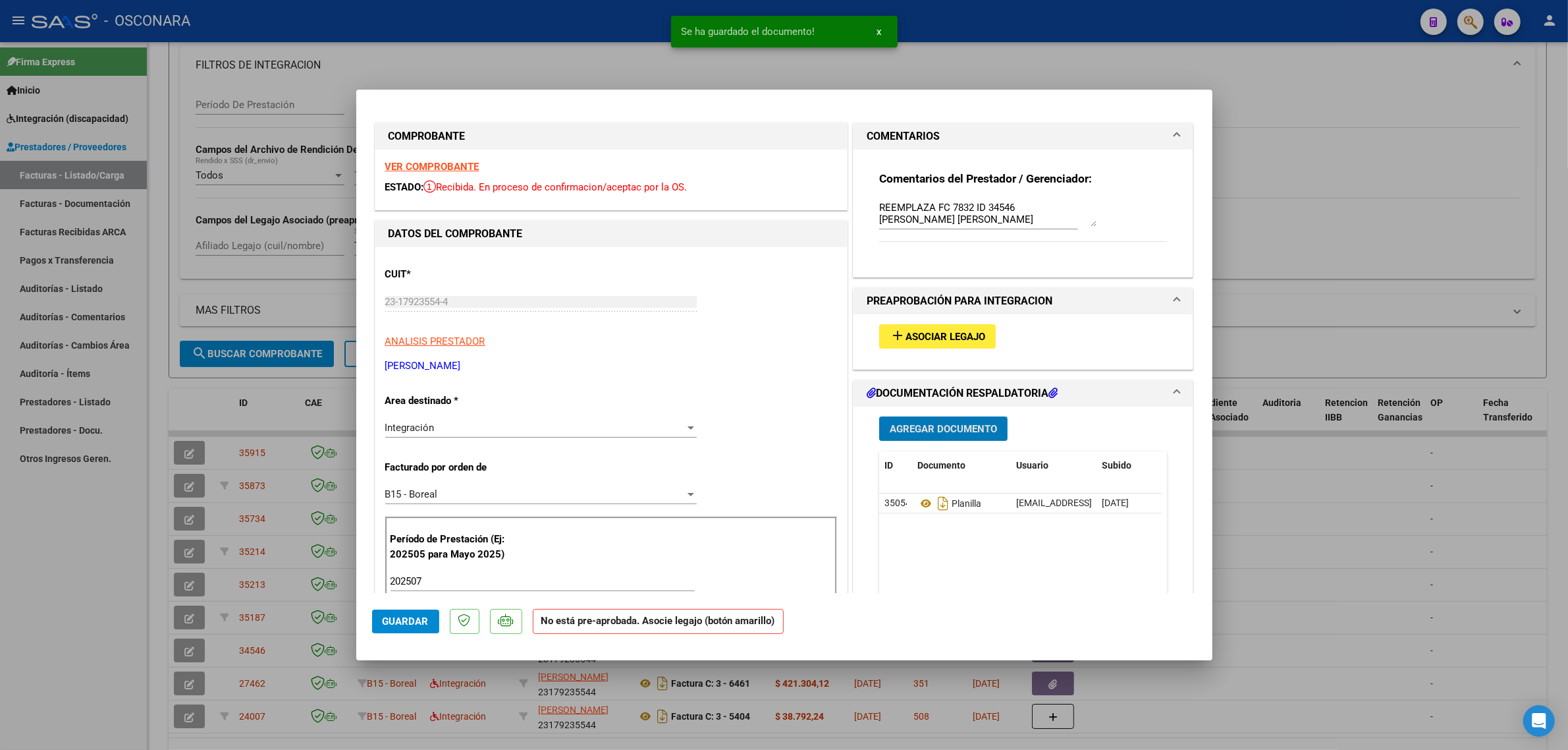
click at [218, 427] on div at bounding box center [784, 375] width 1568 height 750
type input "$ 0,00"
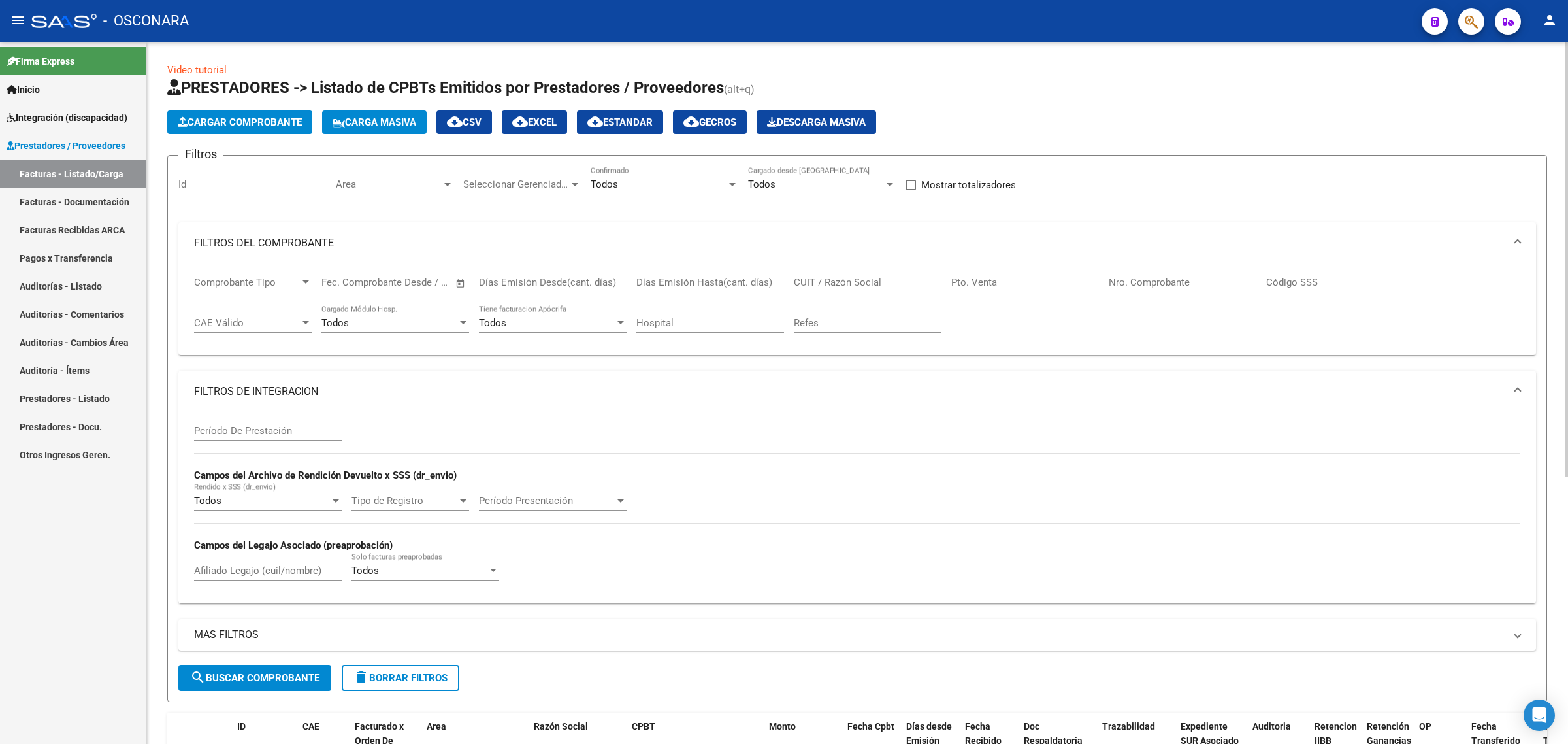
click at [501, 596] on div "Período De Prestación Campos del Archivo de Rendición Devuelto x SSS (dr_envio)…" at bounding box center [856, 507] width 1357 height 190
click at [593, 394] on mat-panel-title "FILTROS DE INTEGRACION" at bounding box center [849, 392] width 1310 height 15
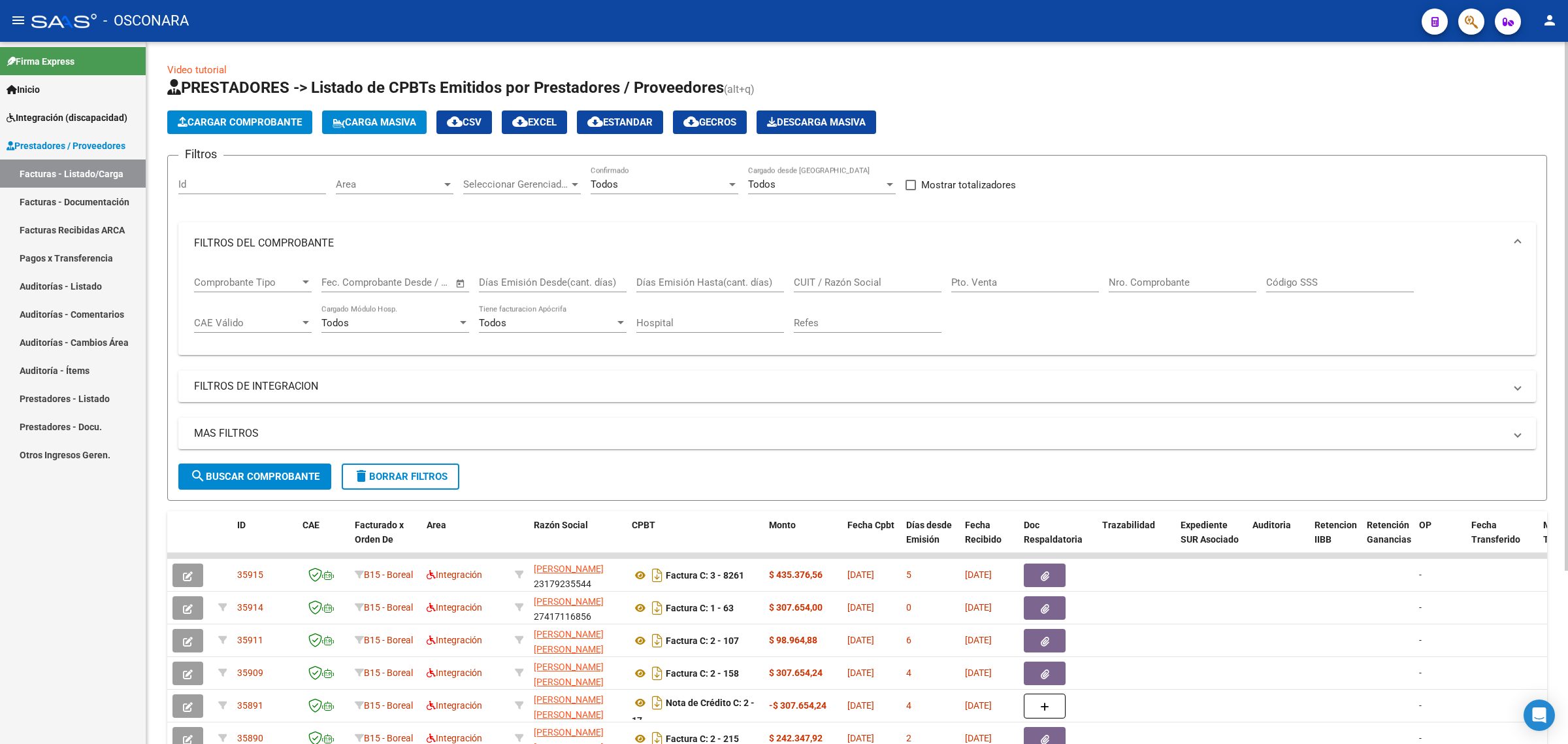
click at [808, 276] on input "CUIT / Razón Social" at bounding box center [867, 282] width 148 height 11
paste input "27274905641"
type input "27274905641"
click at [296, 470] on span "search Buscar Comprobante" at bounding box center [255, 476] width 129 height 11
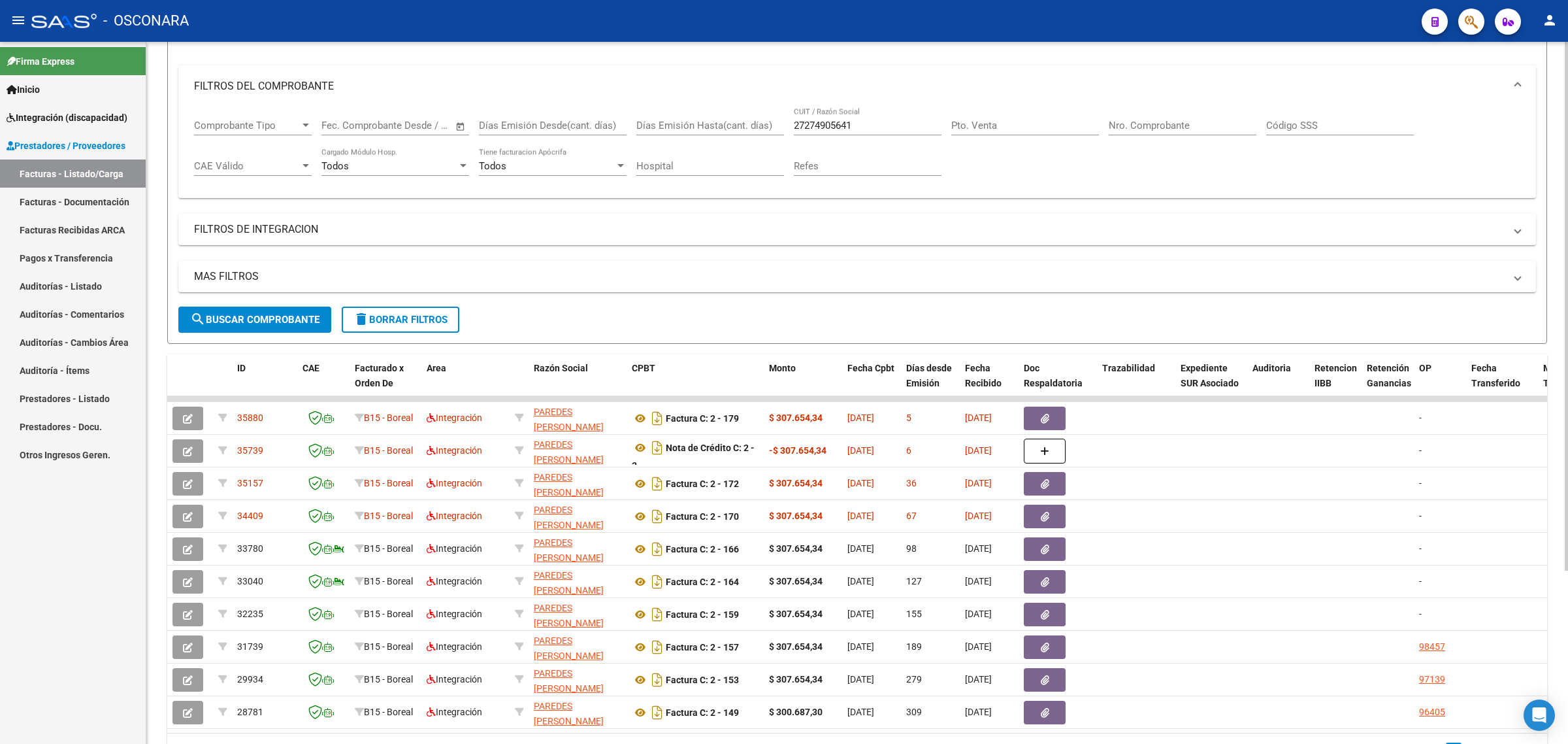
scroll to position [163, 0]
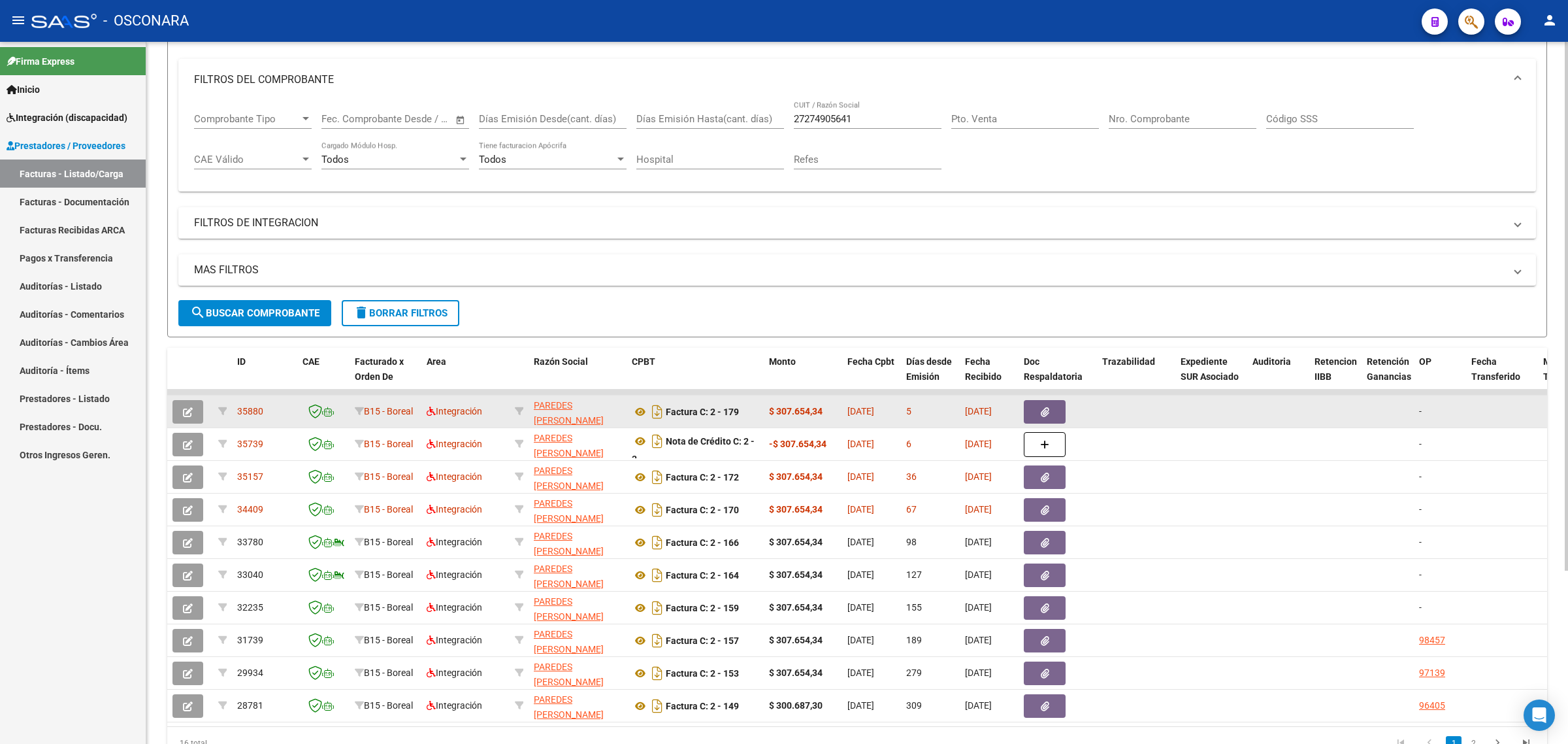
click at [194, 409] on button "button" at bounding box center [188, 412] width 31 height 24
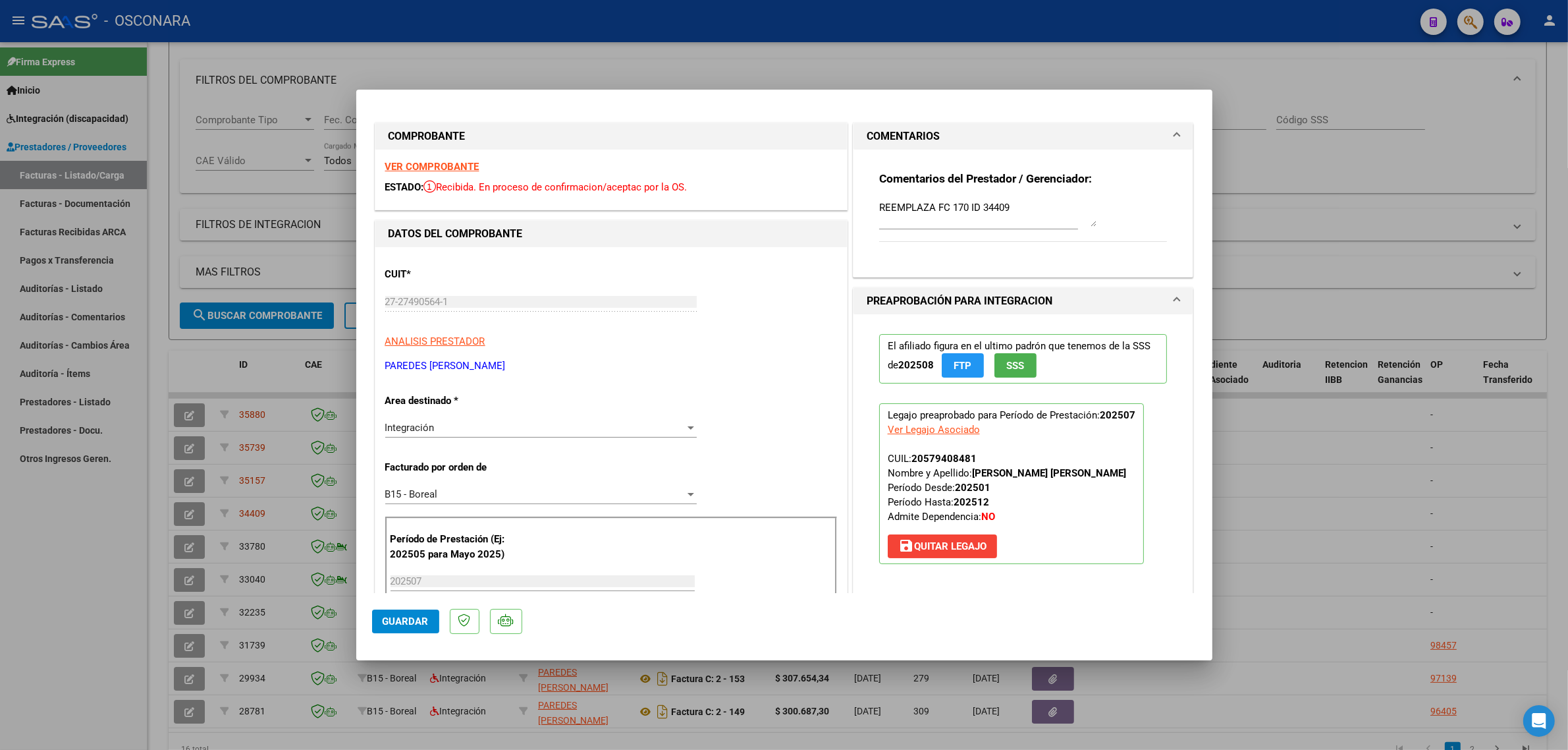
click at [308, 412] on div at bounding box center [784, 375] width 1568 height 750
type input "$ 0,00"
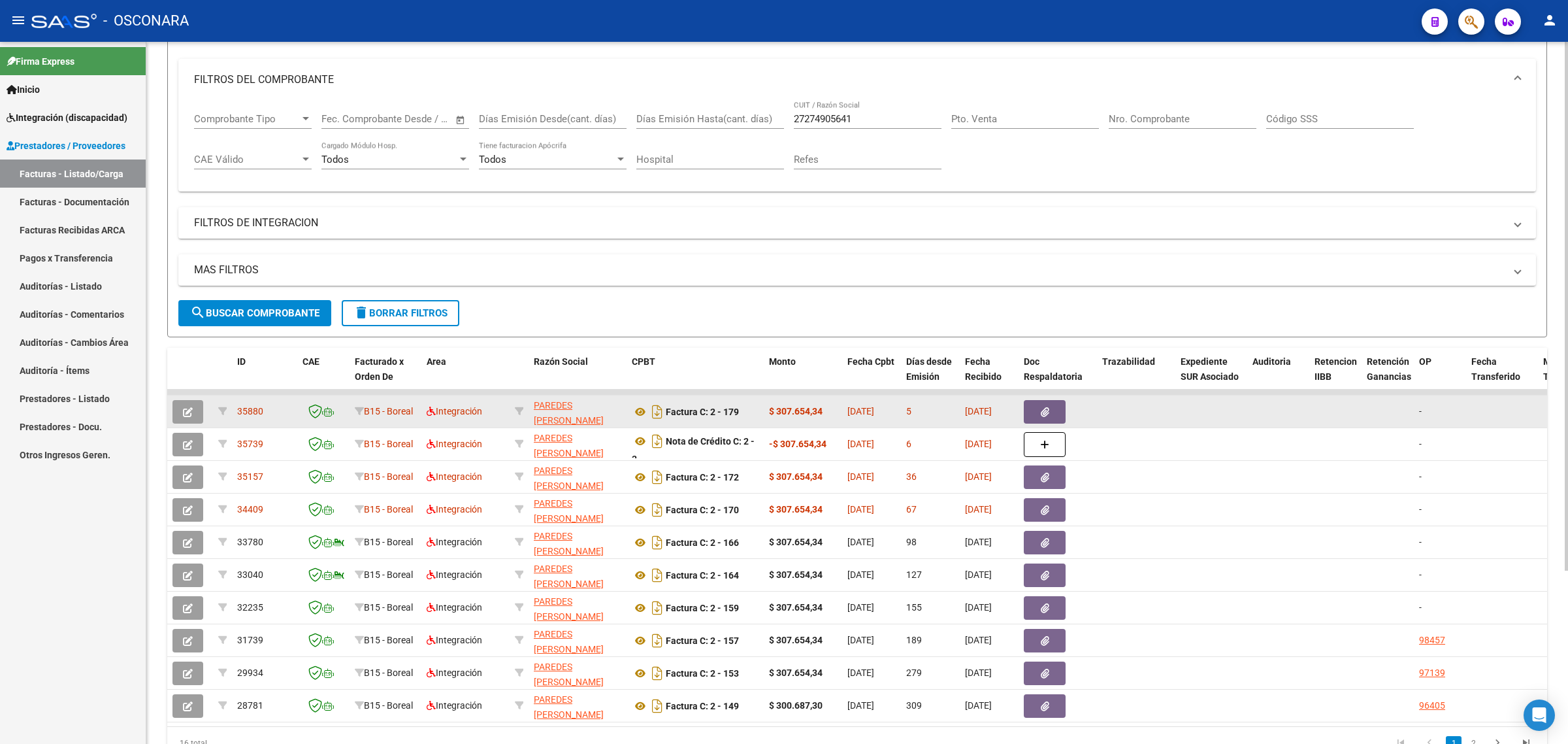
click at [239, 411] on span "35880" at bounding box center [250, 411] width 26 height 11
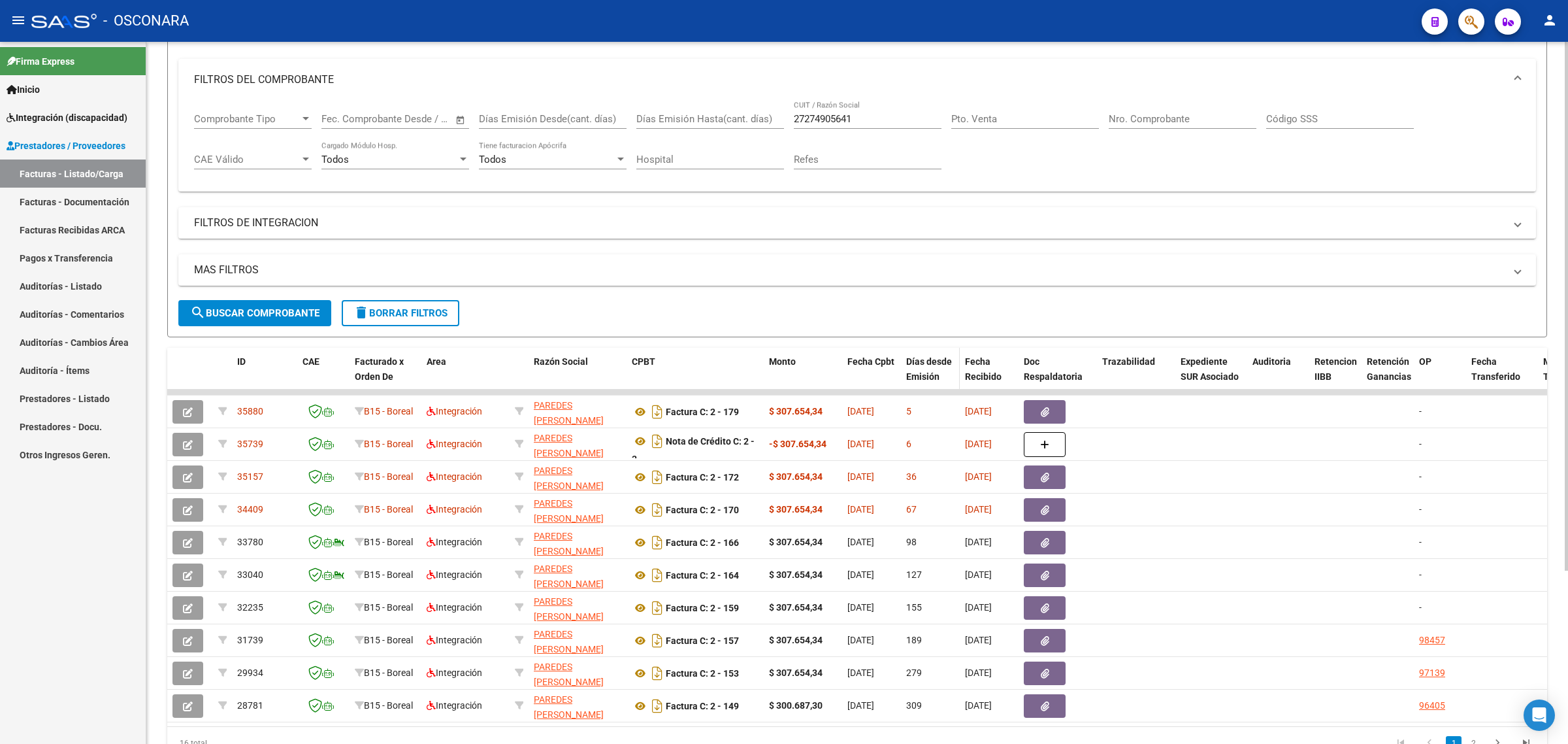
copy span "35880"
click at [842, 118] on input "27274905641" at bounding box center [867, 118] width 148 height 11
paste input "3399366194"
type input "23399366194"
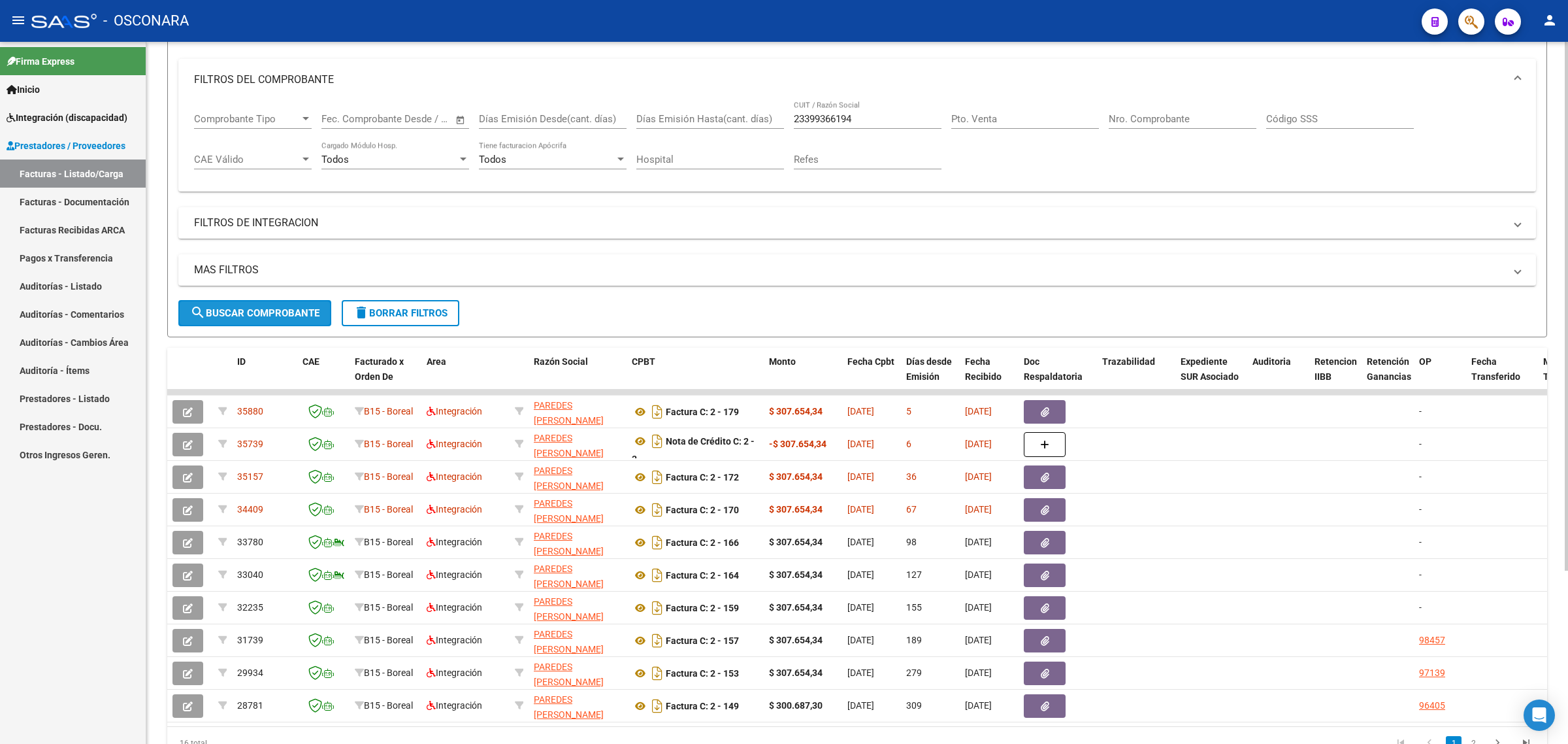
click at [301, 309] on span "search Buscar Comprobante" at bounding box center [255, 313] width 129 height 11
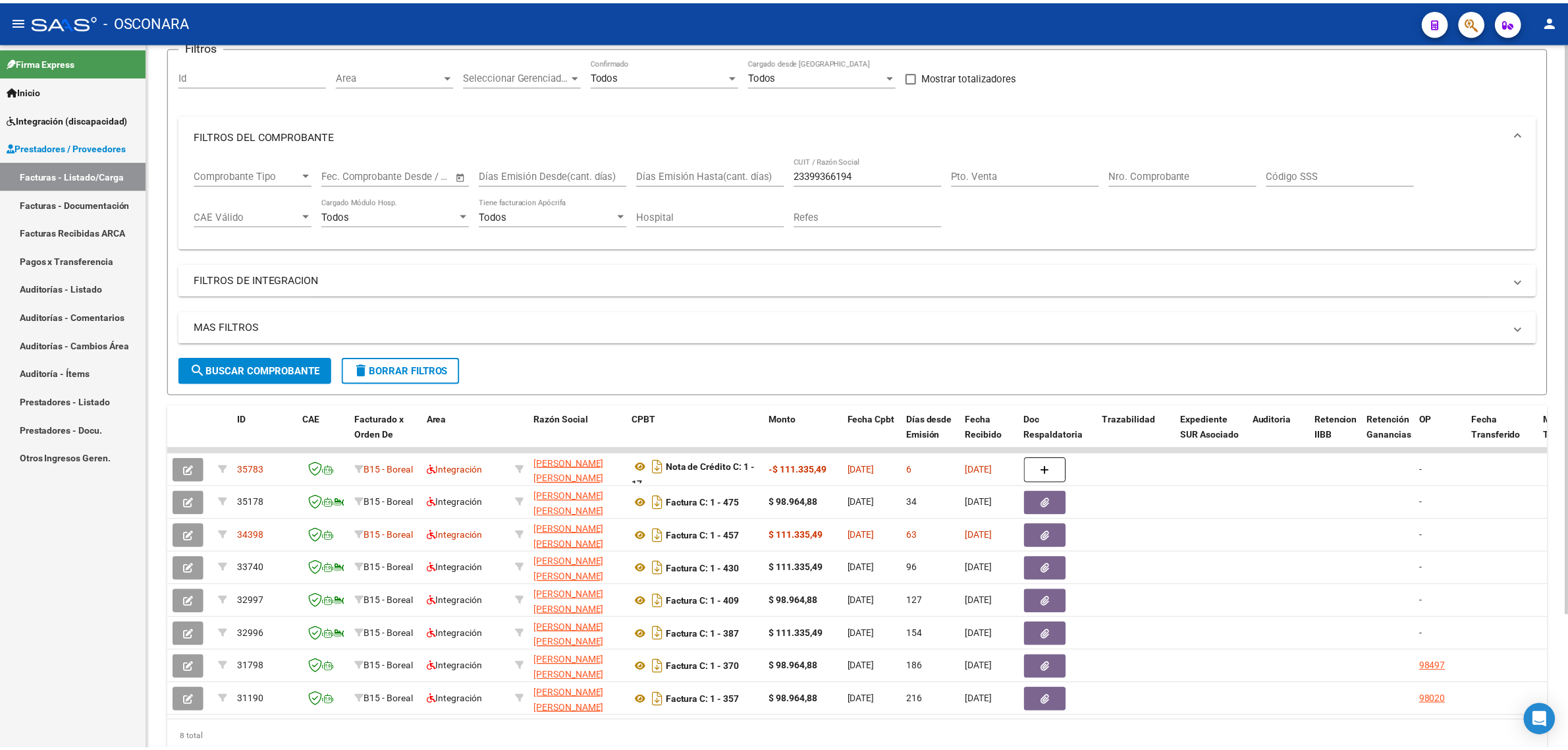
scroll to position [0, 0]
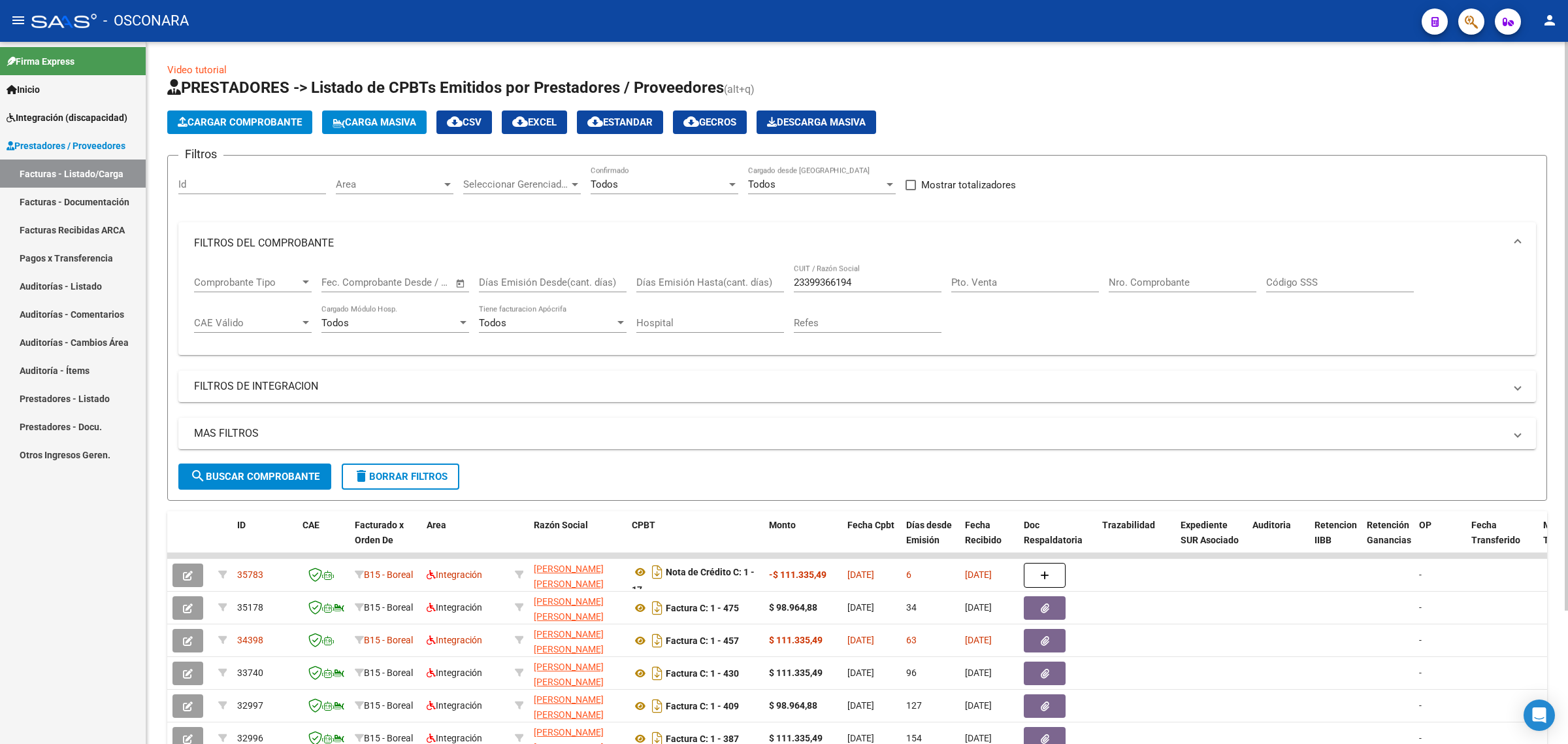
click at [266, 129] on button "Cargar Comprobante" at bounding box center [240, 122] width 145 height 24
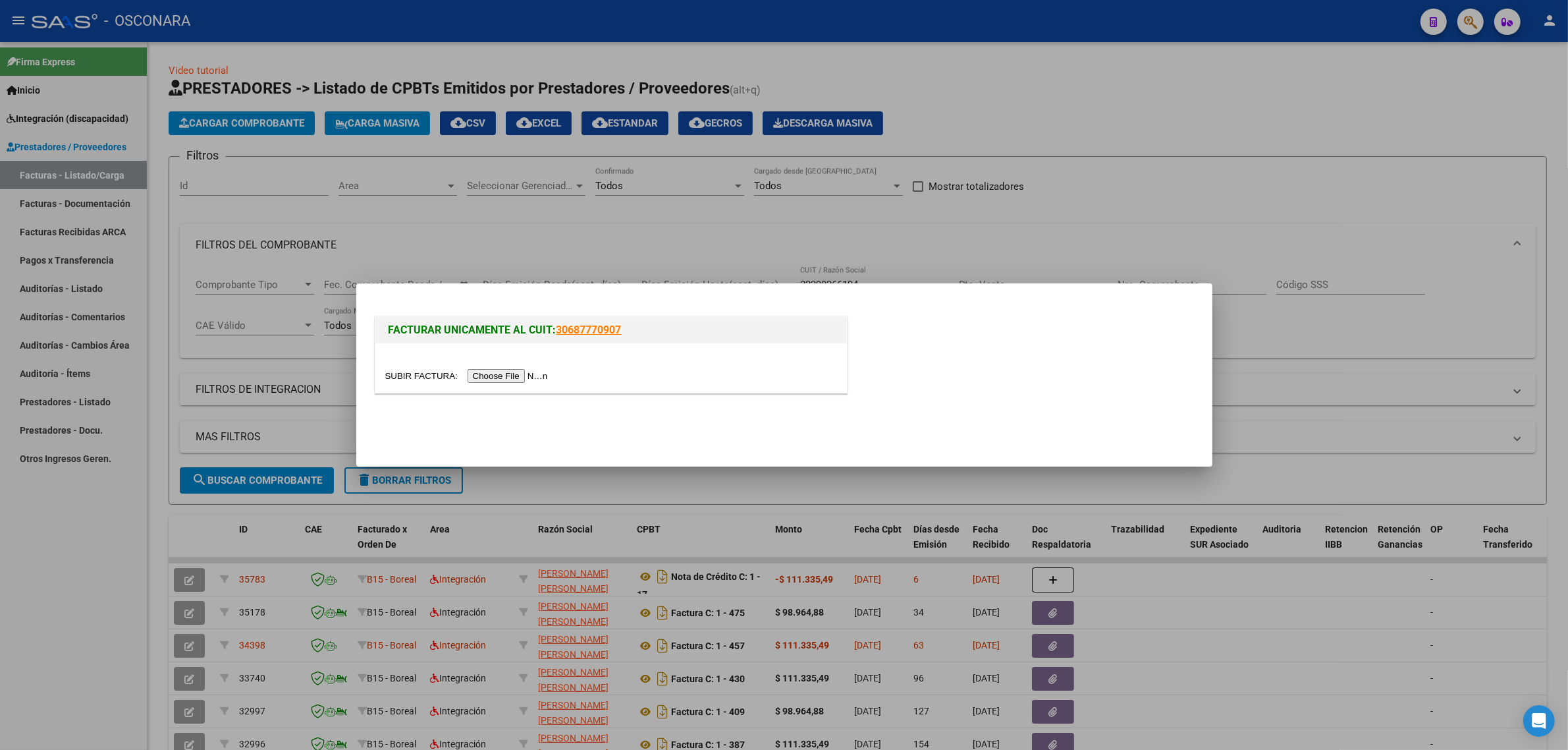
click at [500, 375] on input "file" at bounding box center [468, 375] width 166 height 14
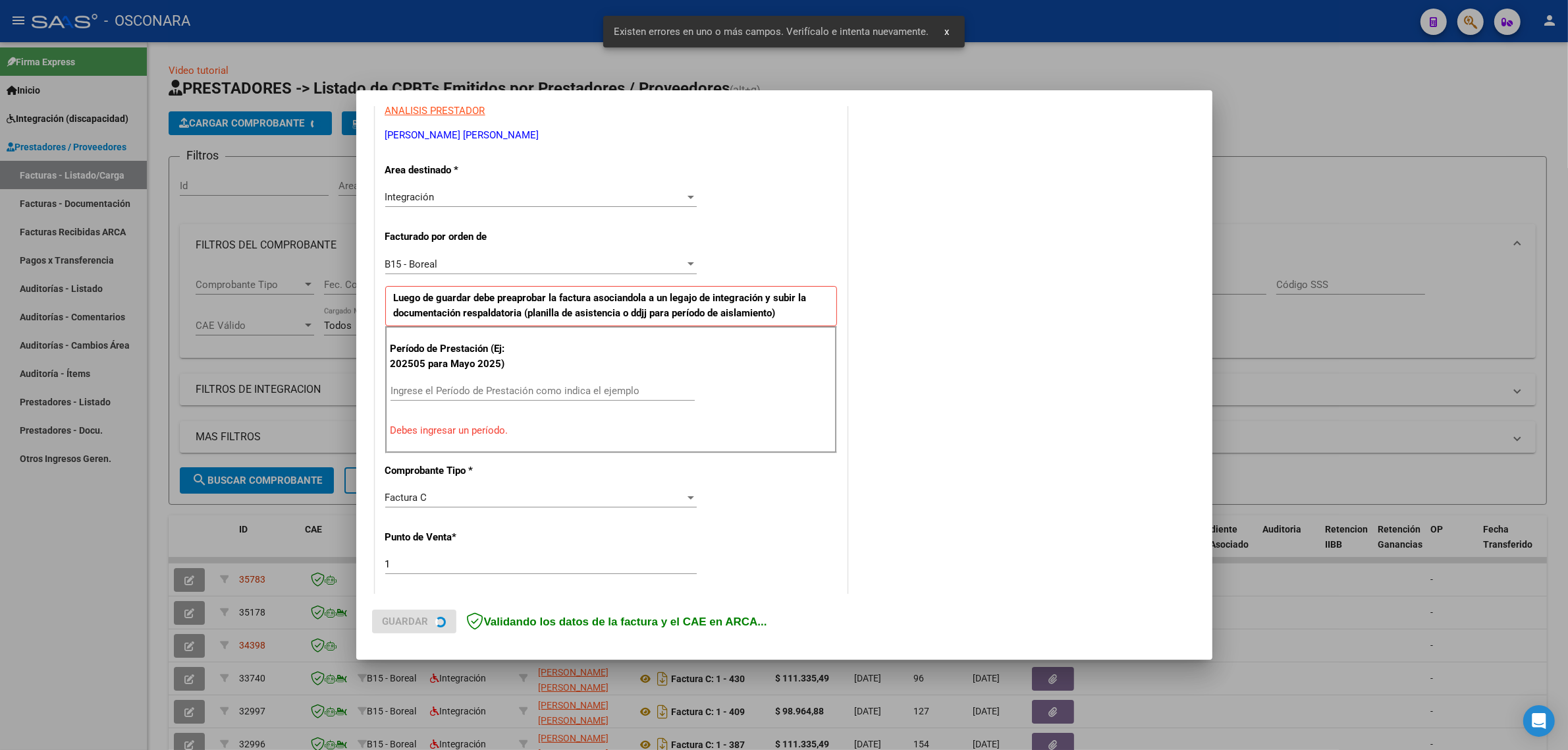
scroll to position [259, 0]
click at [480, 394] on div "Ingrese el Período de Prestación como indica el ejemplo" at bounding box center [543, 387] width 305 height 20
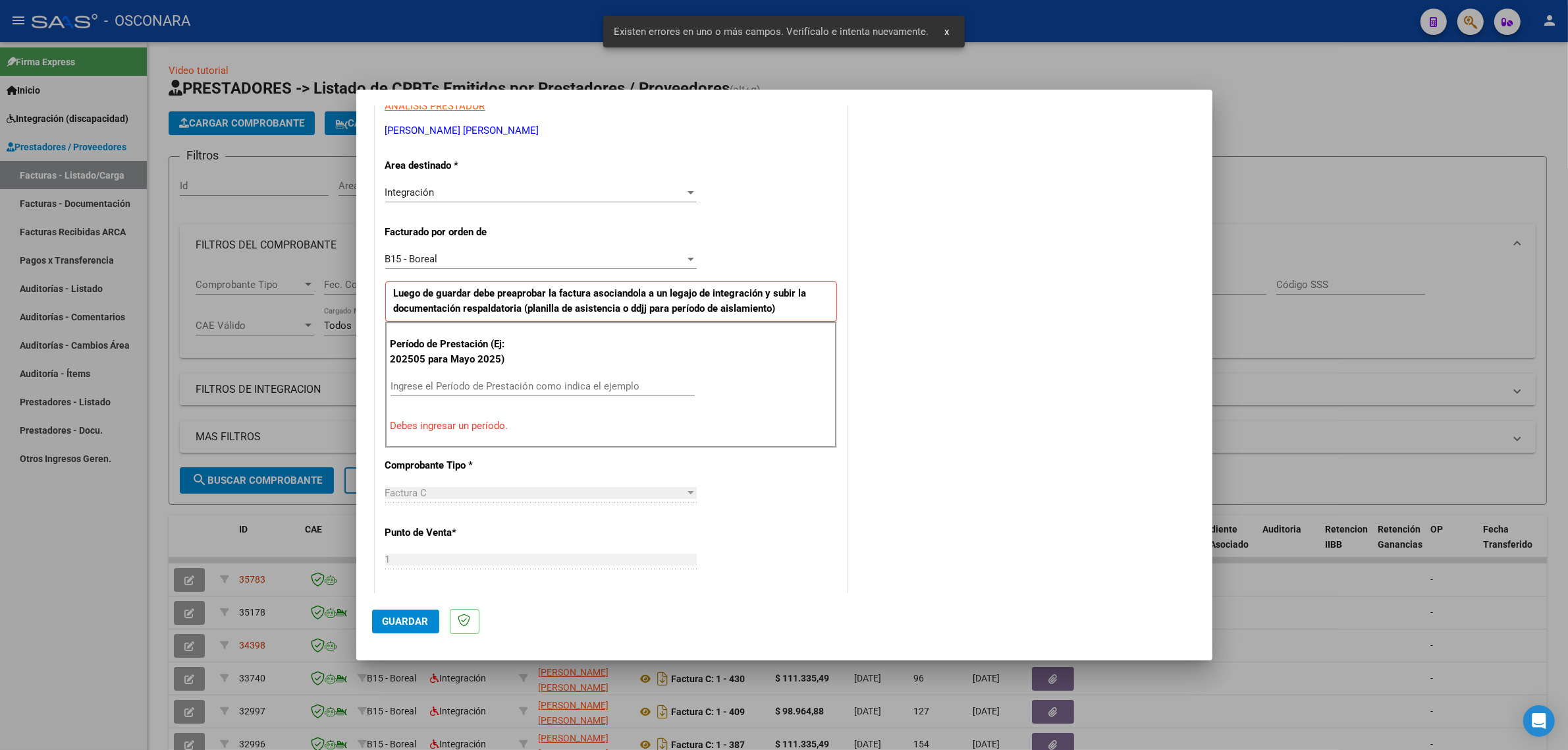
click at [480, 394] on div "Ingrese el Período de Prestación como indica el ejemplo" at bounding box center [543, 386] width 305 height 20
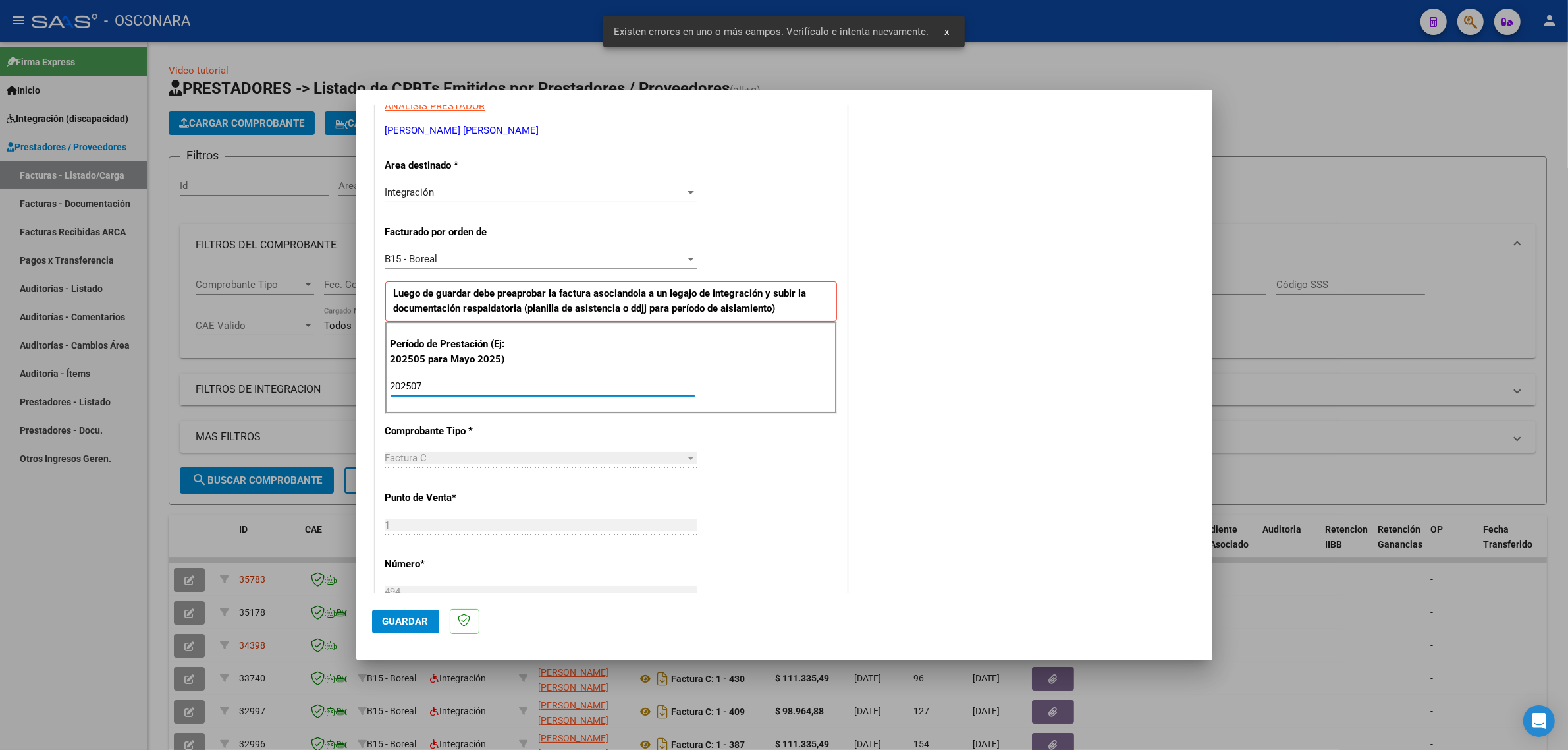
type input "202507"
click at [402, 620] on span "Guardar" at bounding box center [406, 621] width 46 height 12
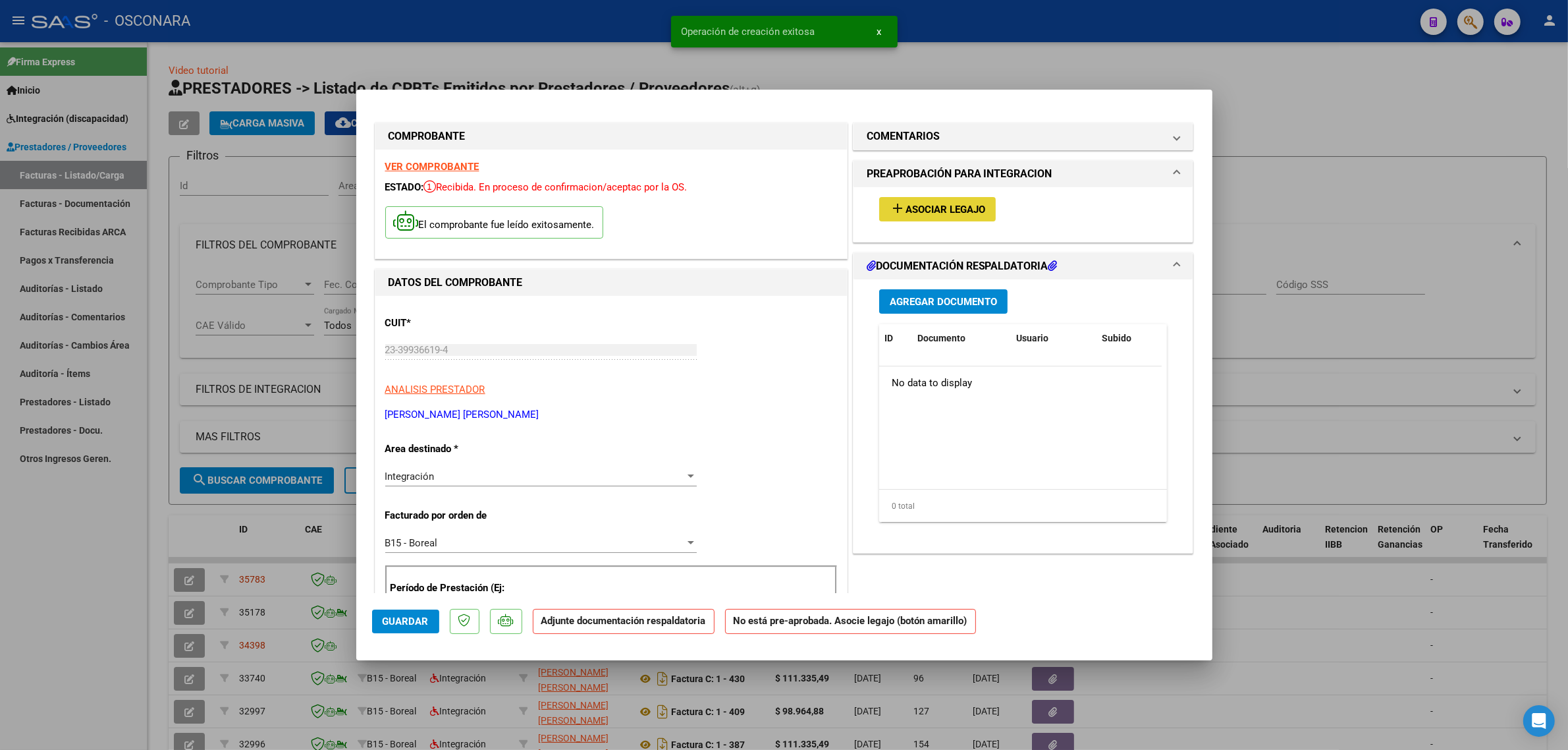
click at [897, 217] on button "add Asociar Legajo" at bounding box center [938, 209] width 117 height 25
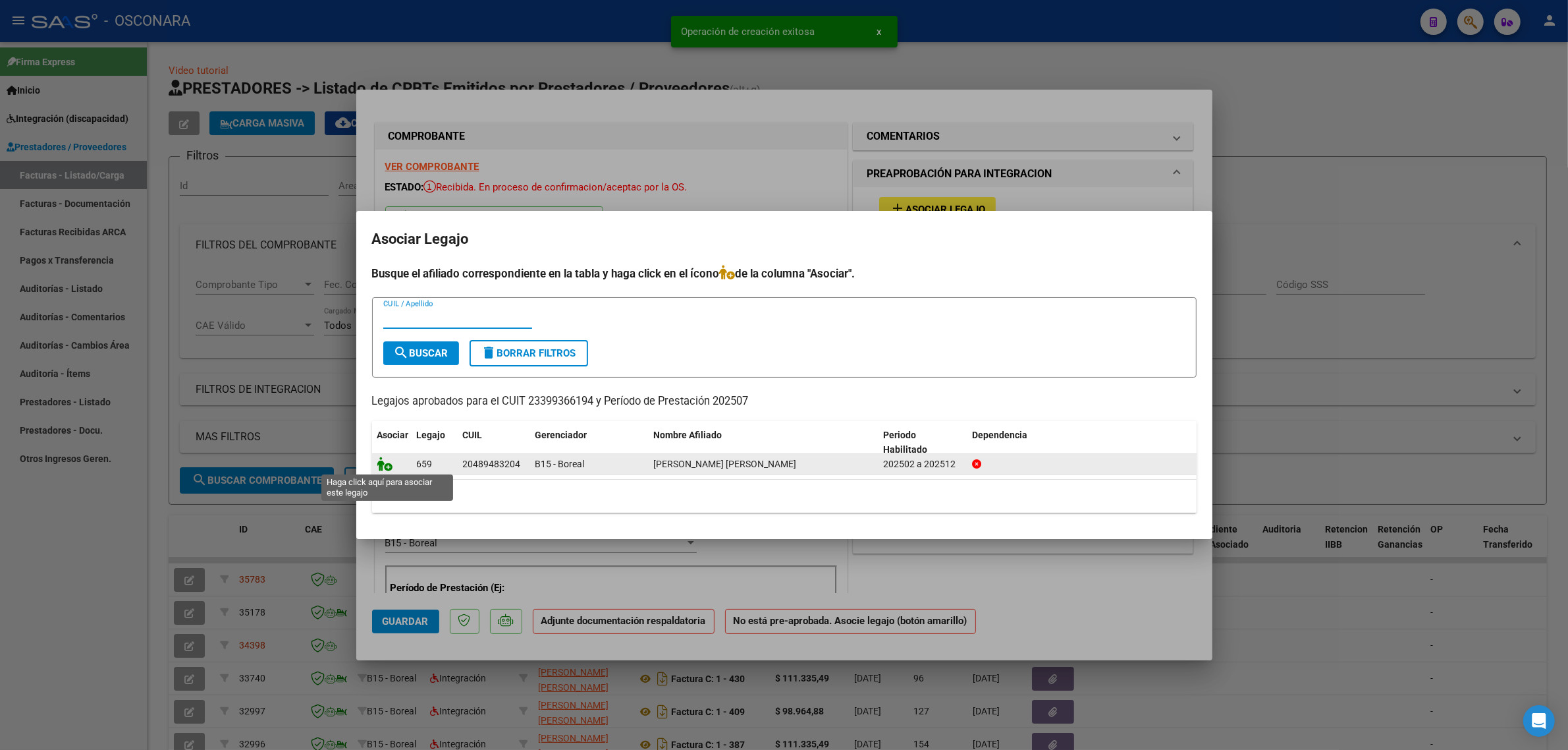
click at [383, 463] on icon at bounding box center [385, 464] width 16 height 15
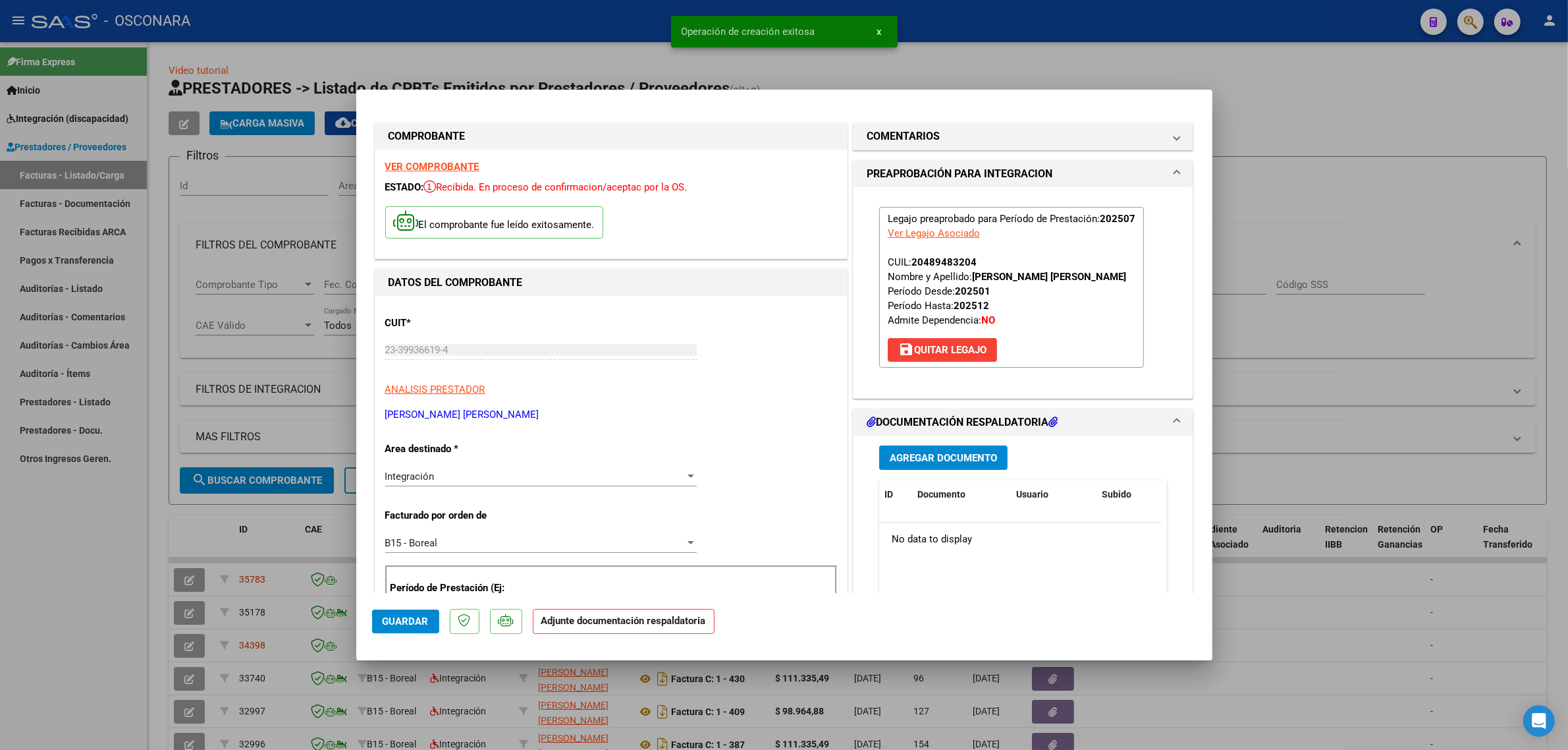
click at [926, 454] on span "Agregar Documento" at bounding box center [943, 458] width 107 height 12
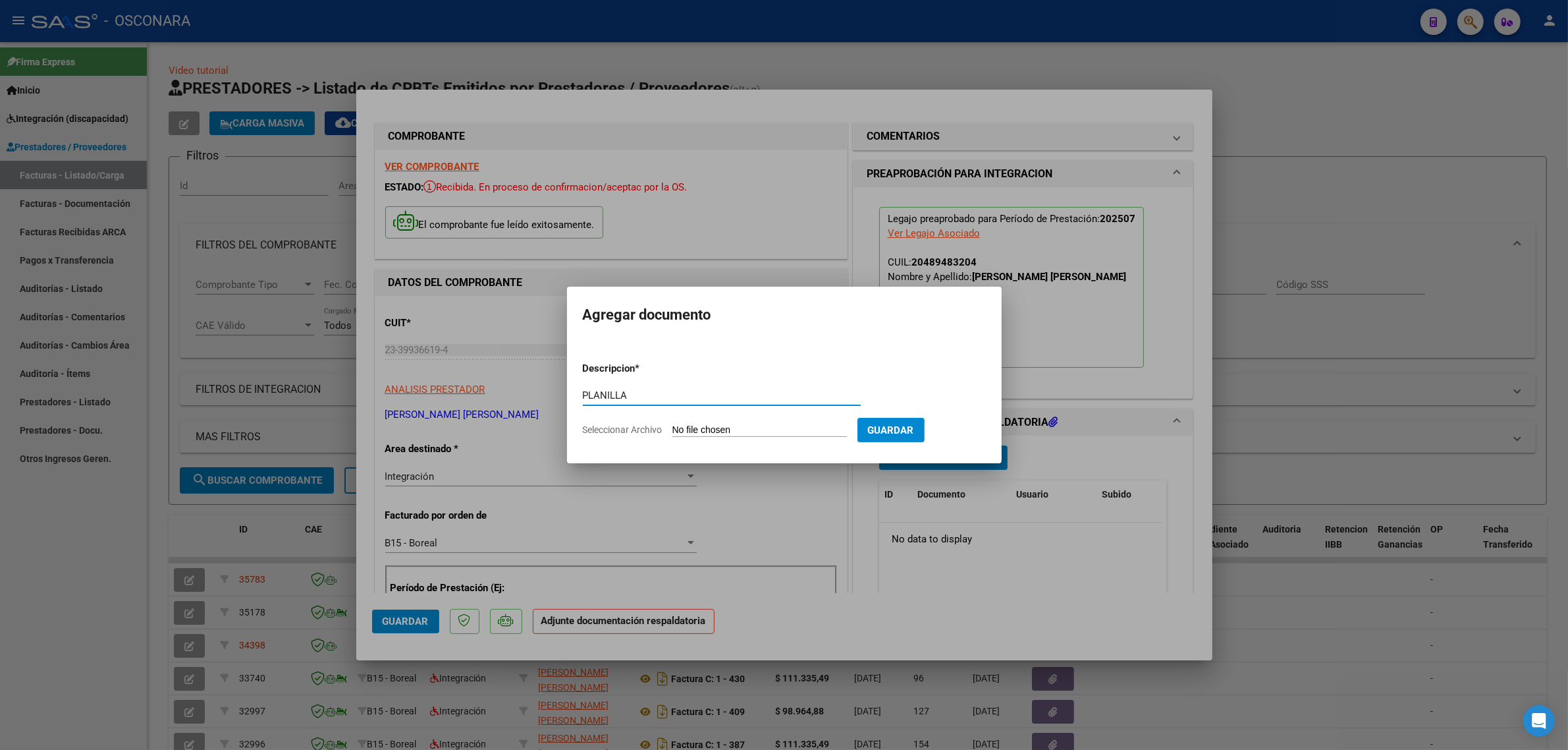
type input "PLANILLA"
click at [723, 421] on form "Descripcion * PLANILLA Escriba aquí una descripcion Seleccionar Archivo Guardar" at bounding box center [784, 399] width 403 height 96
click at [728, 430] on input "Seleccionar Archivo" at bounding box center [760, 430] width 174 height 12
type input "C:\fakepath\165632-2-Planilla_de_Asistencia.pdf"
click at [964, 439] on button "Guardar" at bounding box center [960, 430] width 67 height 25
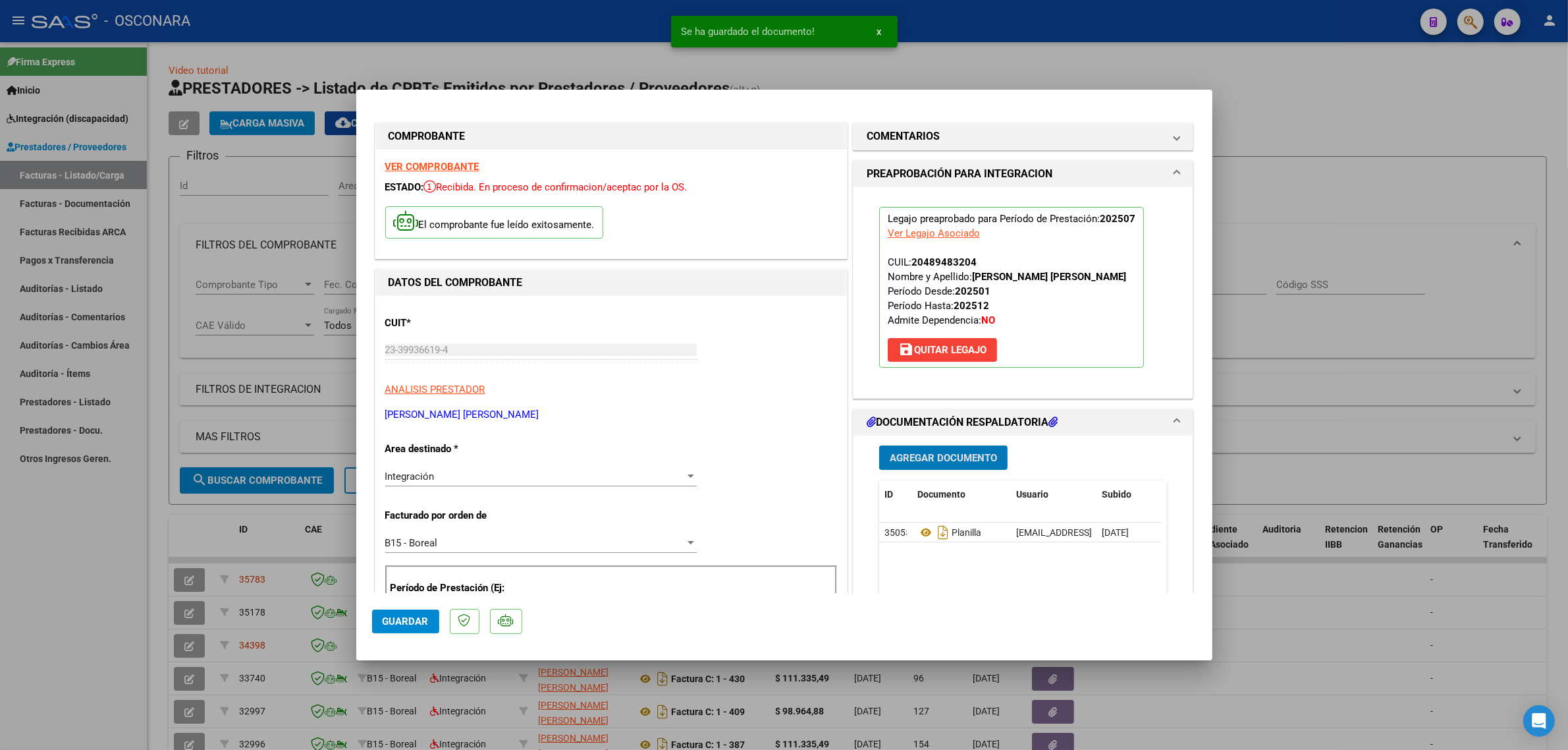
scroll to position [165, 0]
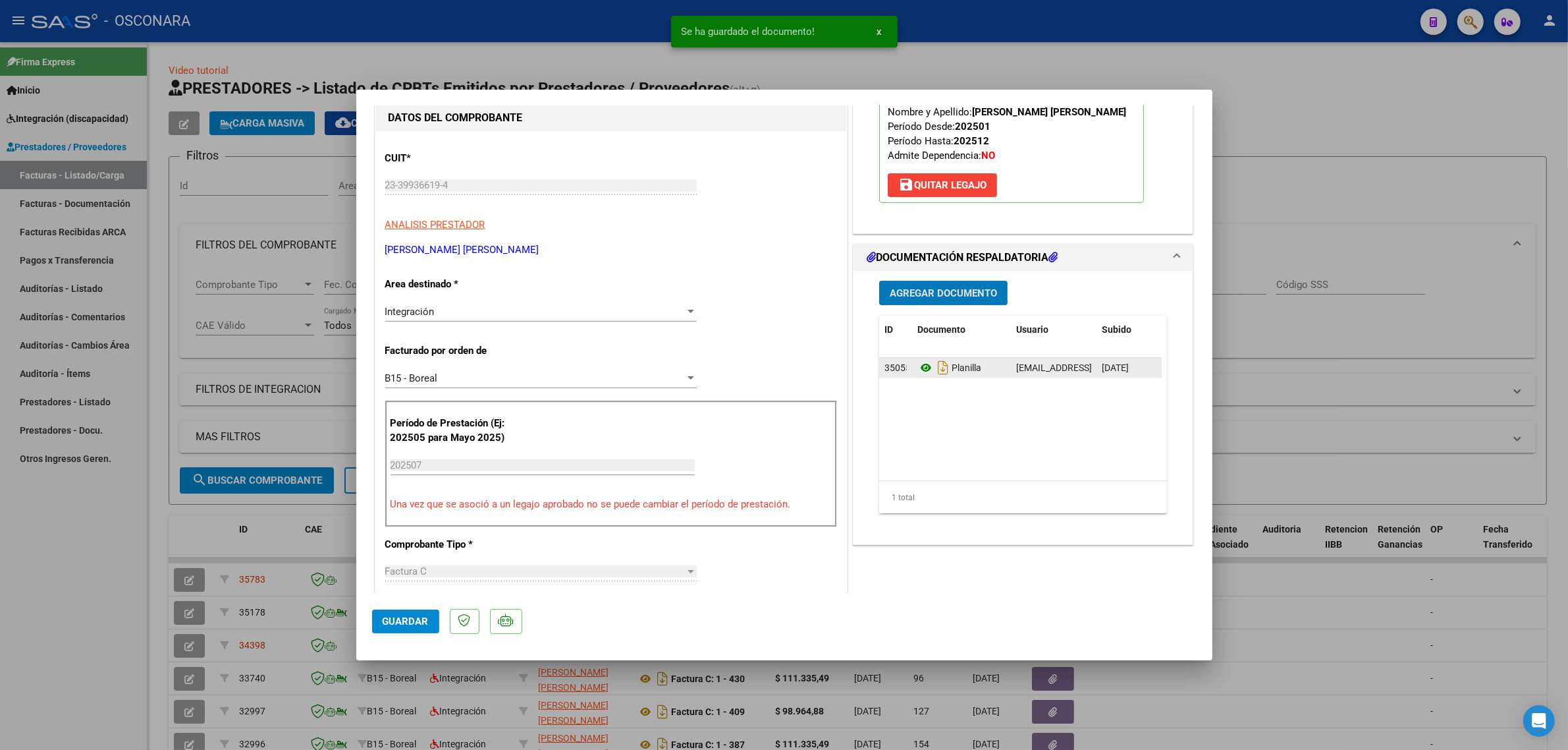
click at [918, 375] on icon at bounding box center [926, 367] width 17 height 16
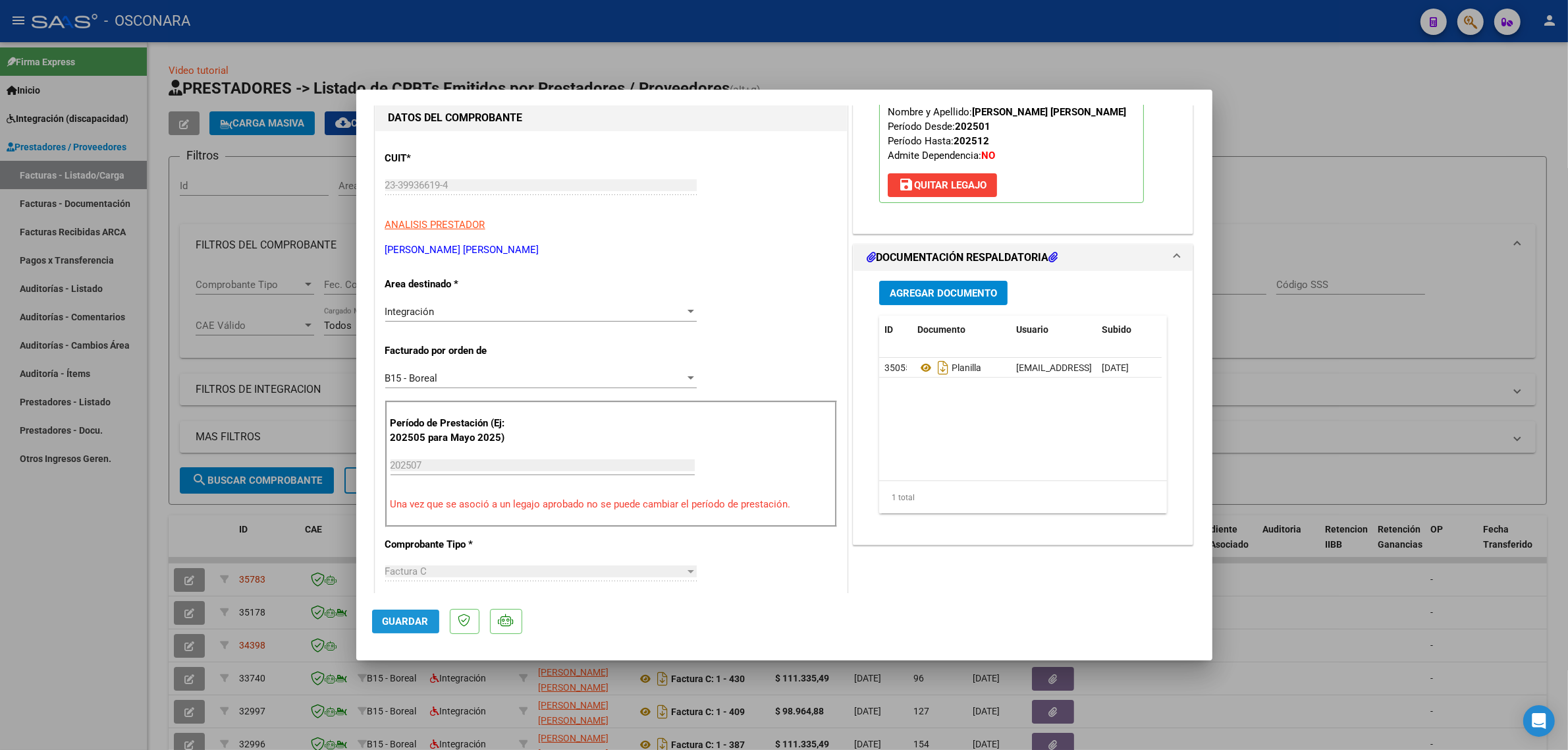
click at [395, 626] on span "Guardar" at bounding box center [406, 621] width 46 height 12
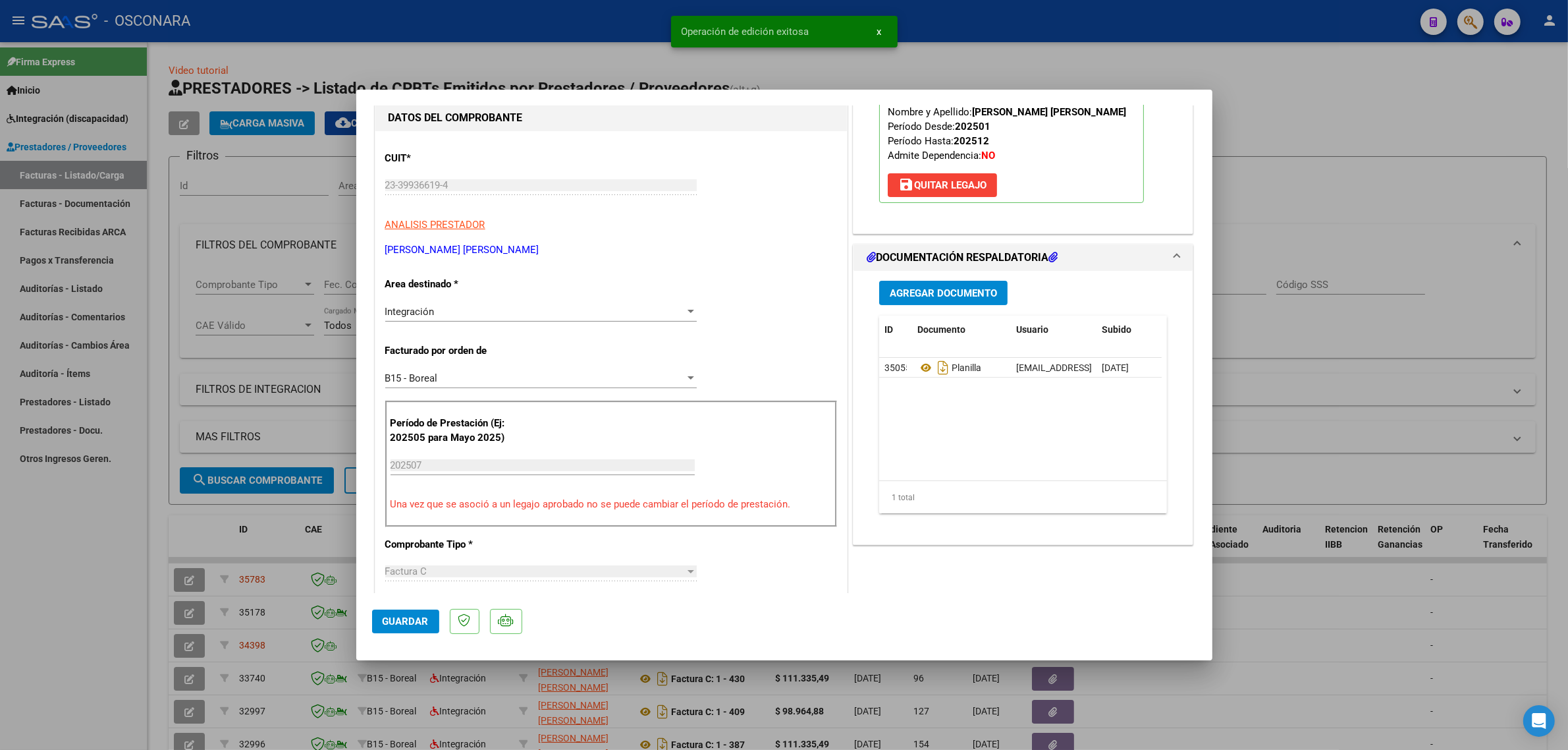
click at [242, 558] on div at bounding box center [784, 375] width 1568 height 750
type input "$ 0,00"
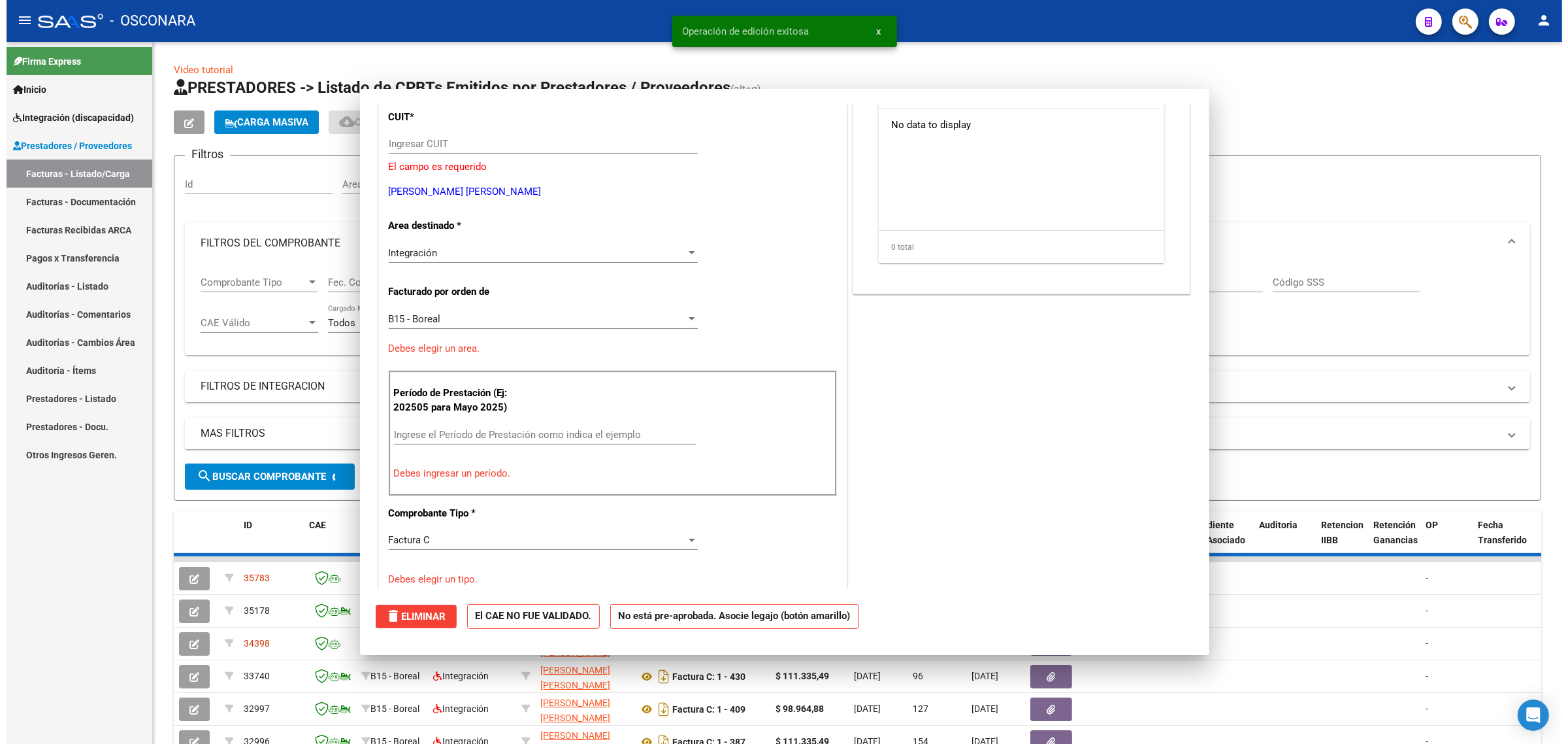
scroll to position [123, 0]
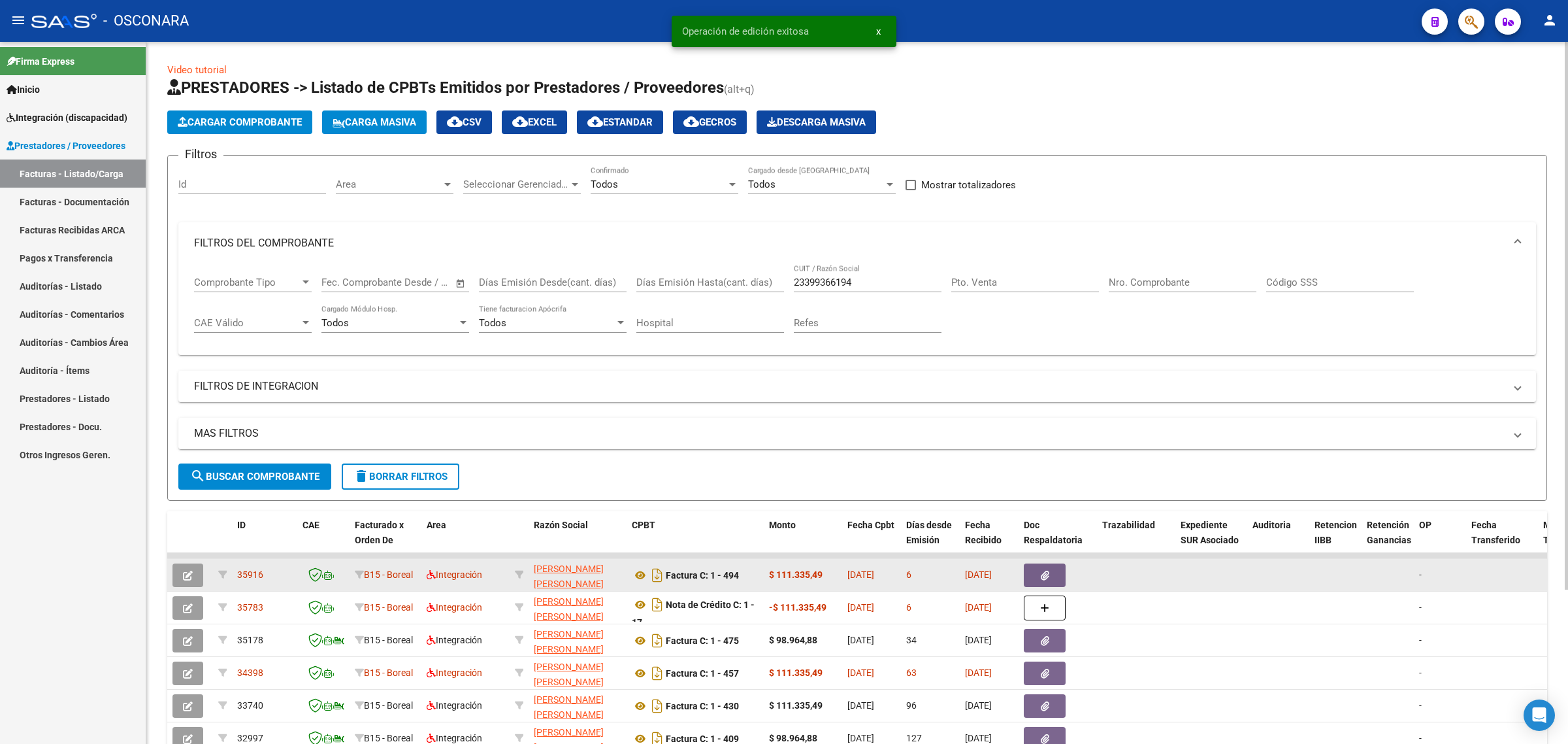
click at [250, 574] on span "35916" at bounding box center [250, 574] width 26 height 11
copy span "35916"
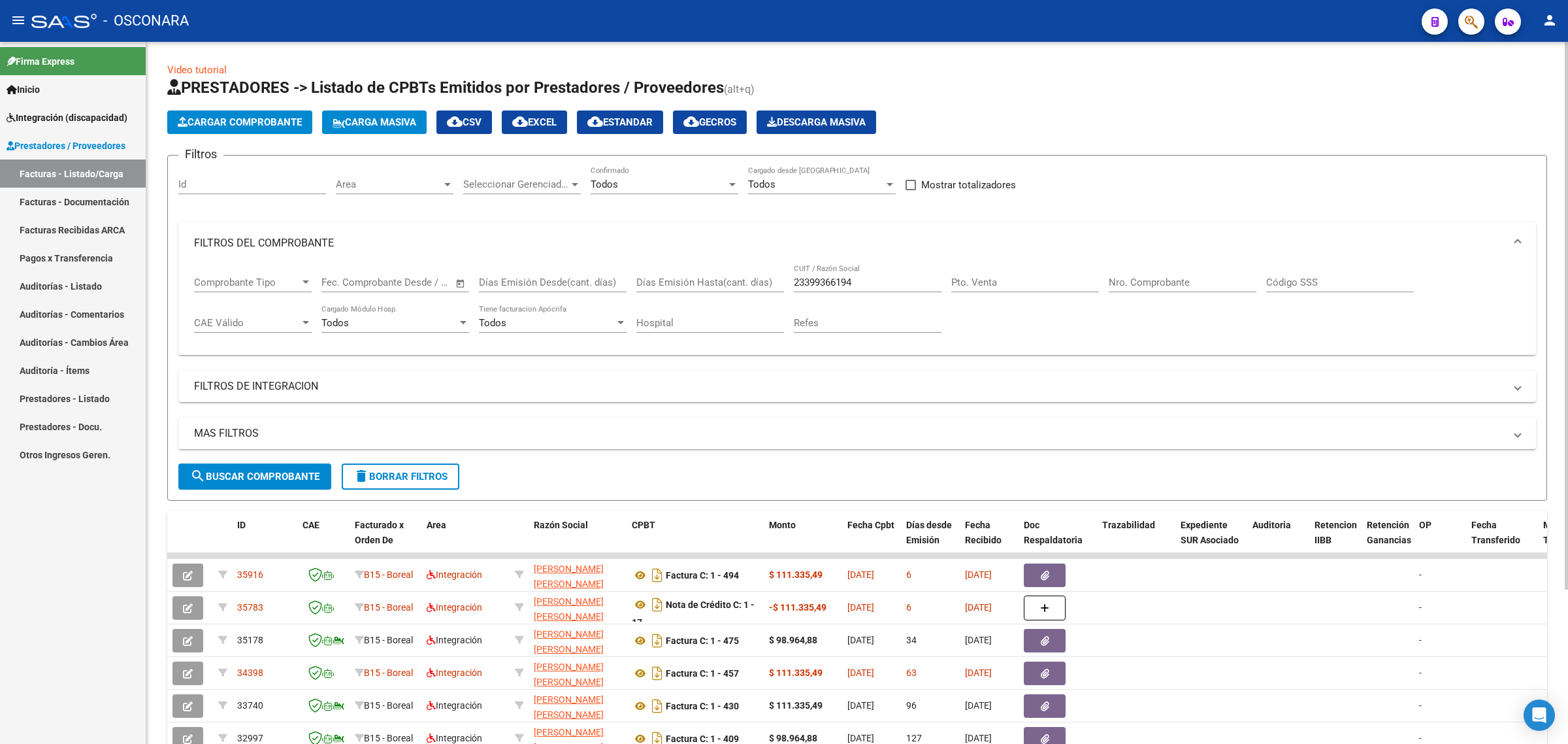
click at [694, 185] on div "Todos" at bounding box center [658, 184] width 135 height 11
click at [629, 232] on span "No" at bounding box center [664, 242] width 148 height 29
click at [256, 470] on span "search Buscar Comprobante" at bounding box center [255, 476] width 129 height 11
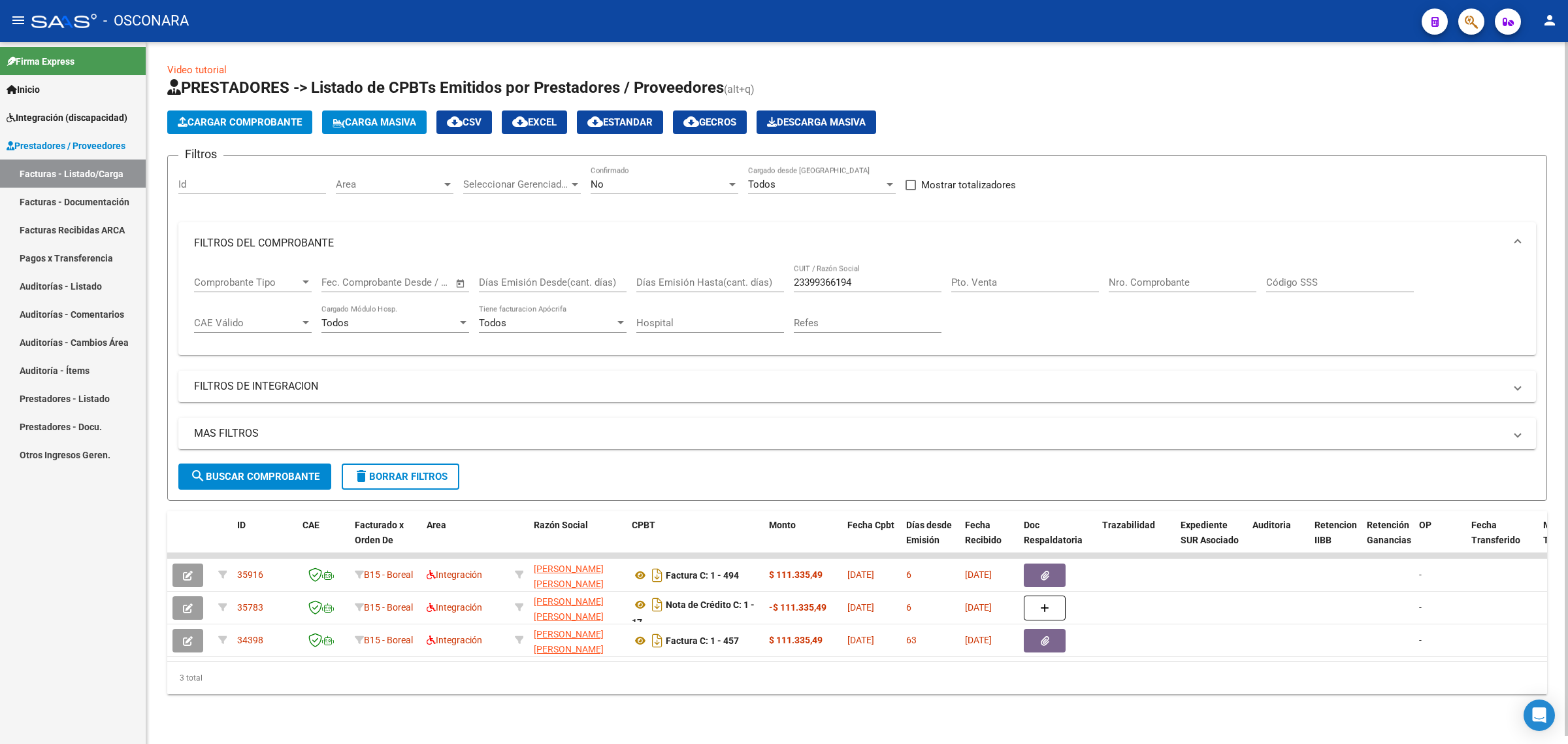
scroll to position [2, 0]
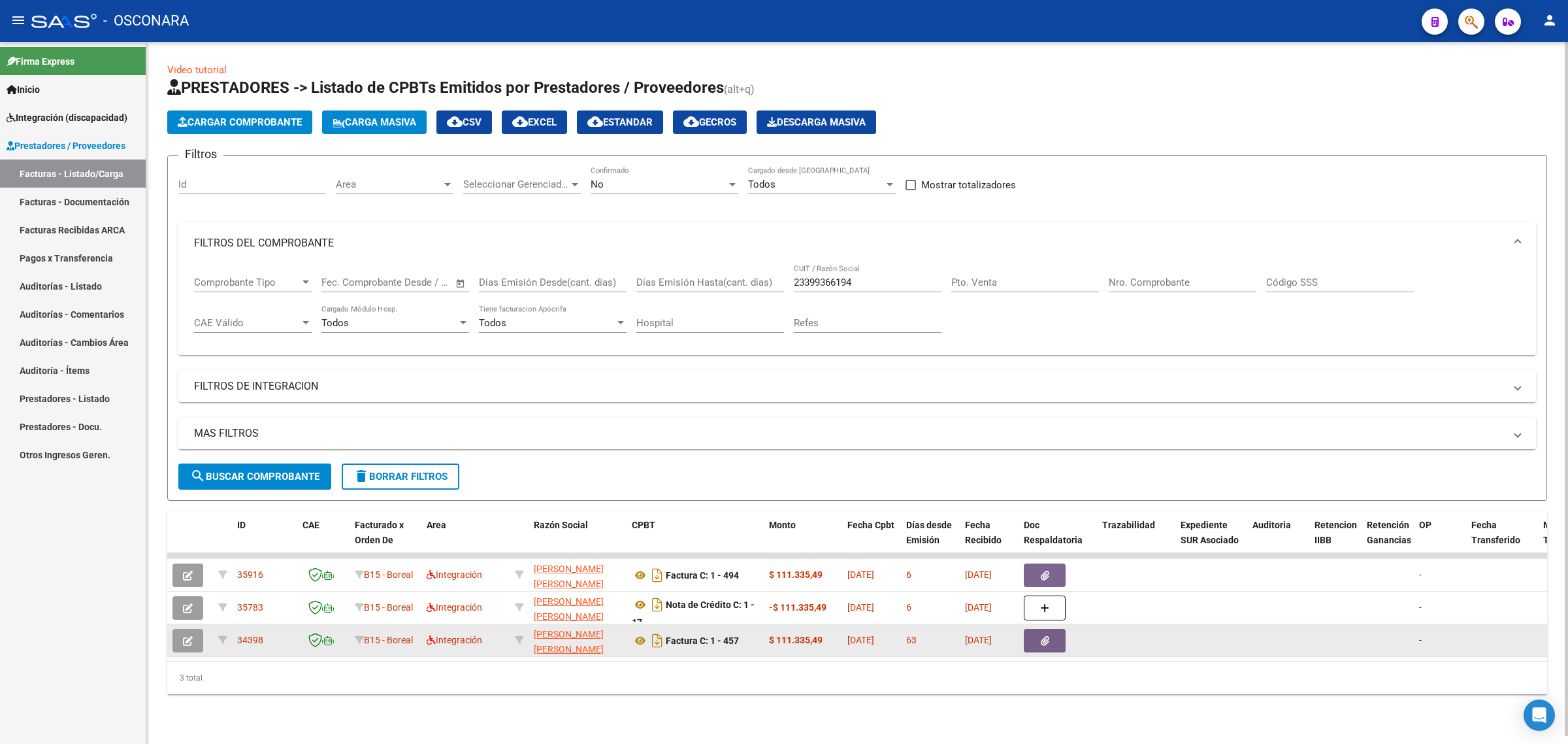
click at [243, 635] on span "34398" at bounding box center [250, 639] width 26 height 11
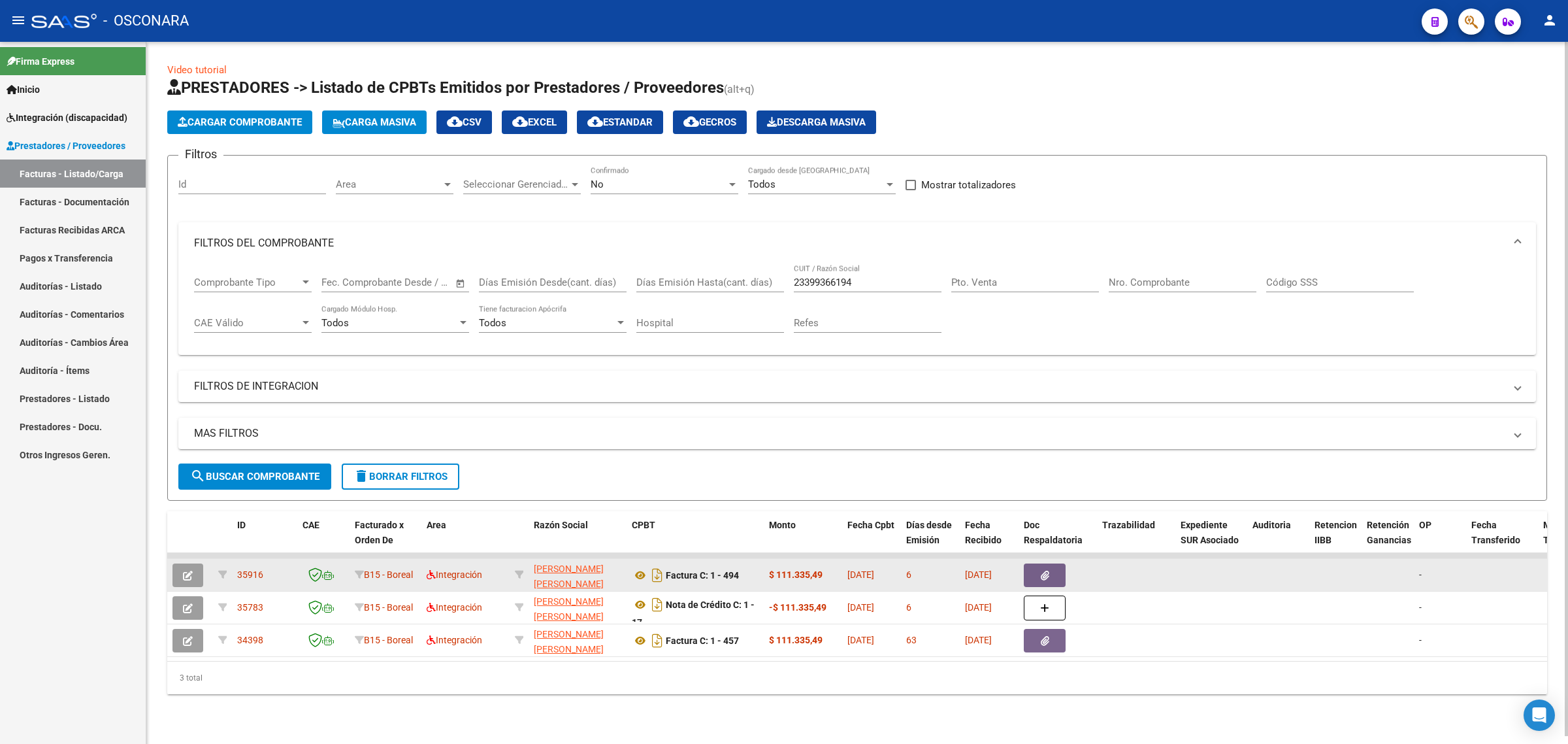
copy span "34398"
click at [183, 571] on icon "button" at bounding box center [188, 576] width 10 height 10
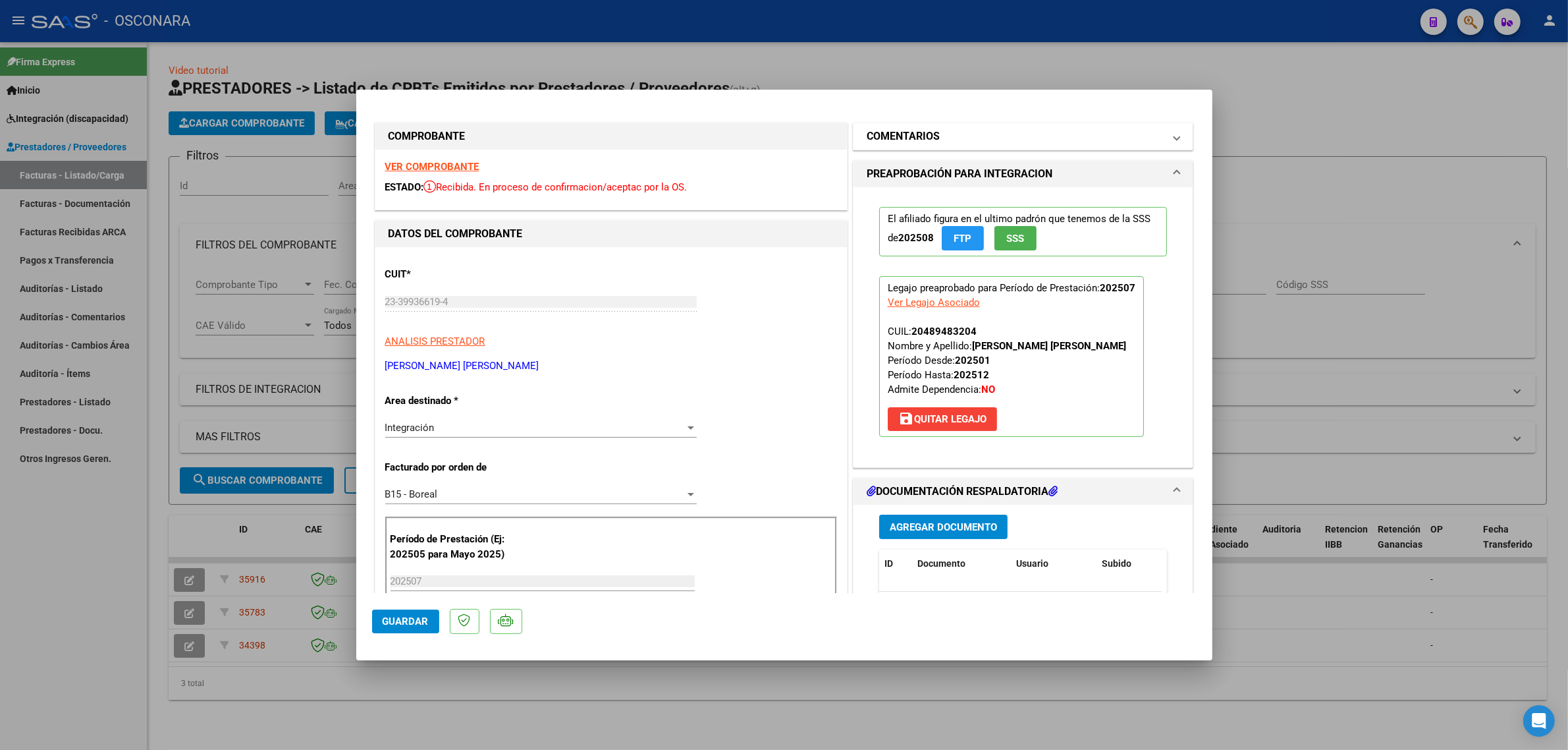
click at [919, 148] on mat-expansion-panel-header "COMENTARIOS" at bounding box center [1023, 137] width 340 height 26
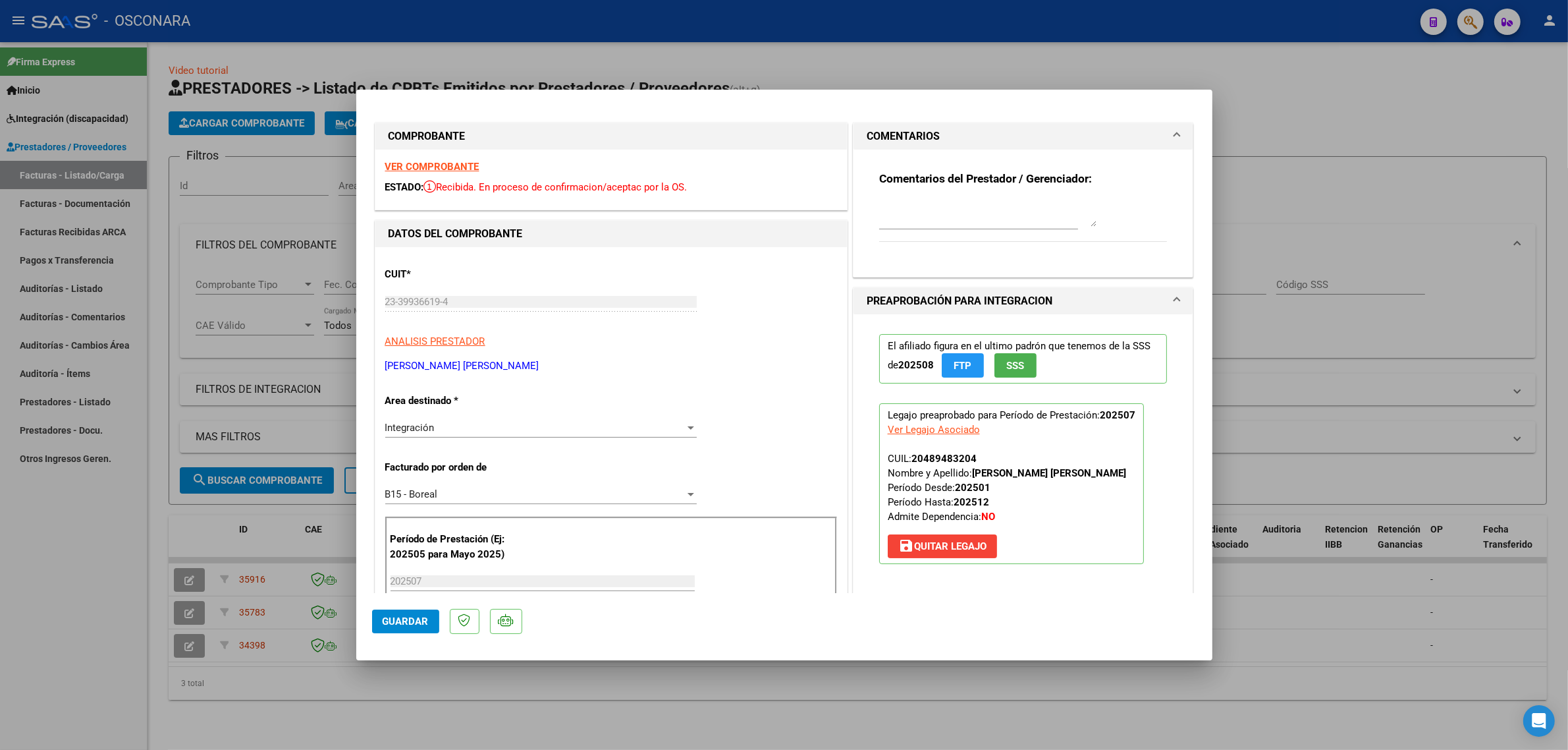
click at [903, 208] on textarea at bounding box center [988, 213] width 217 height 26
paste textarea "34398"
type textarea "REEMPLAZA FC ID 34398"
click at [402, 622] on span "Guardar" at bounding box center [406, 621] width 46 height 12
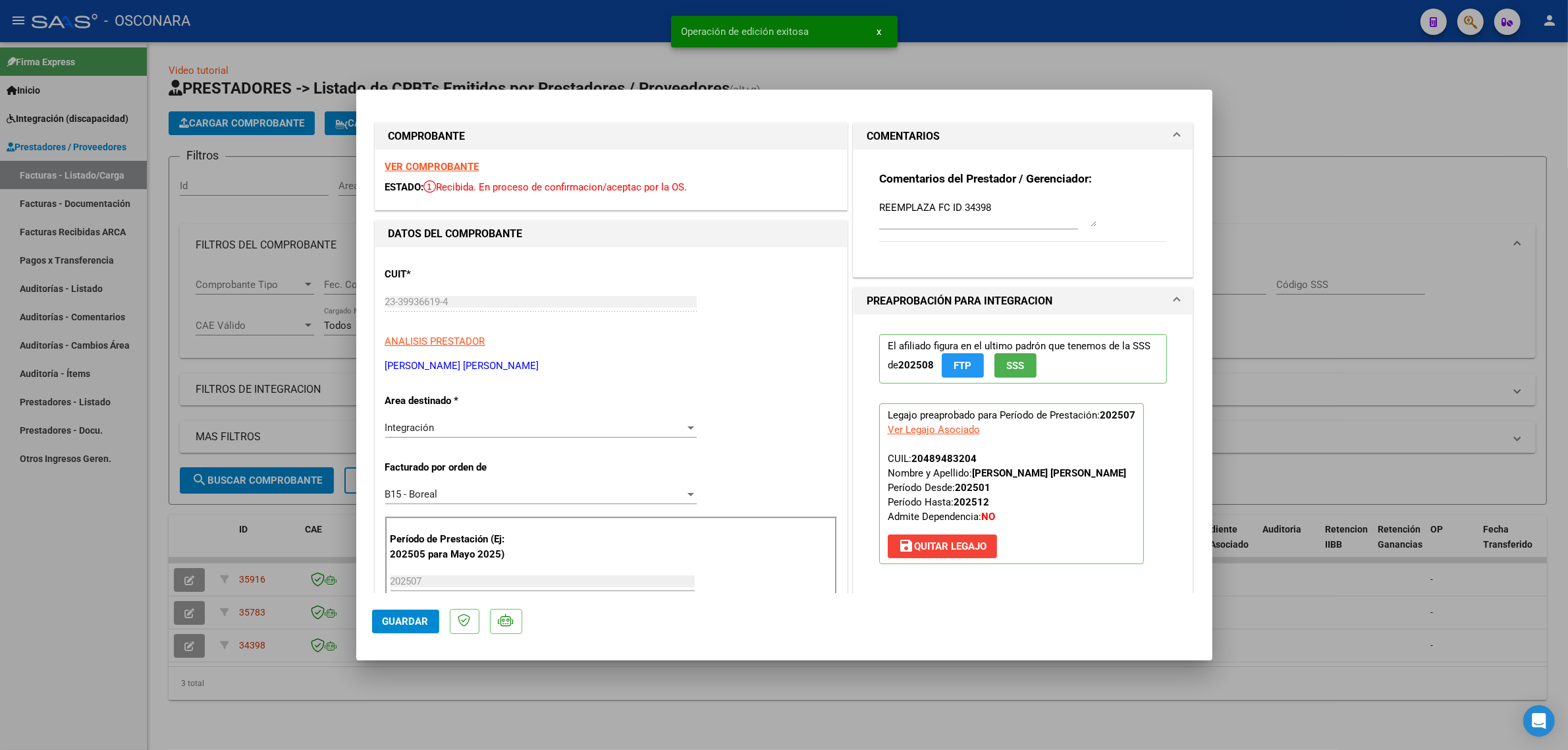
click at [212, 574] on div at bounding box center [784, 375] width 1568 height 750
type input "$ 0,00"
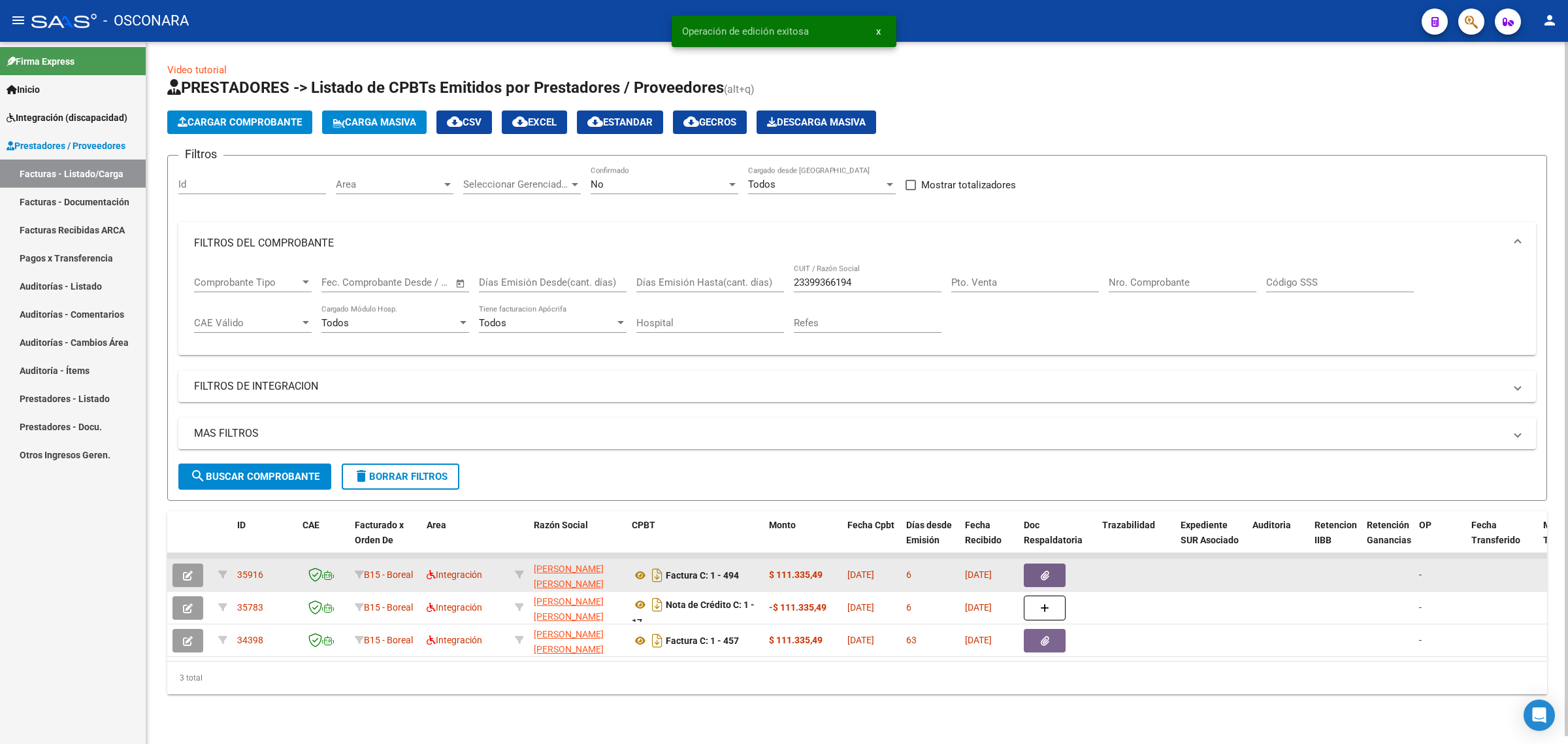
click at [260, 569] on span "35916" at bounding box center [250, 574] width 26 height 11
click at [255, 570] on span "35916" at bounding box center [250, 574] width 26 height 11
copy span "35916"
